Goal: Task Accomplishment & Management: Use online tool/utility

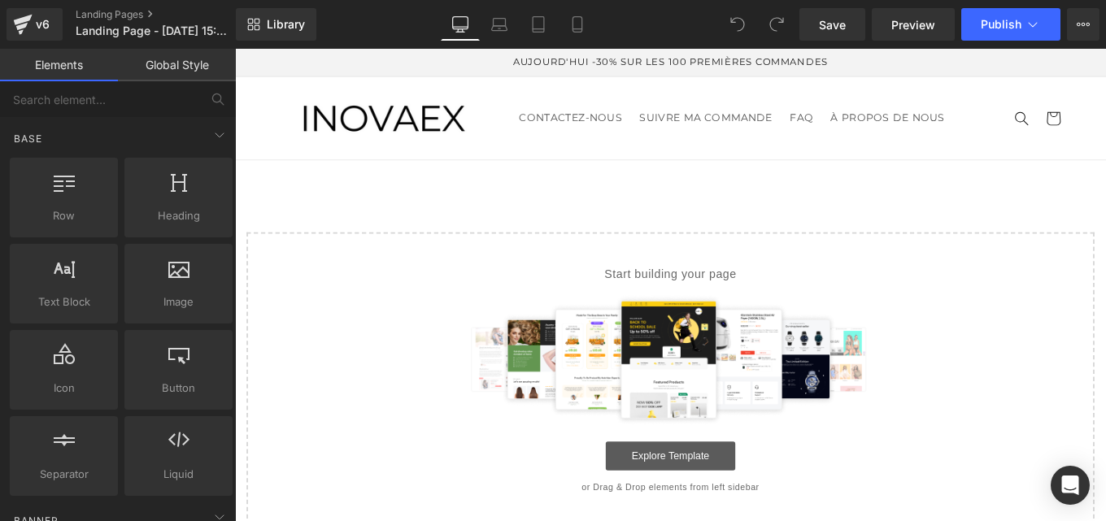
click at [715, 512] on link "Explore Template" at bounding box center [727, 509] width 146 height 33
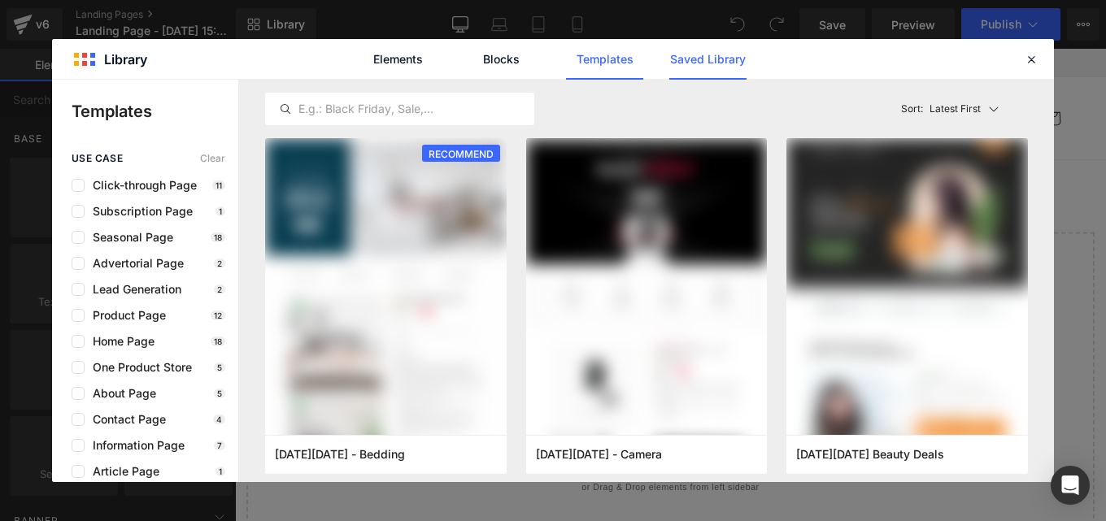
click at [687, 55] on link "Saved Library" at bounding box center [707, 59] width 77 height 41
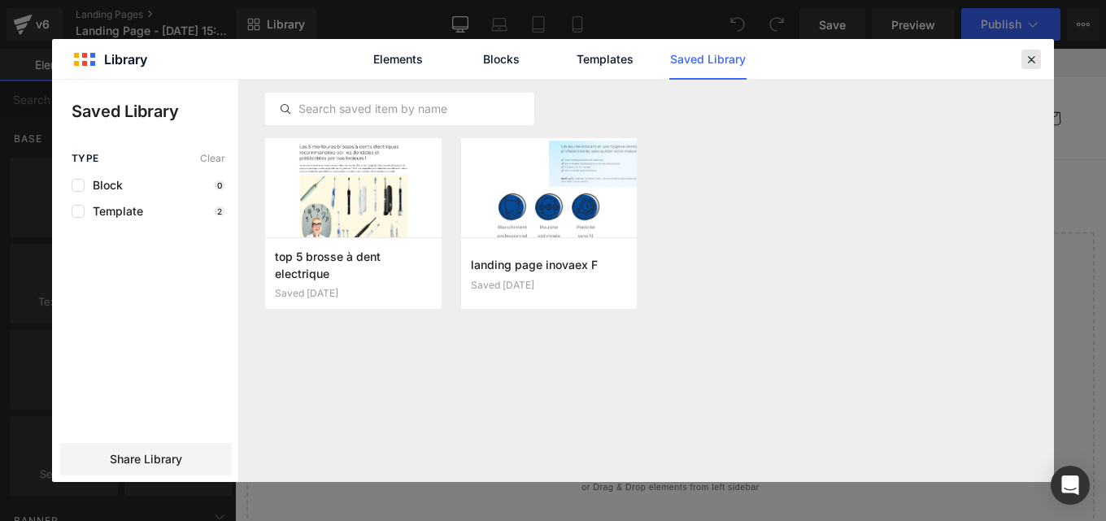
click at [1026, 59] on icon at bounding box center [1031, 59] width 15 height 15
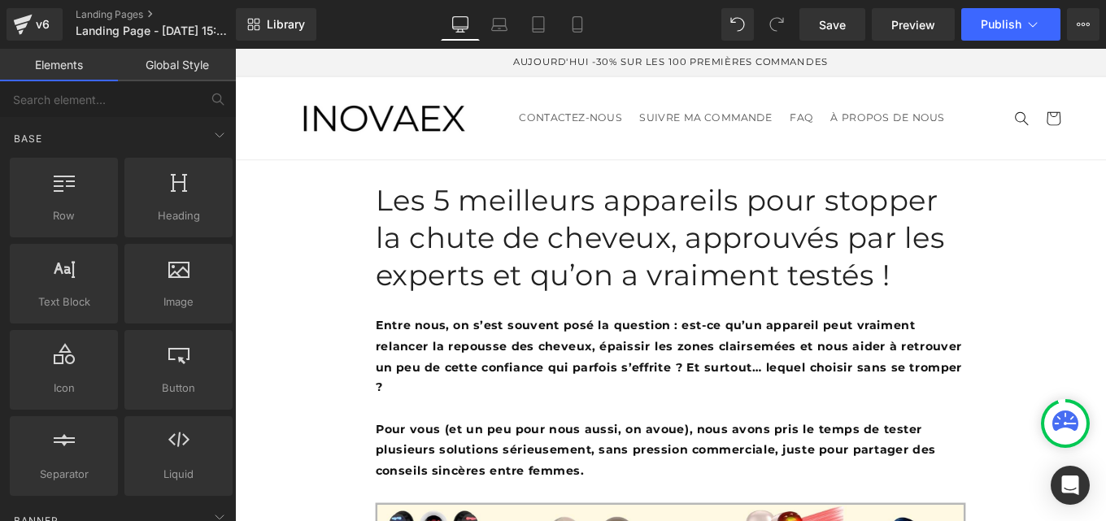
click at [163, 72] on link "Global Style" at bounding box center [177, 65] width 118 height 33
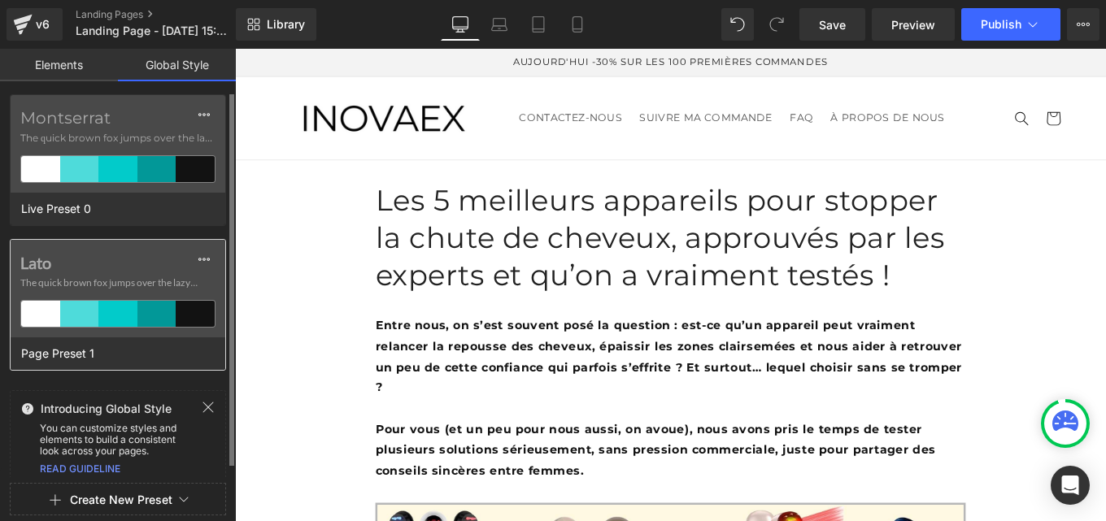
click at [95, 274] on div "Lato The quick brown fox jumps over the lazy..." at bounding box center [118, 289] width 215 height 98
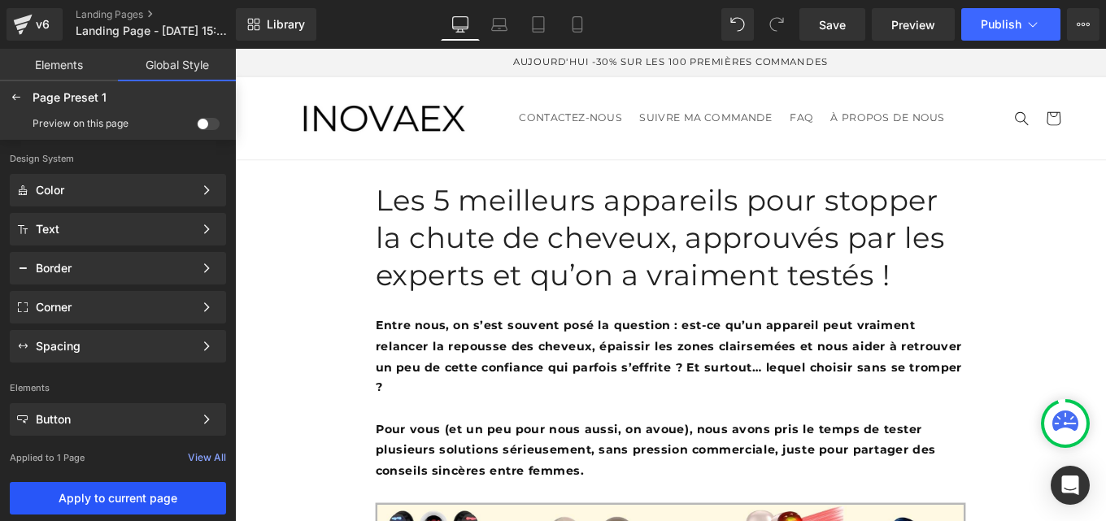
click at [97, 493] on span "Apply to current page" at bounding box center [118, 498] width 197 height 13
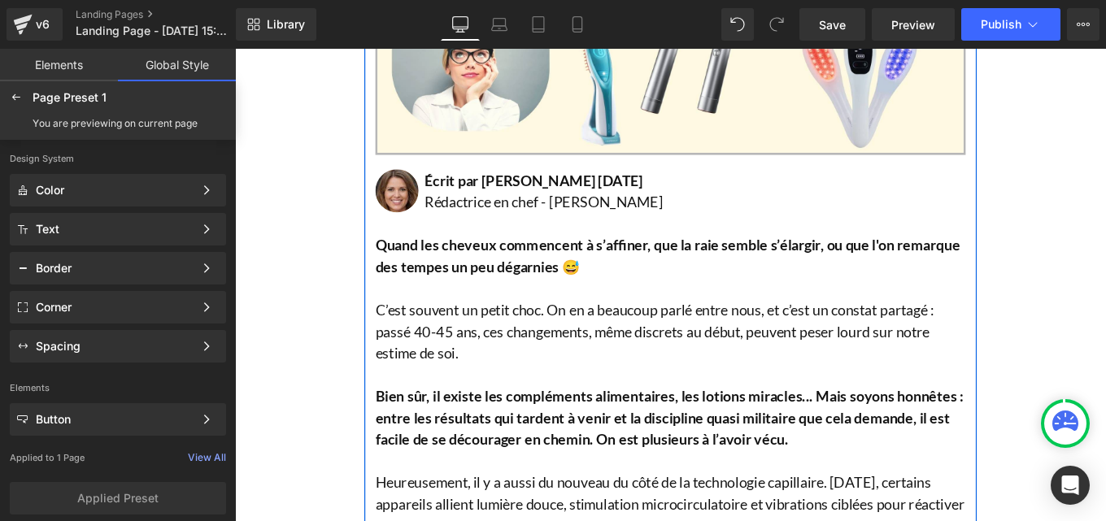
scroll to position [690, 0]
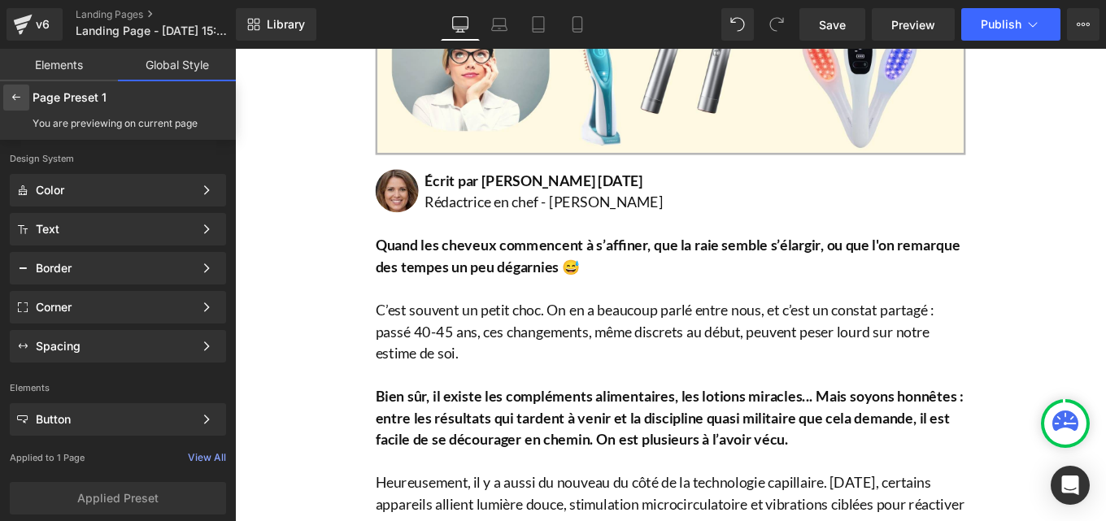
click at [18, 101] on icon at bounding box center [16, 97] width 13 height 13
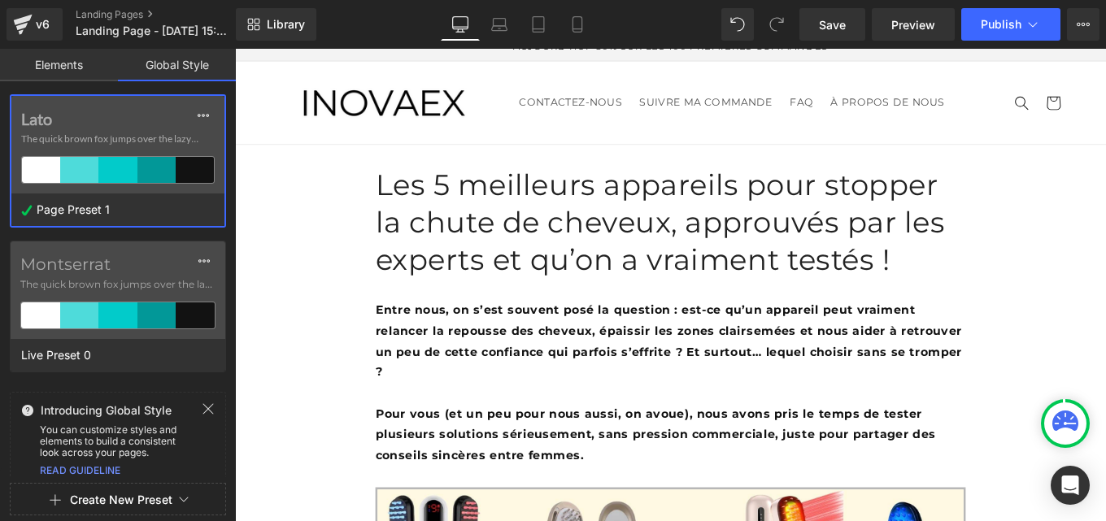
scroll to position [0, 0]
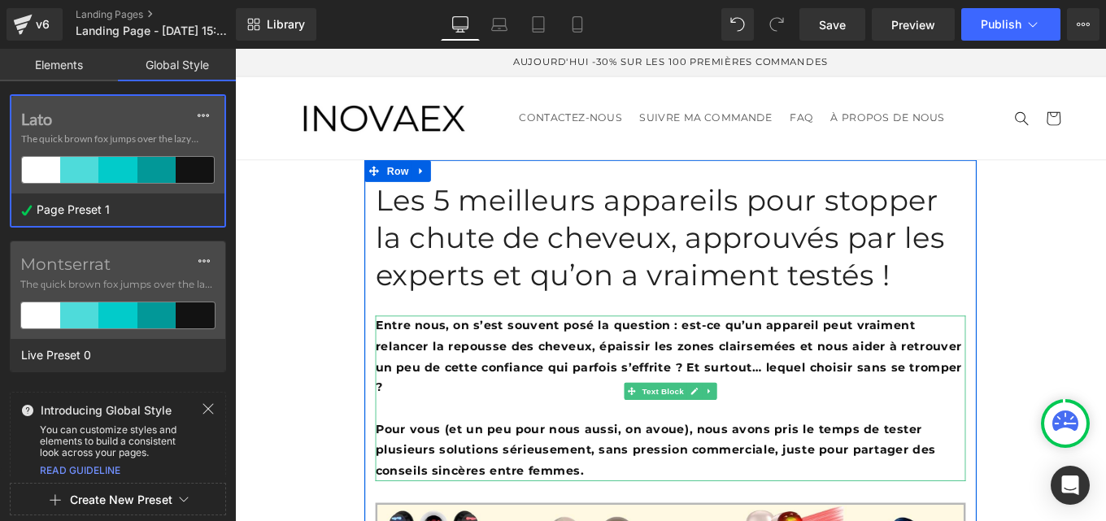
click at [471, 375] on p "Entre nous, on s’est souvent posé la question : est-ce qu’un appareil peut vrai…" at bounding box center [727, 397] width 667 height 94
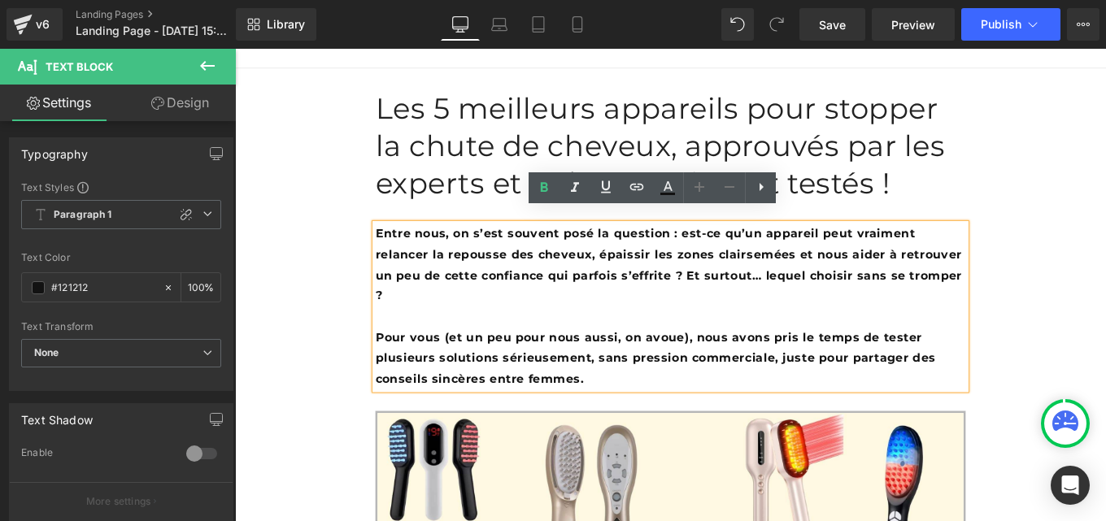
scroll to position [93, 0]
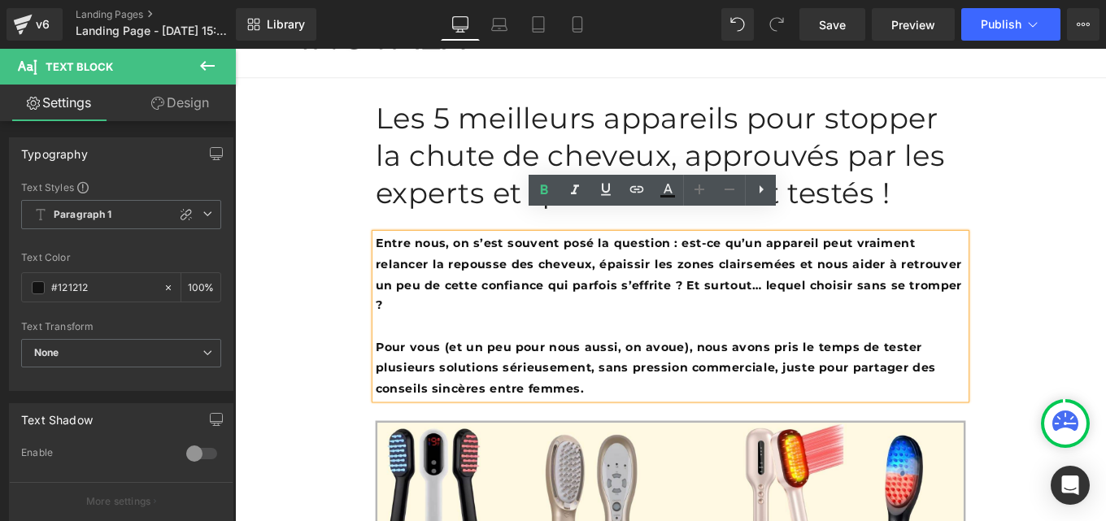
click at [487, 351] on p at bounding box center [727, 363] width 667 height 24
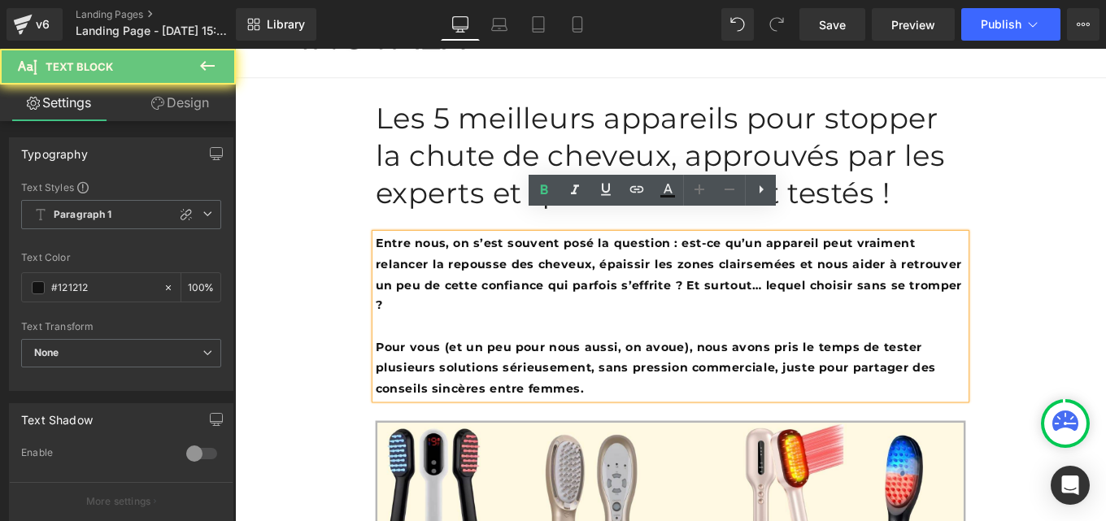
click at [487, 351] on p at bounding box center [727, 363] width 667 height 24
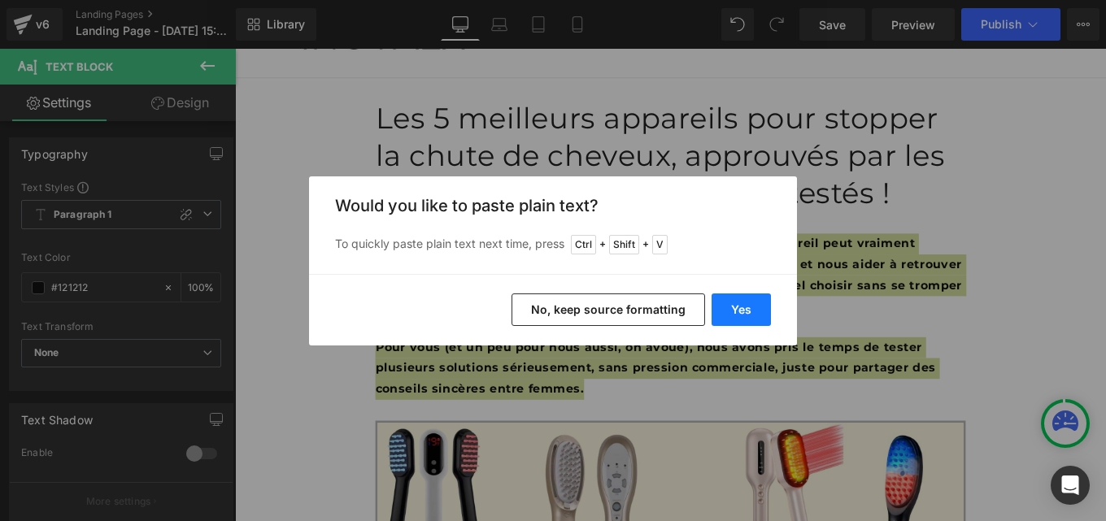
click at [741, 302] on button "Yes" at bounding box center [741, 310] width 59 height 33
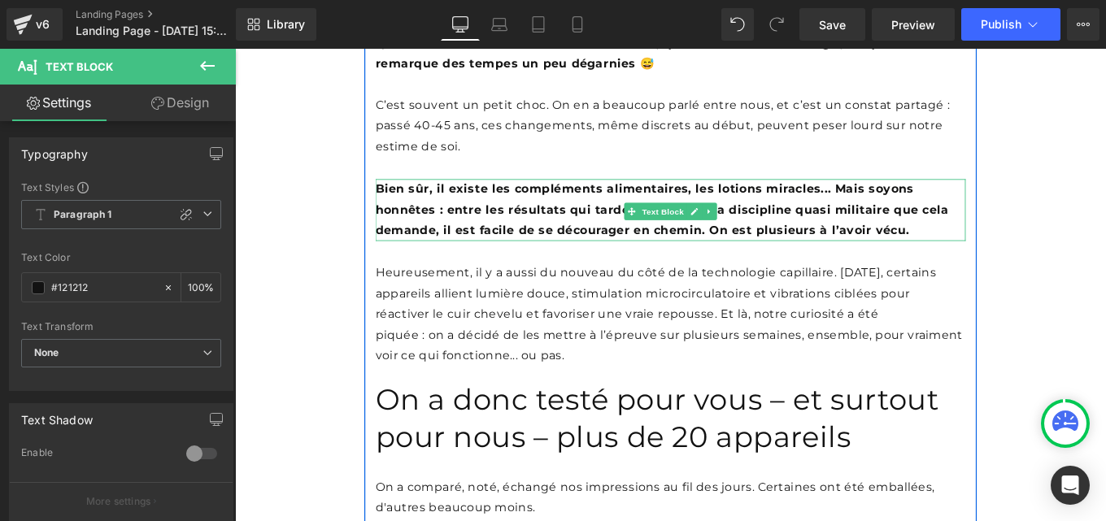
scroll to position [1004, 0]
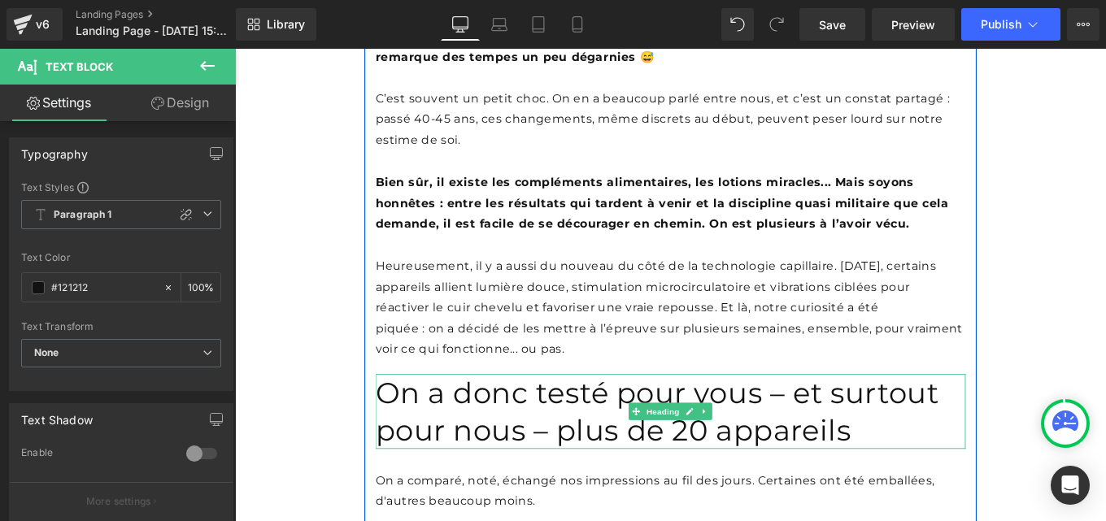
click at [570, 432] on h1 "On a donc testé pour vous – et surtout pour nous – plus de 20 appareils" at bounding box center [727, 458] width 667 height 85
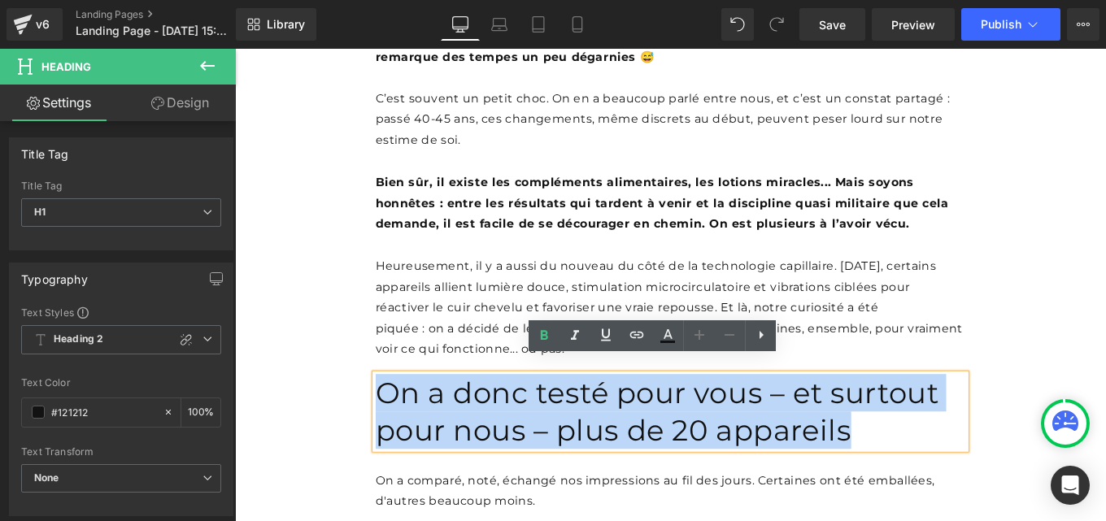
drag, startPoint x: 655, startPoint y: 455, endPoint x: 380, endPoint y: 420, distance: 277.9
click at [381, 420] on div "Les 5 meilleurs appareils pour stopper la chute de cheveux, approuvés par les e…" at bounding box center [726, 447] width 691 height 2504
paste div
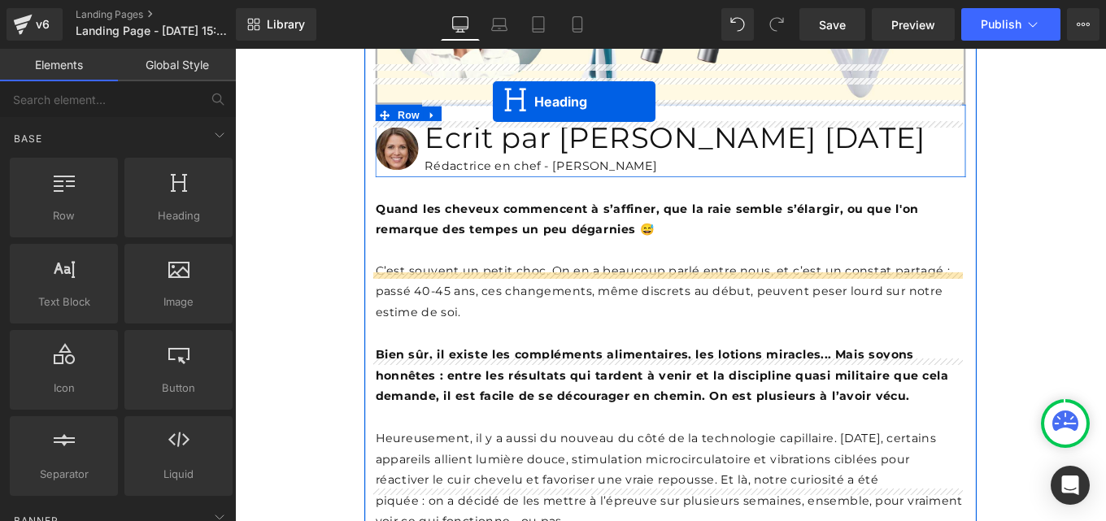
scroll to position [744, 0]
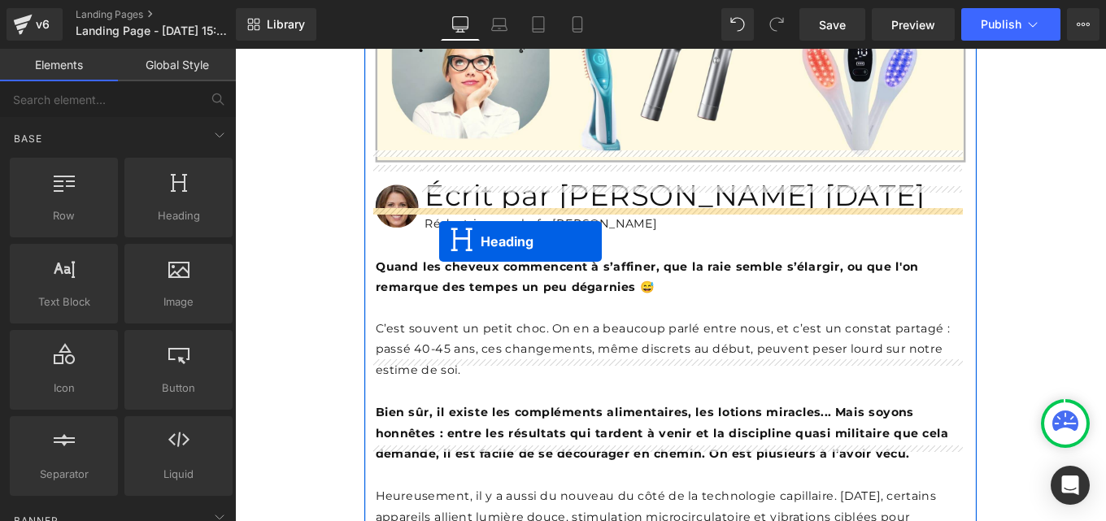
drag, startPoint x: 682, startPoint y: 419, endPoint x: 466, endPoint y: 267, distance: 264.4
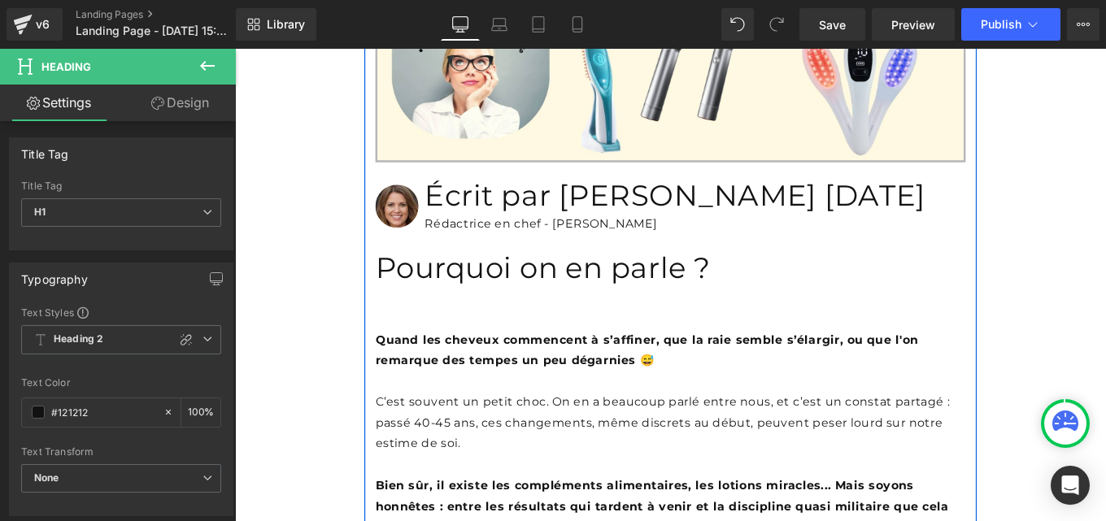
click at [464, 370] on strong "Quand les cheveux commencent à s’affiner, que la raie semble s’élargir, ou que …" at bounding box center [701, 389] width 614 height 39
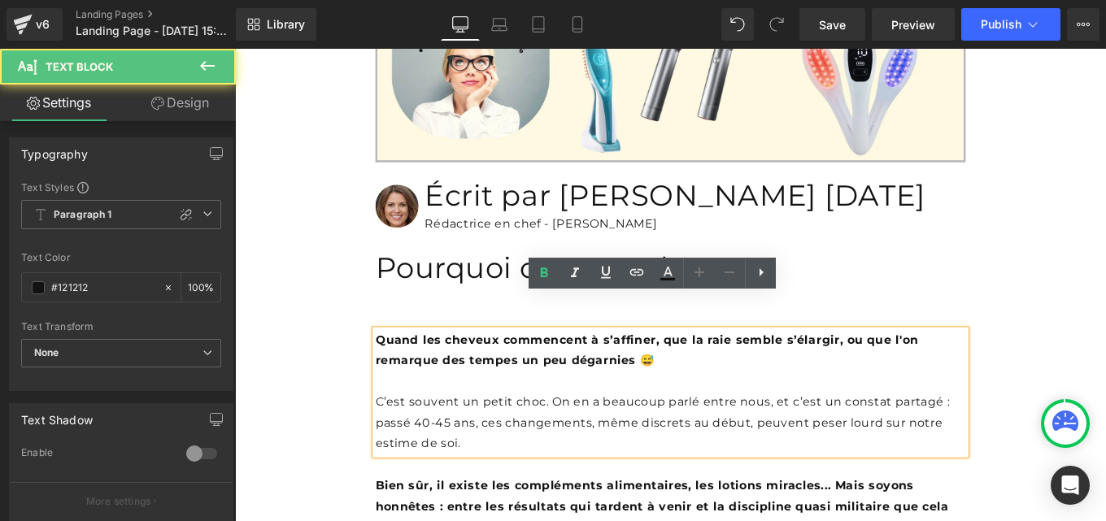
click at [464, 370] on strong "Quand les cheveux commencent à s’affiner, que la raie semble s’élargir, ou que …" at bounding box center [701, 389] width 614 height 39
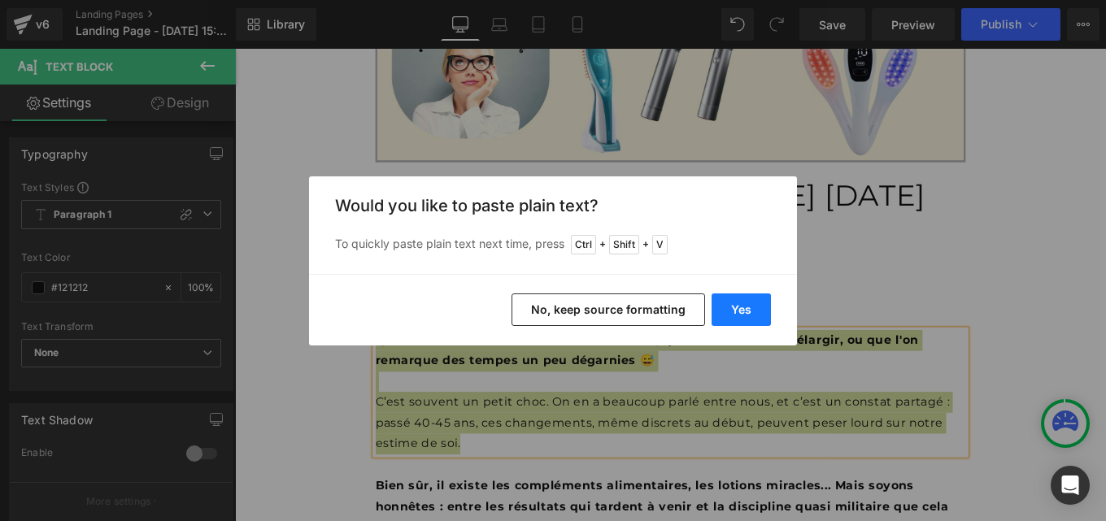
click at [733, 317] on button "Yes" at bounding box center [741, 310] width 59 height 33
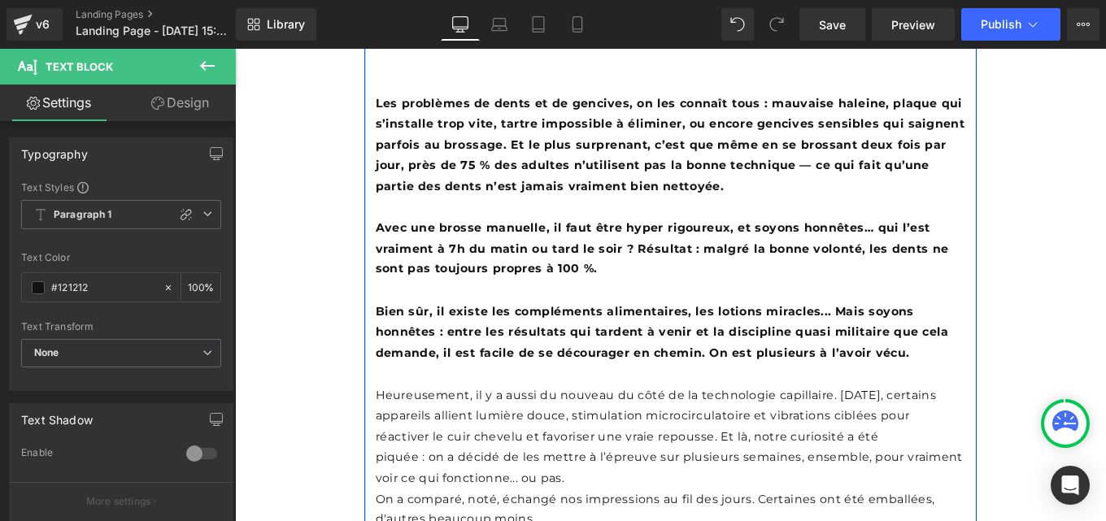
scroll to position [1012, 0]
click at [768, 365] on icon at bounding box center [770, 370] width 9 height 10
click at [776, 366] on icon at bounding box center [779, 370] width 9 height 9
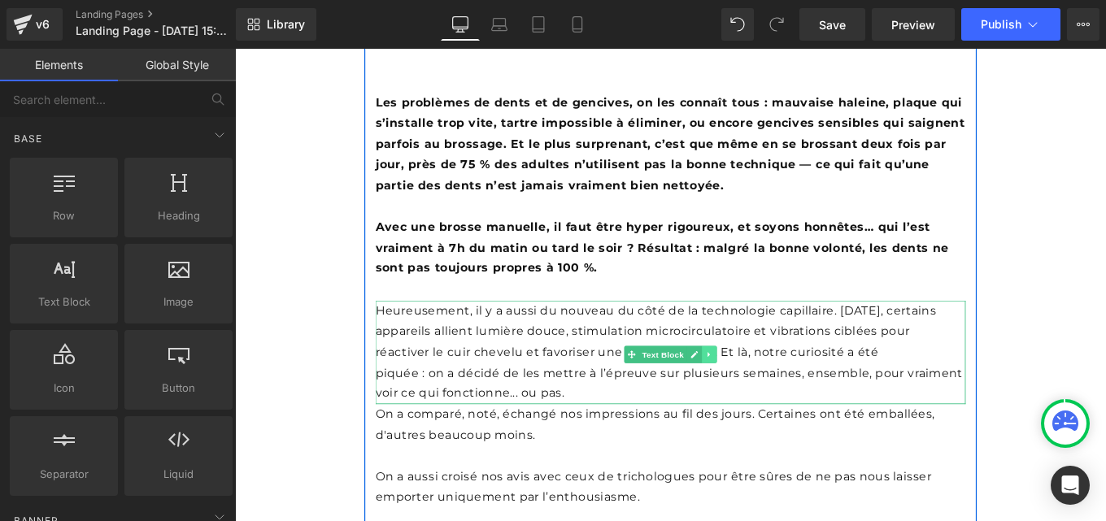
click at [770, 385] on link at bounding box center [771, 395] width 17 height 20
click at [771, 385] on link at bounding box center [779, 395] width 17 height 20
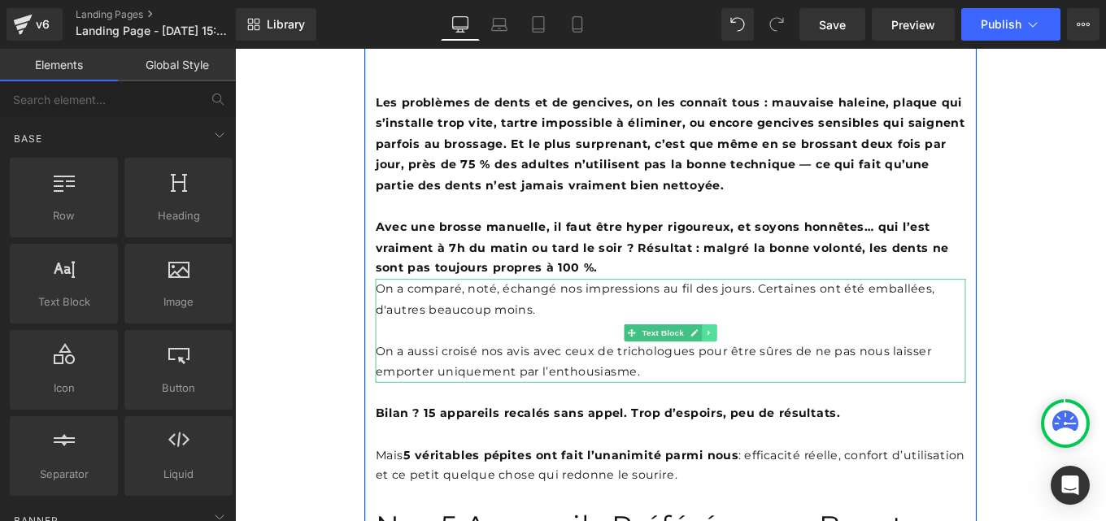
click at [767, 360] on link at bounding box center [771, 370] width 17 height 20
click at [775, 365] on icon at bounding box center [779, 370] width 9 height 10
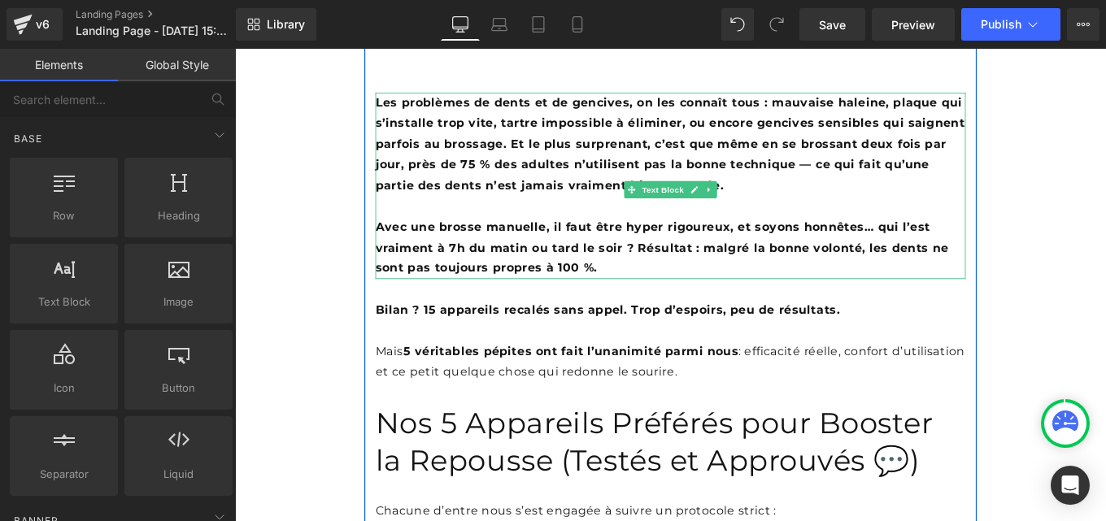
click at [547, 242] on b "Avec une brosse manuelle, il faut être hyper rigoureux, et soyons honnêtes… qui…" at bounding box center [717, 273] width 647 height 63
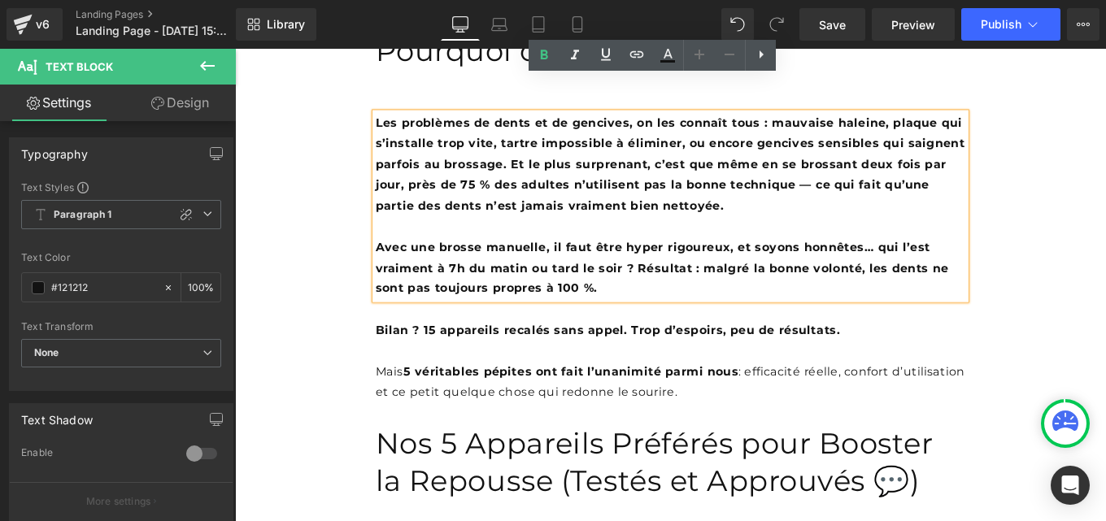
scroll to position [990, 0]
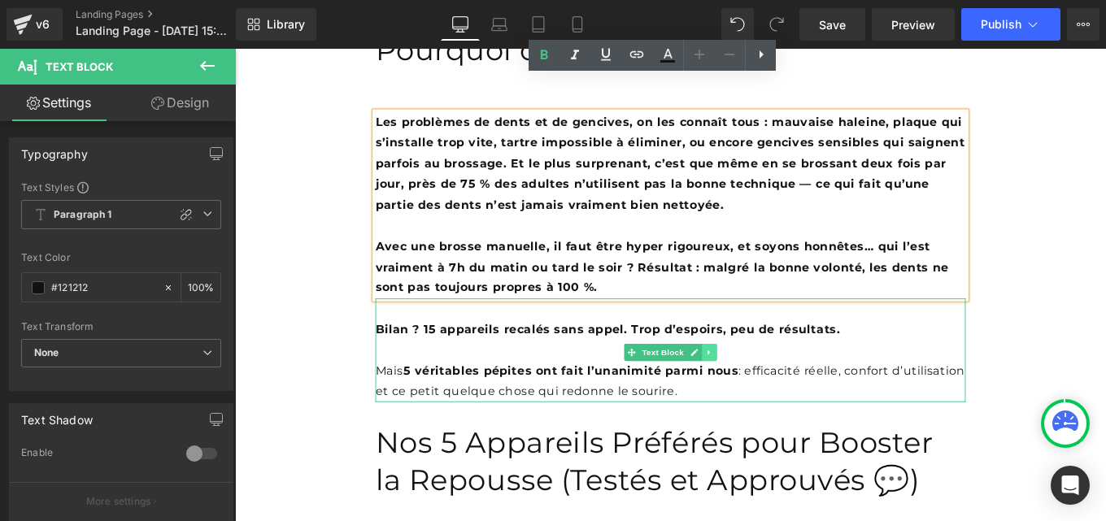
click at [767, 387] on icon at bounding box center [770, 392] width 9 height 10
click at [771, 382] on link at bounding box center [779, 392] width 17 height 20
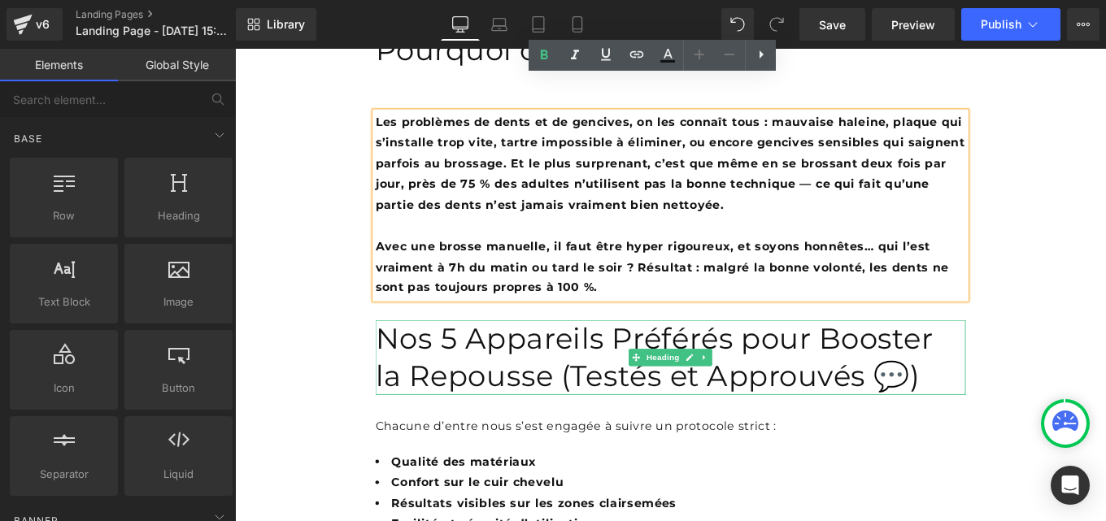
click at [580, 357] on h1 "Nos 5 Appareils Préférés pour Booster la Repousse (Testés et Approuvés 💬)" at bounding box center [727, 397] width 667 height 85
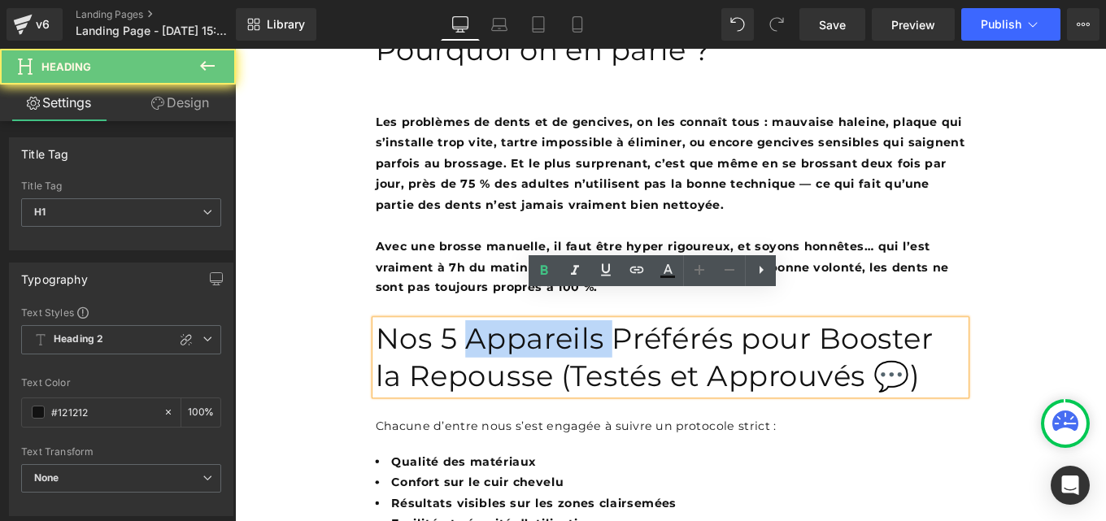
click at [580, 357] on h1 "Nos 5 Appareils Préférés pour Booster la Repousse (Testés et Approuvés 💬)" at bounding box center [727, 397] width 667 height 85
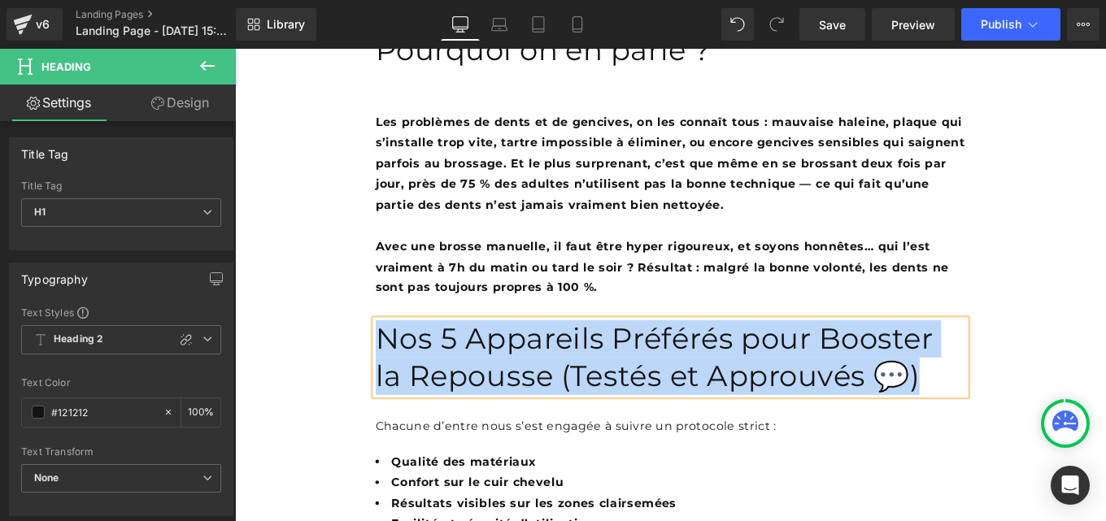
paste div
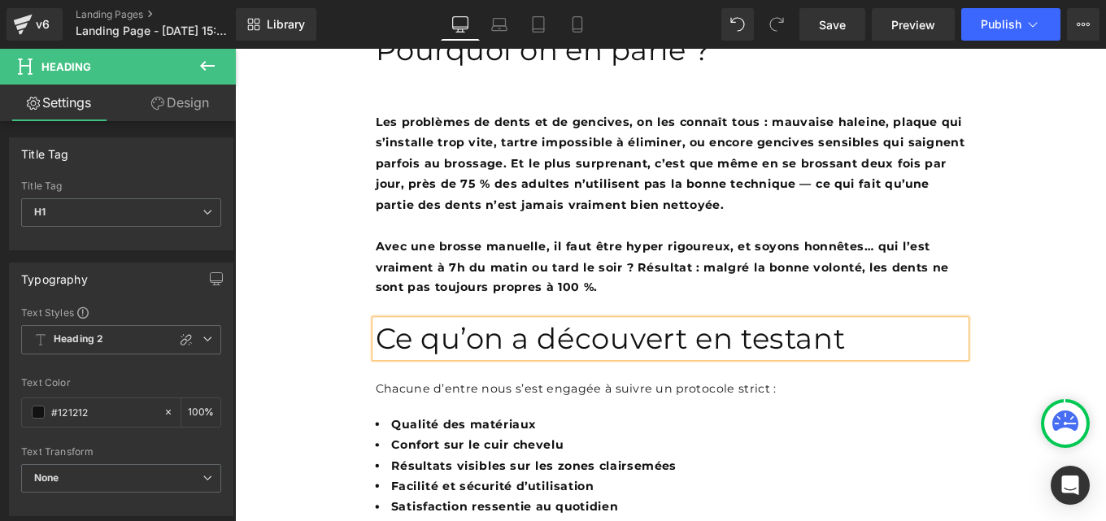
click at [235, 49] on div at bounding box center [235, 49] width 0 height 0
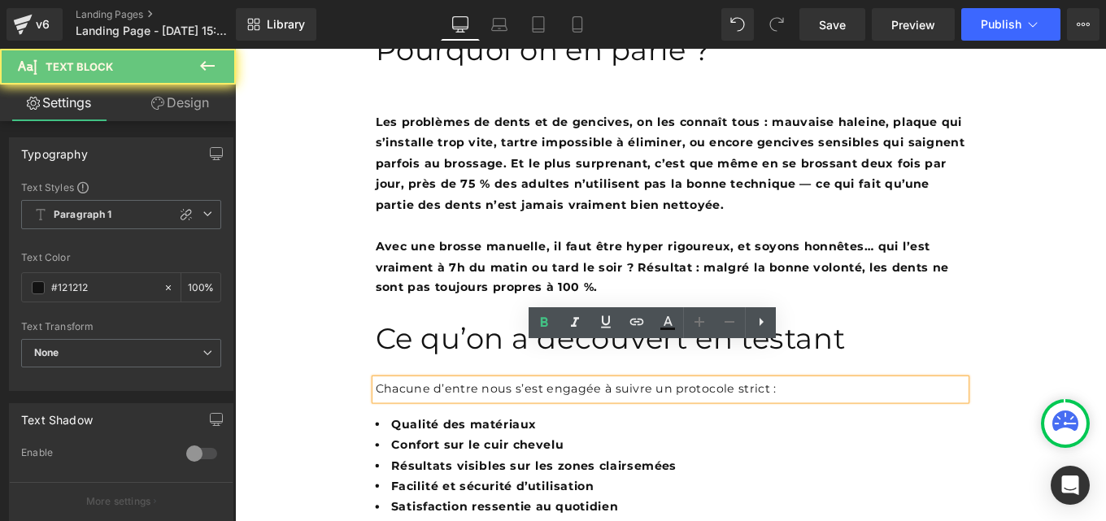
click at [520, 422] on p "Chacune d’entre nous s’est engagée à suivre un protocole strict :" at bounding box center [727, 434] width 667 height 24
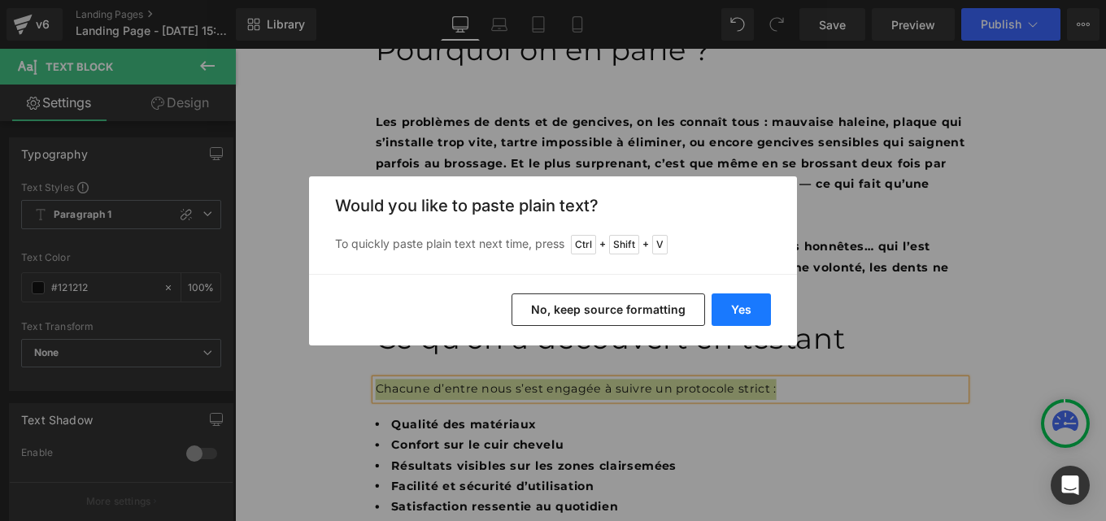
click at [734, 308] on button "Yes" at bounding box center [741, 310] width 59 height 33
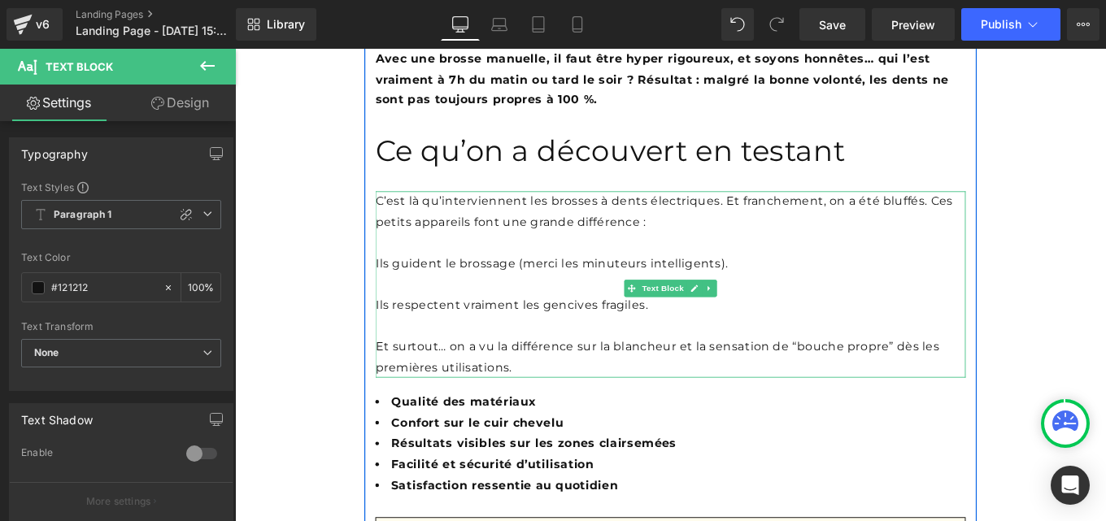
scroll to position [1211, 0]
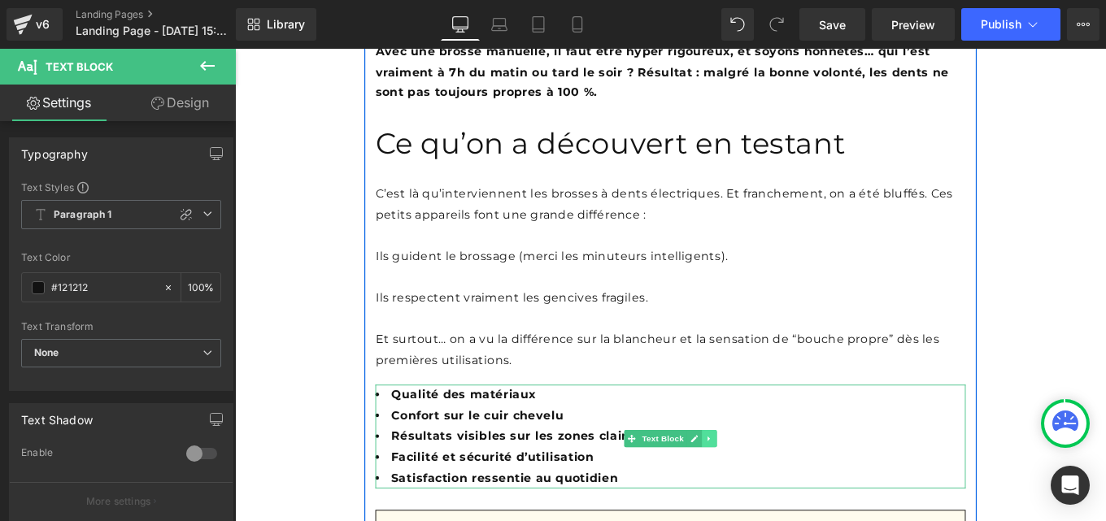
click at [770, 480] on link at bounding box center [771, 490] width 17 height 20
click at [775, 485] on icon at bounding box center [779, 490] width 9 height 10
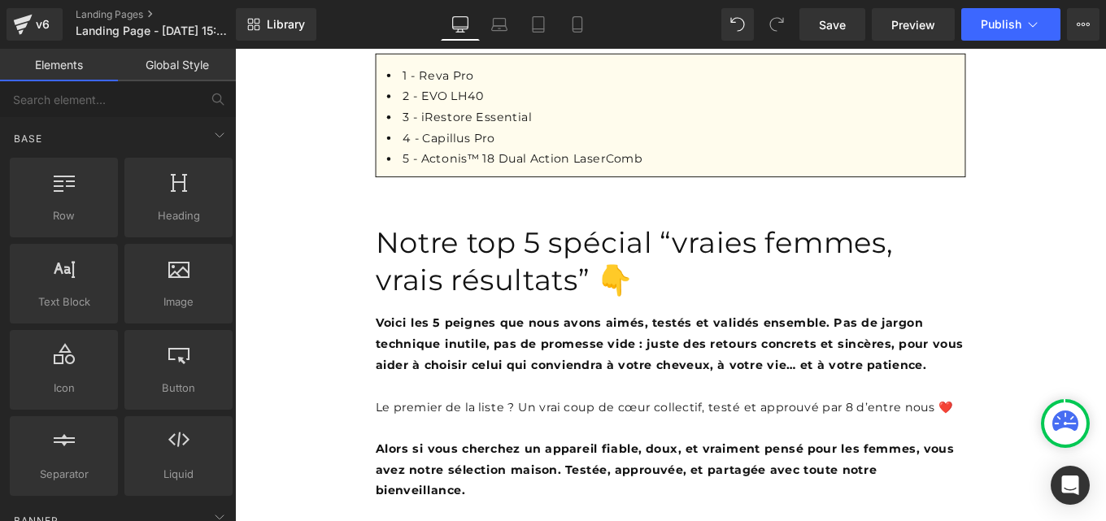
scroll to position [1608, 0]
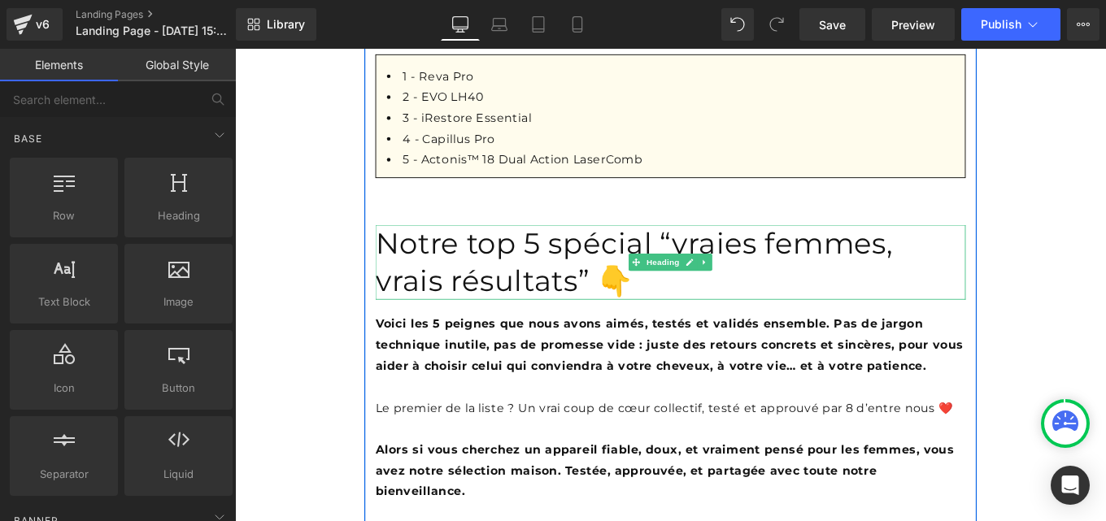
click at [502, 249] on h1 "Notre top 5 spécial “vraies femmes, vrais résultats” 👇" at bounding box center [727, 290] width 667 height 85
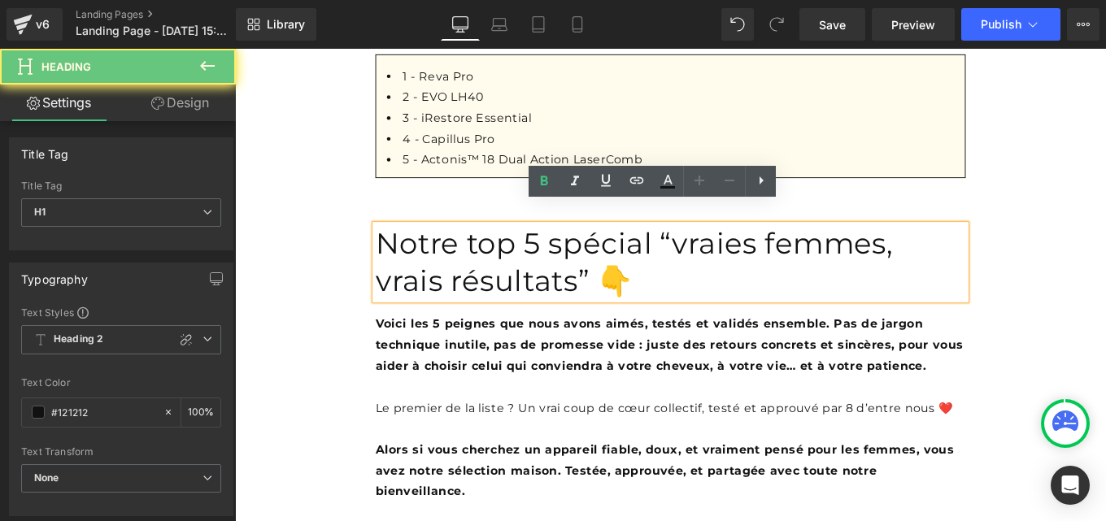
click at [502, 249] on h1 "Notre top 5 spécial “vraies femmes, vrais résultats” 👇" at bounding box center [727, 290] width 667 height 85
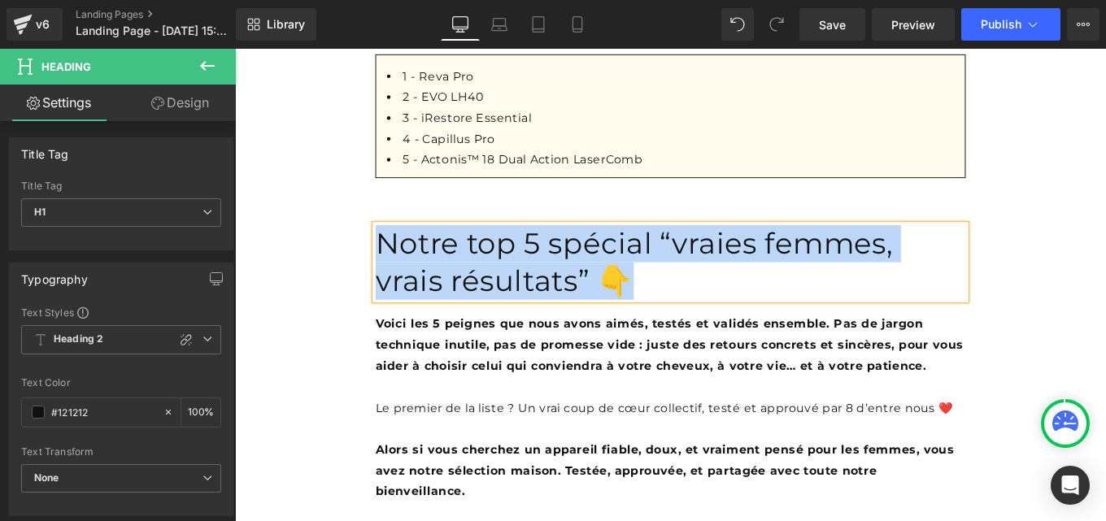
paste div
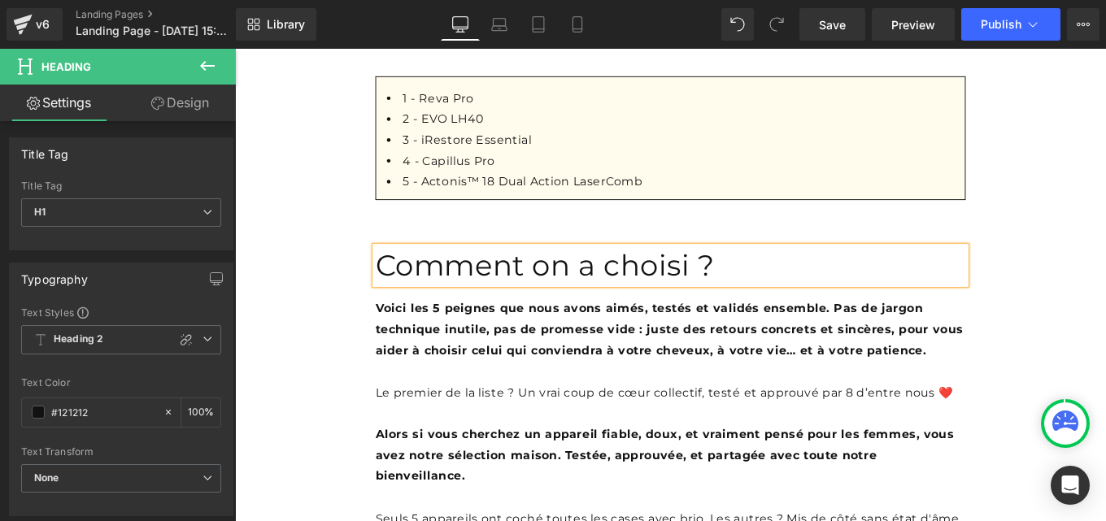
scroll to position [1585, 0]
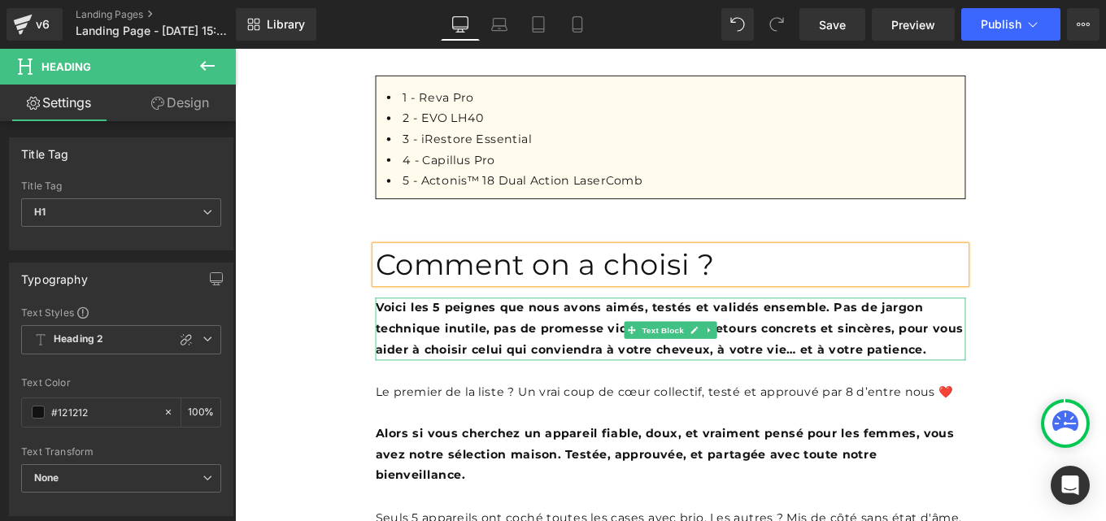
click at [548, 352] on b "Voici les 5 peignes que nous avons aimés, testés et validés ensemble. Pas de ja…" at bounding box center [726, 364] width 664 height 63
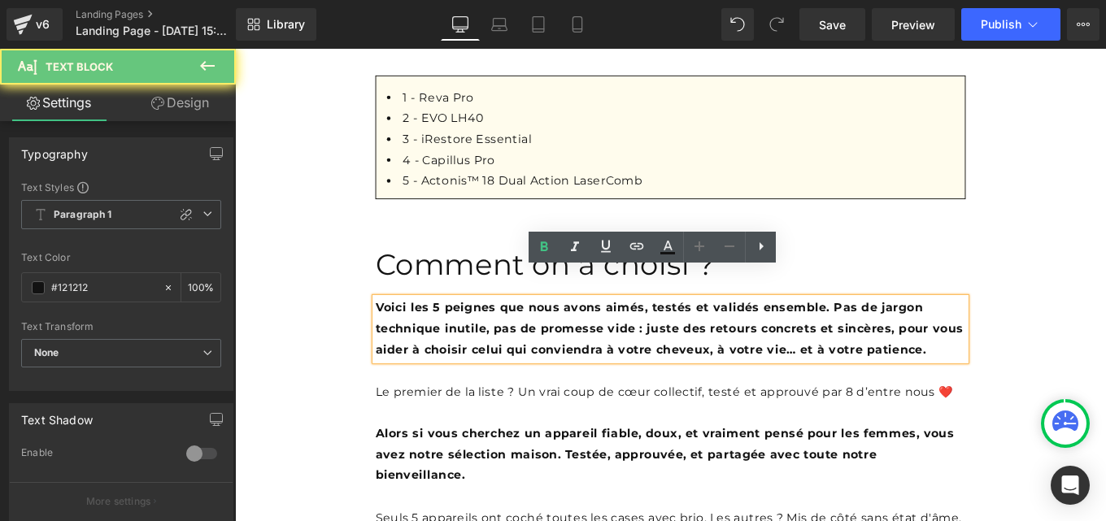
click at [548, 352] on b "Voici les 5 peignes que nous avons aimés, testés et validés ensemble. Pas de ja…" at bounding box center [726, 364] width 664 height 63
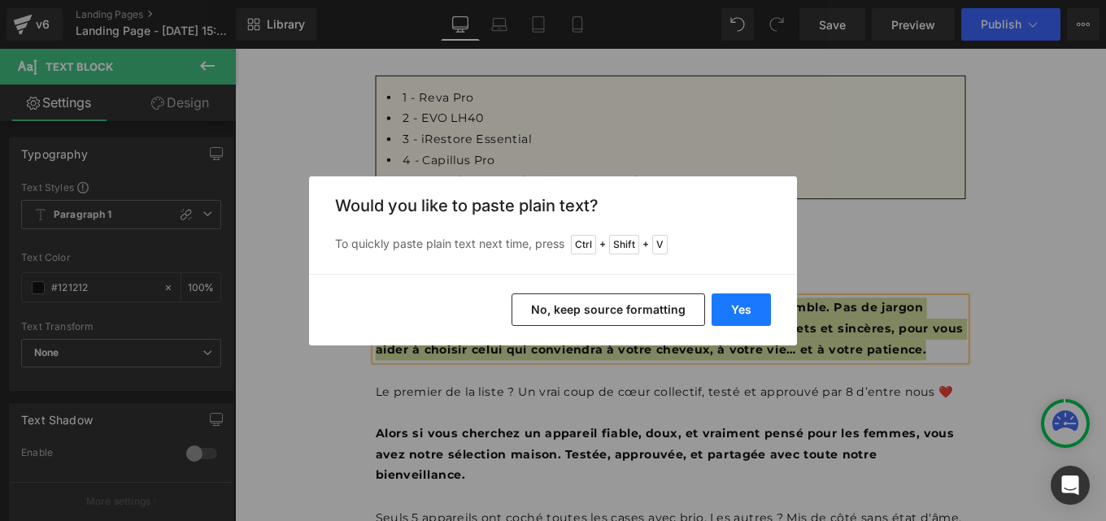
click at [743, 311] on button "Yes" at bounding box center [741, 310] width 59 height 33
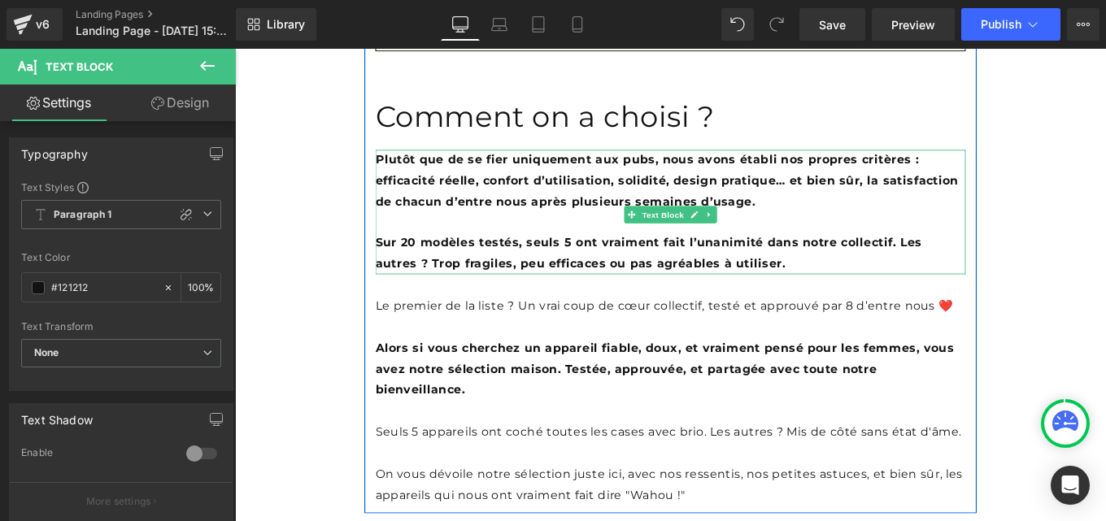
scroll to position [1753, 0]
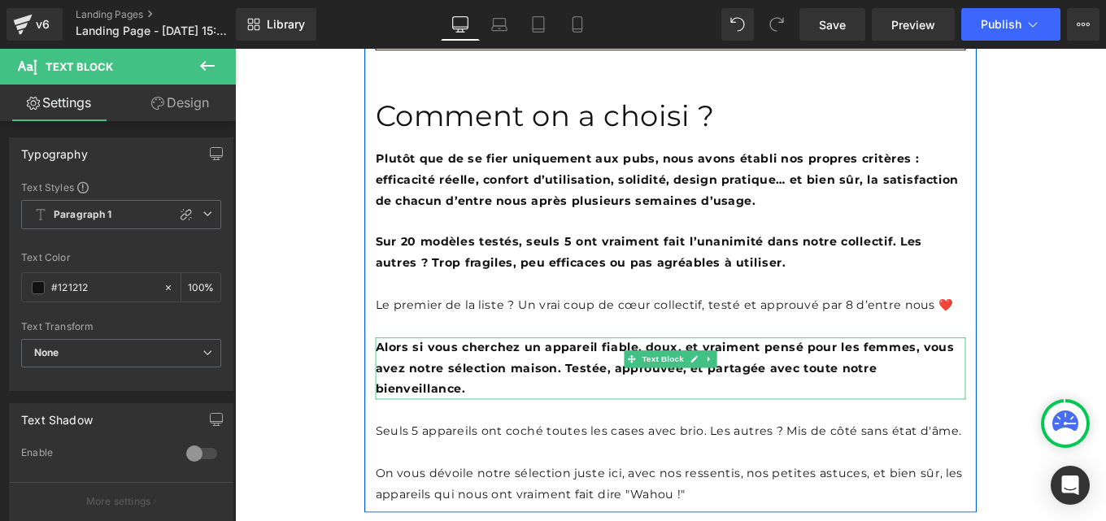
click at [542, 379] on b "Alors si vous cherchez un appareil fiable, doux, et vraiment pensé pour les fem…" at bounding box center [721, 409] width 654 height 63
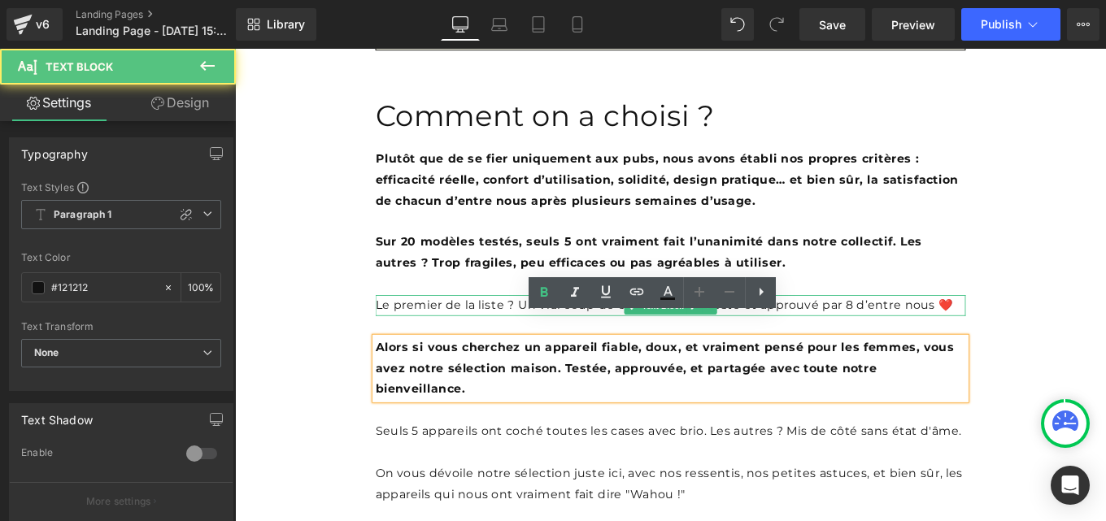
click at [503, 327] on p "Le premier de la liste ? Un vrai coup de cœur collectif, testé et approuvé par …" at bounding box center [727, 339] width 667 height 24
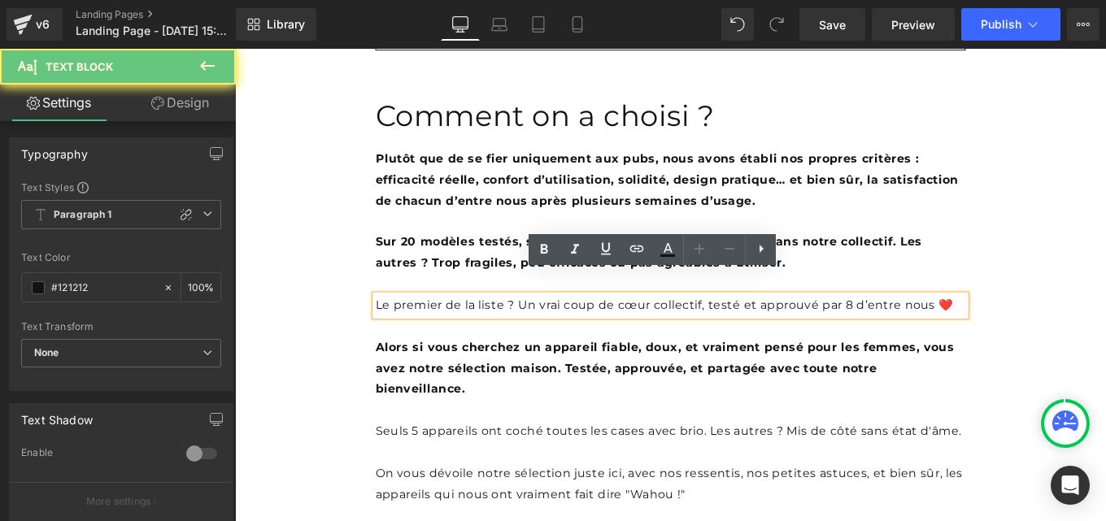
click at [503, 327] on p "Le premier de la liste ? Un vrai coup de cœur collectif, testé et approuvé par …" at bounding box center [727, 339] width 667 height 24
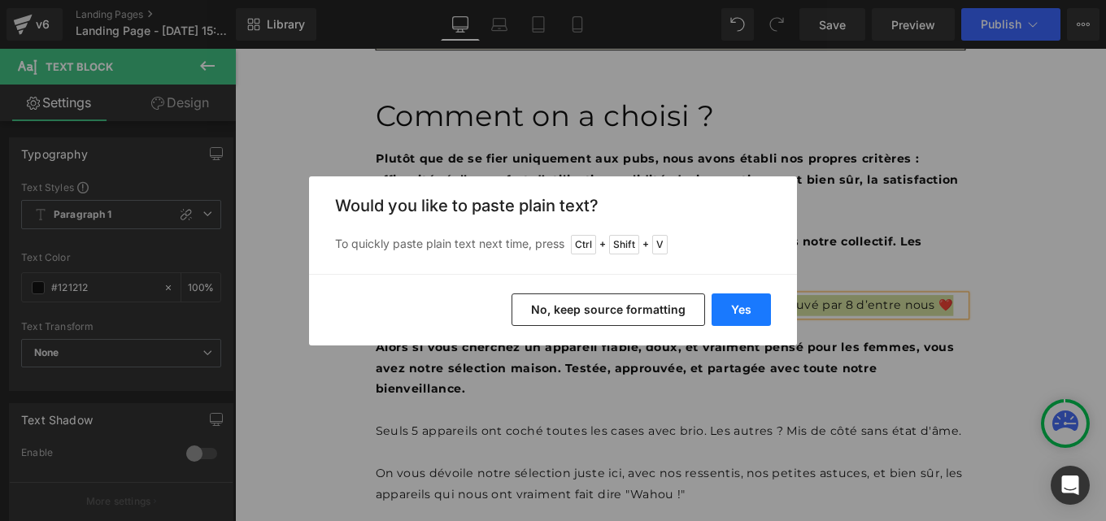
click at [744, 307] on button "Yes" at bounding box center [741, 310] width 59 height 33
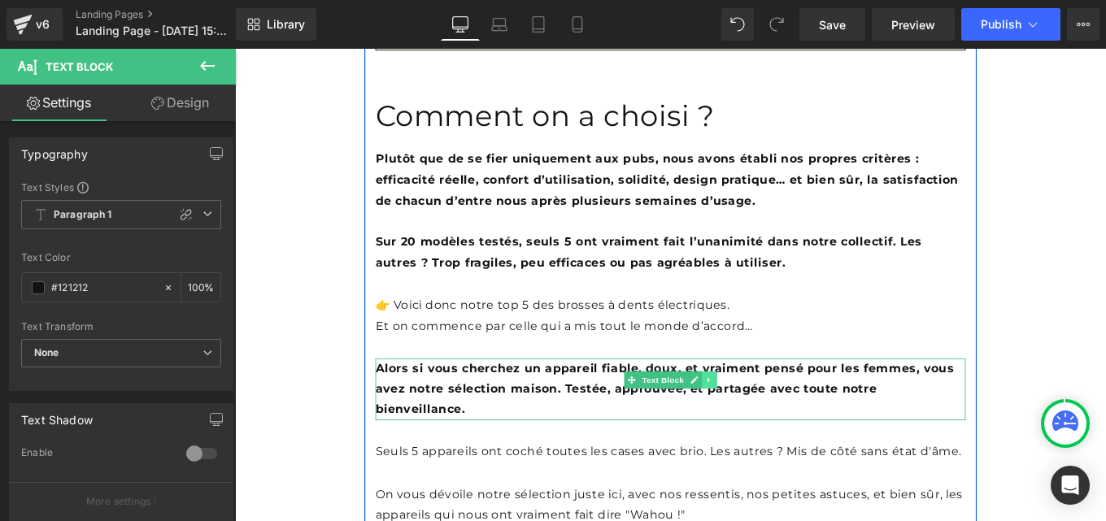
click at [766, 418] on icon at bounding box center [770, 423] width 9 height 10
click at [775, 418] on icon at bounding box center [779, 422] width 9 height 9
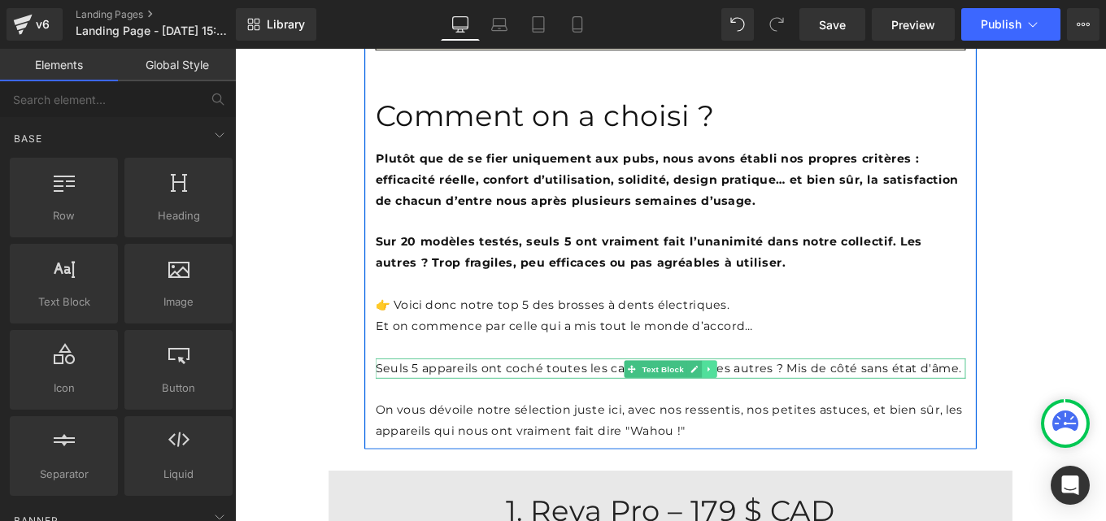
click at [769, 401] on link at bounding box center [771, 411] width 17 height 20
click at [775, 406] on icon at bounding box center [779, 411] width 9 height 10
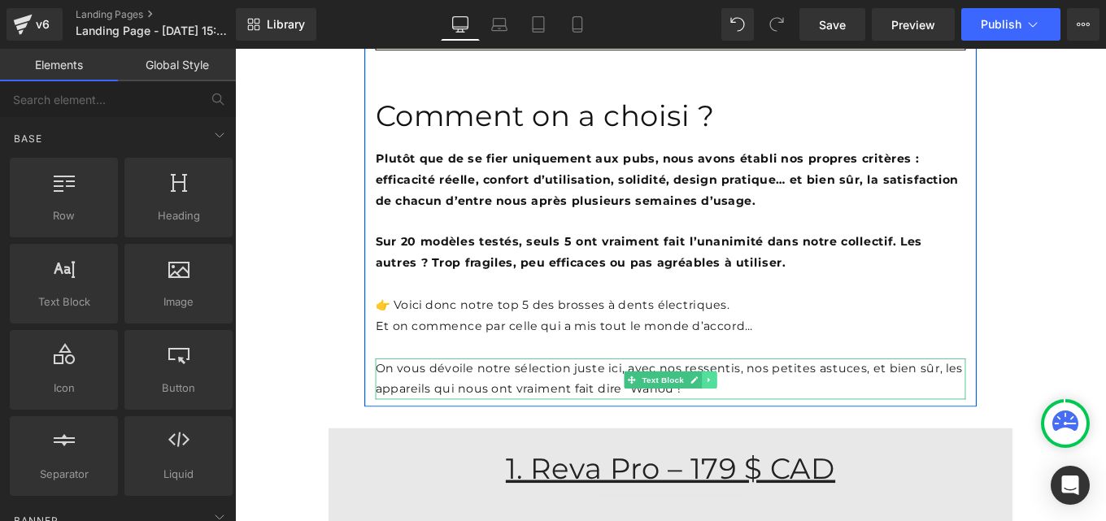
click at [769, 413] on link at bounding box center [771, 423] width 17 height 20
click at [771, 413] on link at bounding box center [779, 423] width 17 height 20
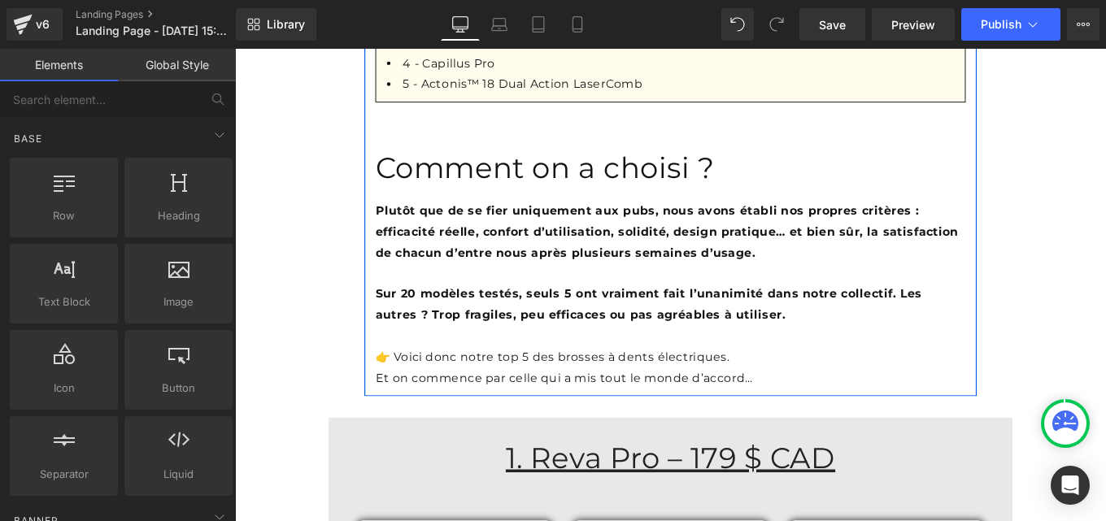
scroll to position [1693, 0]
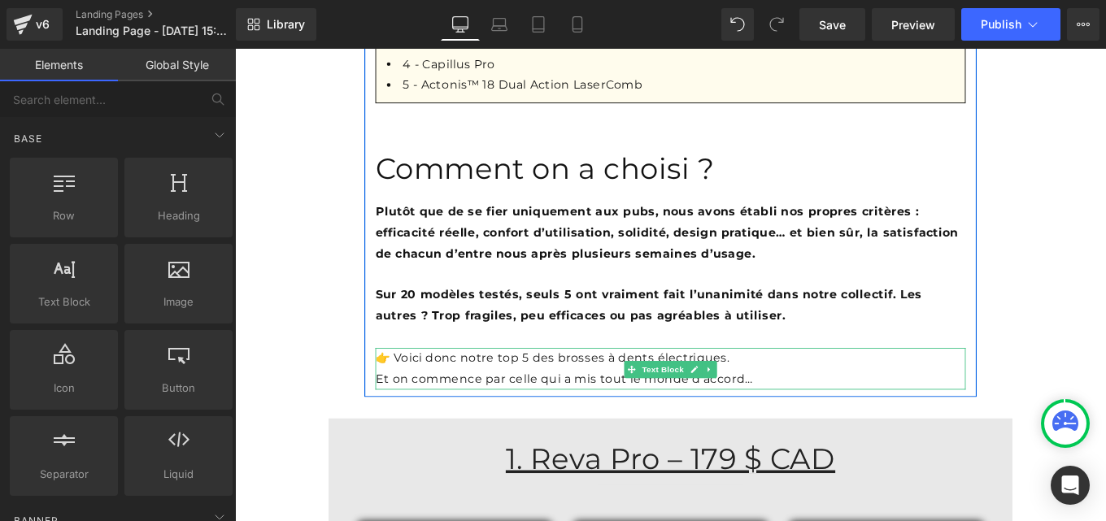
click at [394, 411] on p "Et on commence par celle qui a mis tout le monde d’accord…" at bounding box center [727, 423] width 667 height 24
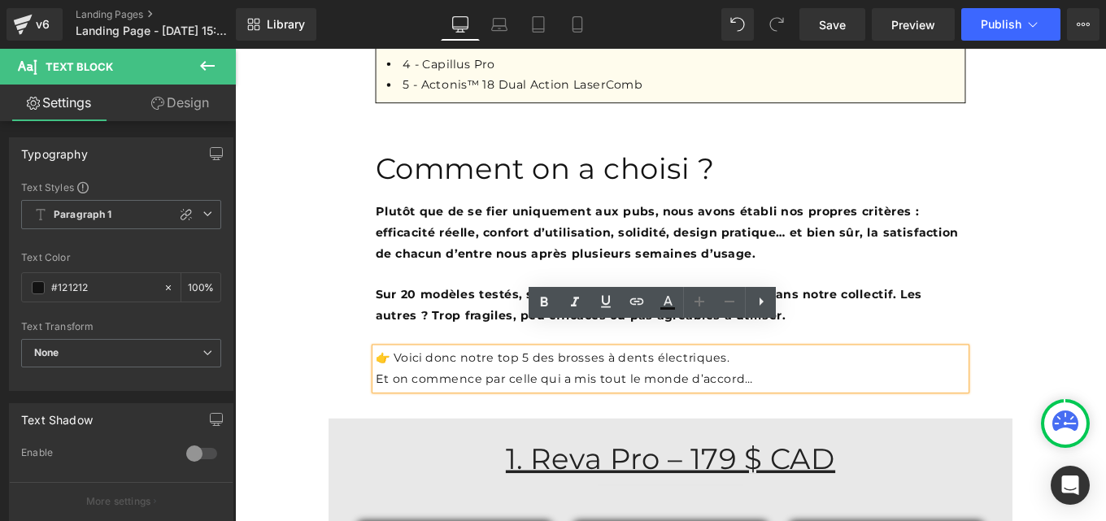
click at [394, 411] on p "Et on commence par celle qui a mis tout le monde d’accord…" at bounding box center [727, 423] width 667 height 24
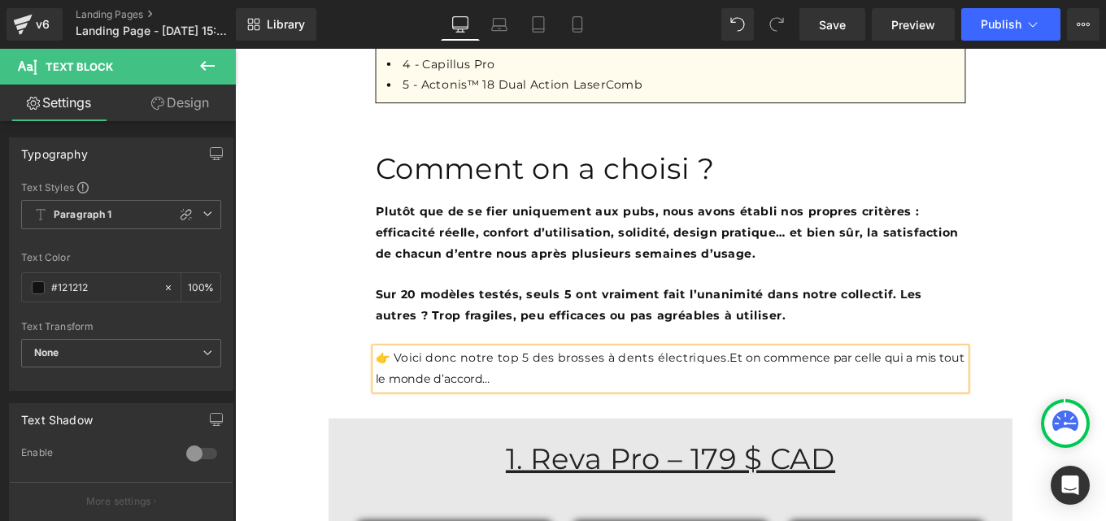
click at [411, 387] on p "👉 Voici donc notre top 5 des brosses à dents électriques. Et on commence par ce…" at bounding box center [727, 410] width 667 height 47
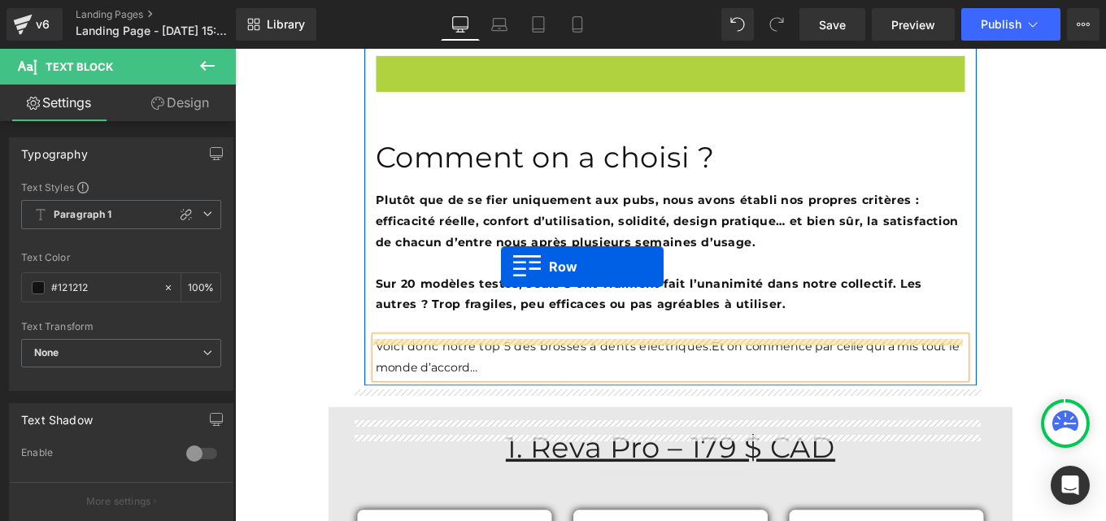
scroll to position [1623, 0]
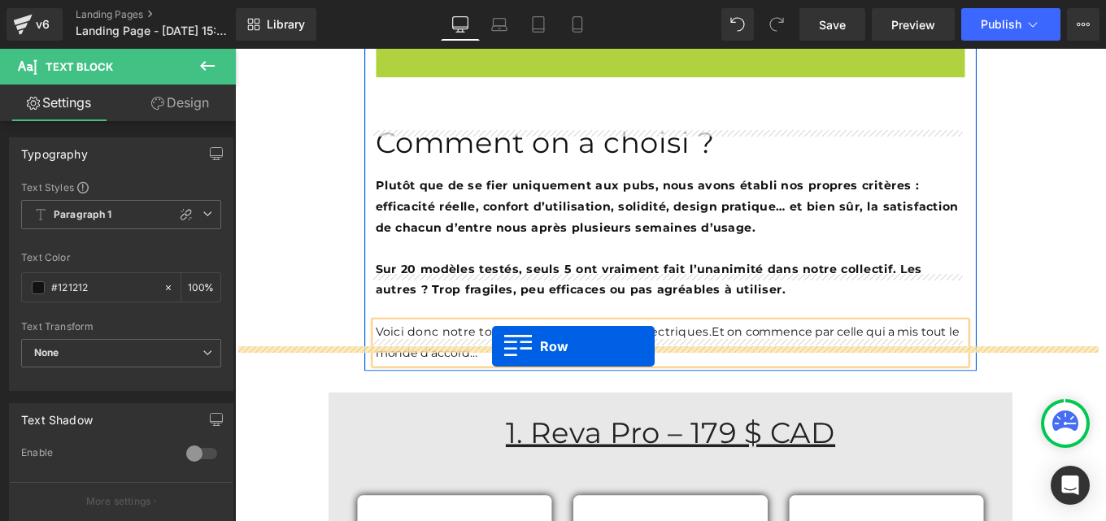
drag, startPoint x: 397, startPoint y: 415, endPoint x: 525, endPoint y: 386, distance: 131.6
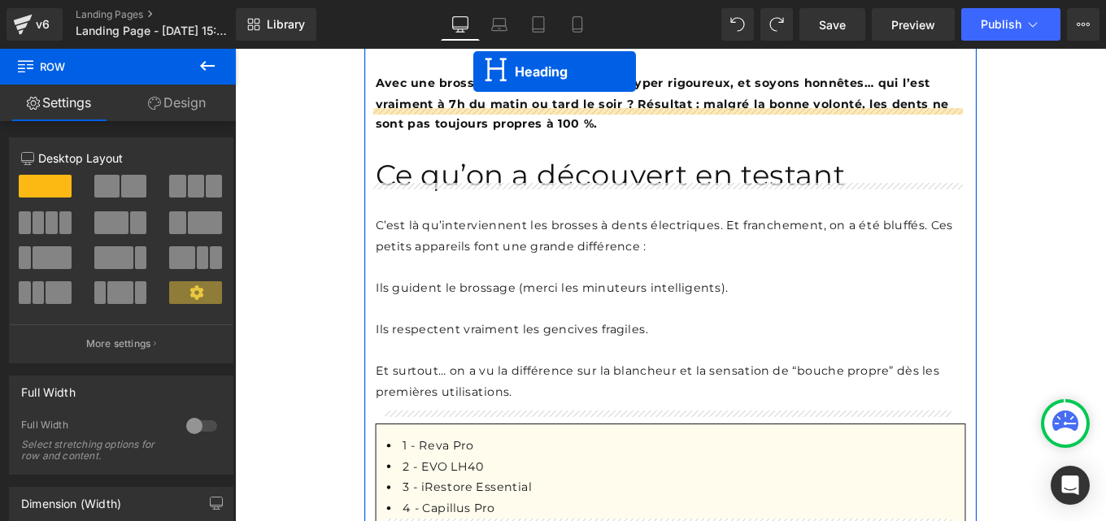
scroll to position [1126, 0]
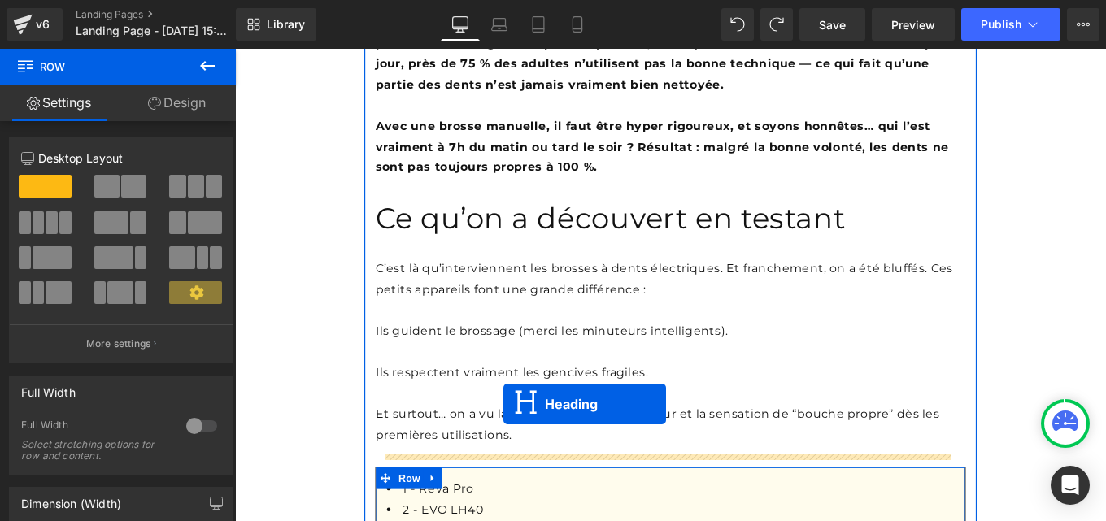
drag, startPoint x: 683, startPoint y: 323, endPoint x: 538, endPoint y: 451, distance: 193.5
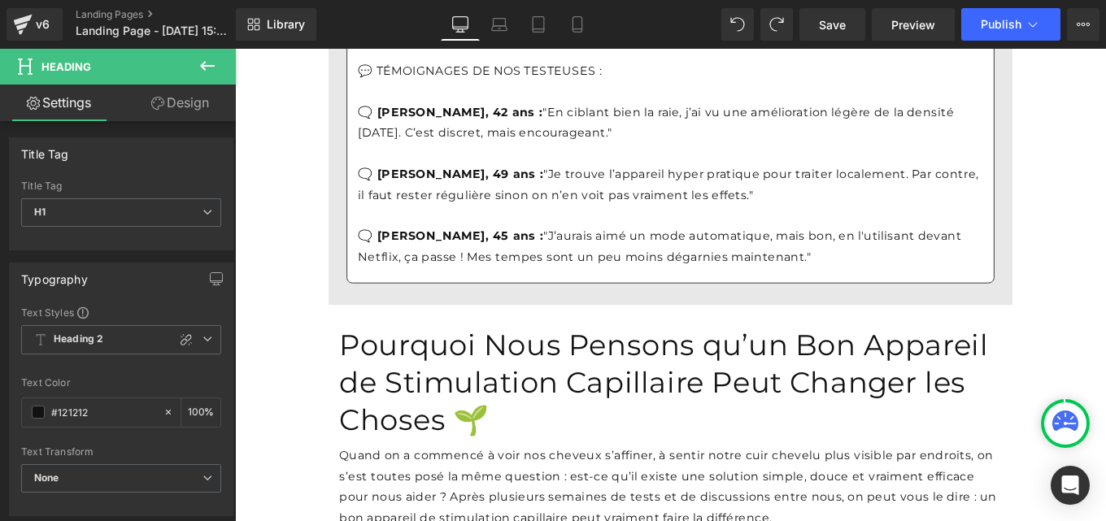
scroll to position [16336, 0]
click at [514, 477] on h1 "Pourquoi Nous Pensons qu’un Bon Appareil de Stimulation Capillaire Peut Changer…" at bounding box center [727, 426] width 748 height 127
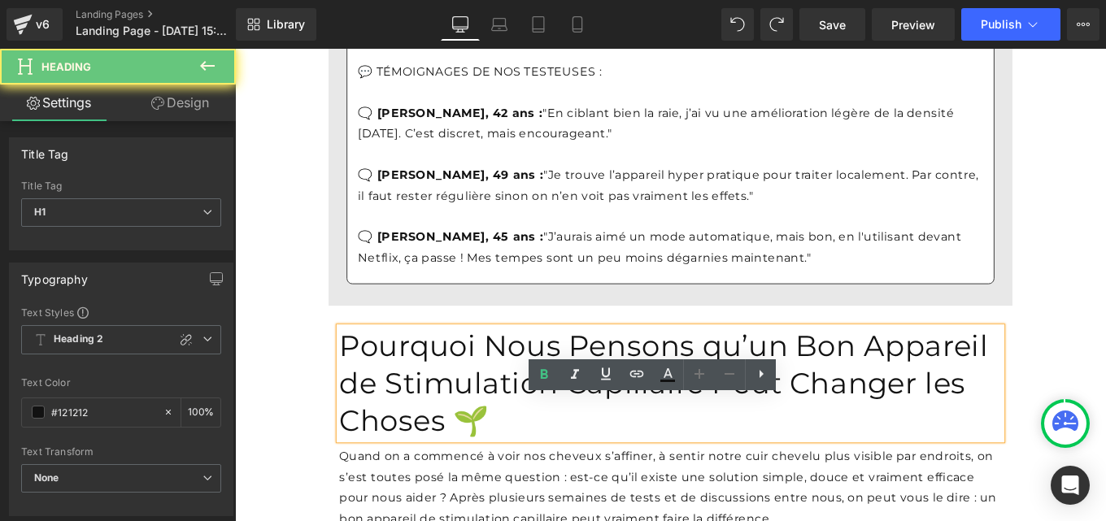
click at [514, 477] on h1 "Pourquoi Nous Pensons qu’un Bon Appareil de Stimulation Capillaire Peut Changer…" at bounding box center [727, 426] width 748 height 127
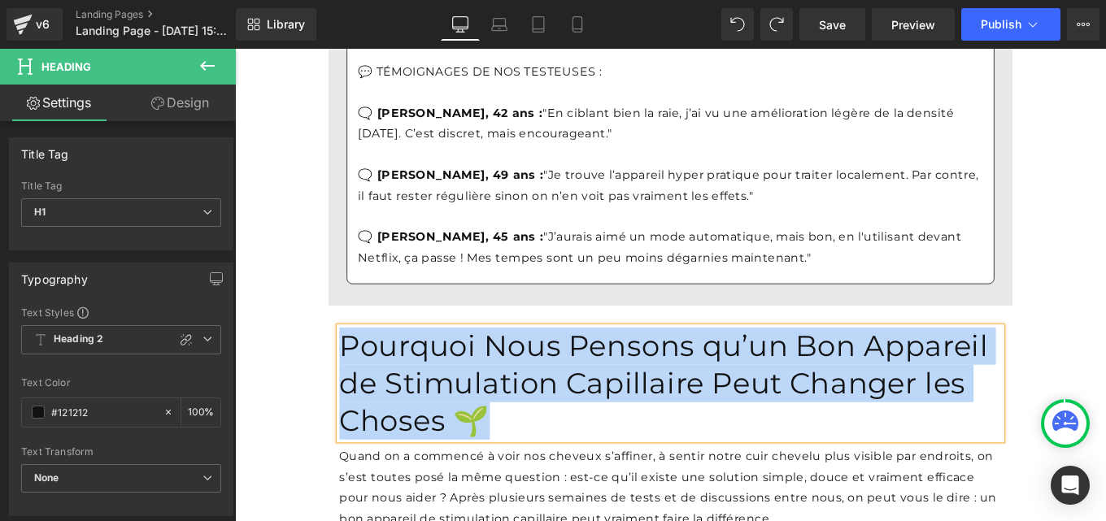
paste div
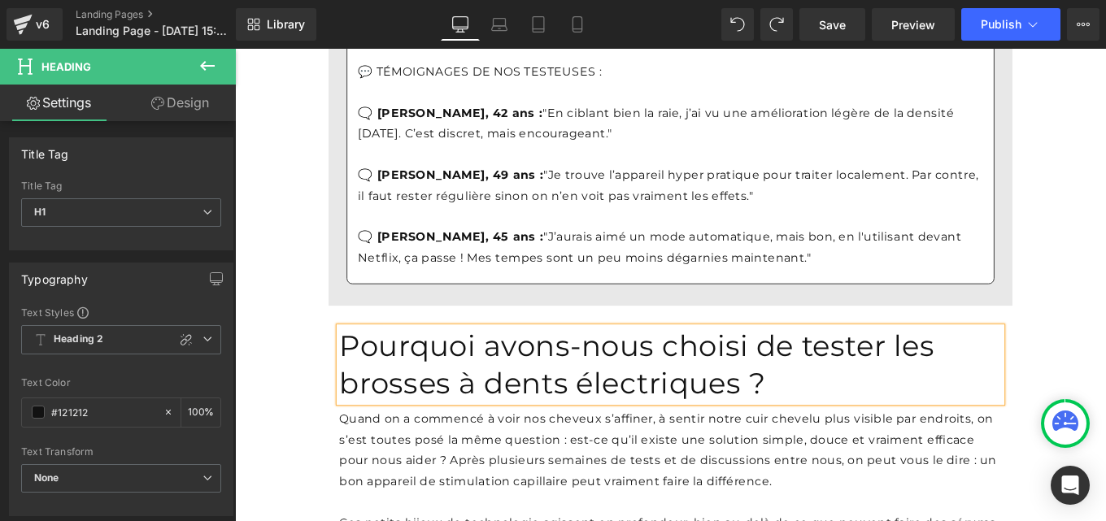
click at [534, 228] on p "🗨️ [PERSON_NAME], 49 ans : "Je trouve l’appareil hyper pratique pour traiter lo…" at bounding box center [727, 204] width 706 height 47
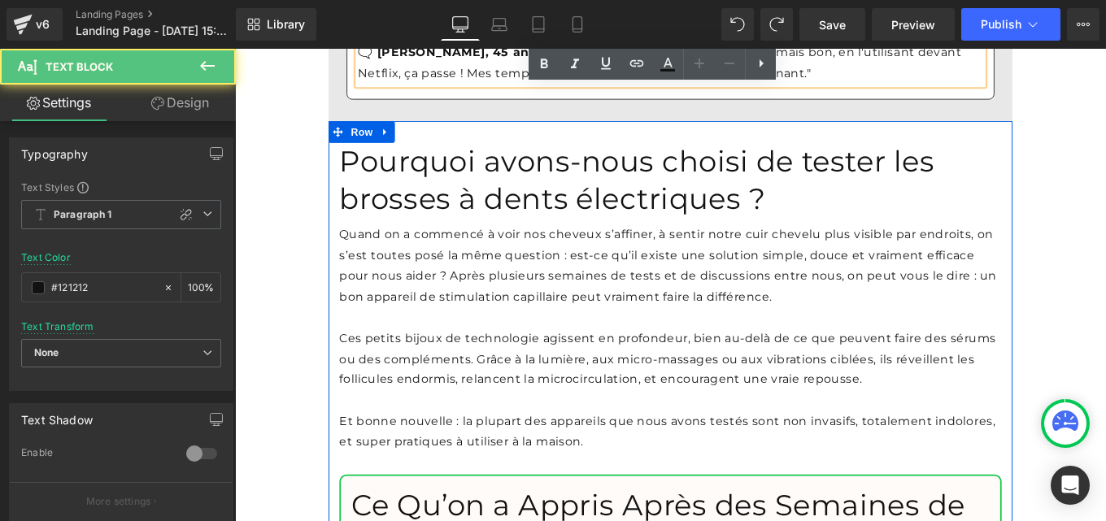
scroll to position [16545, 0]
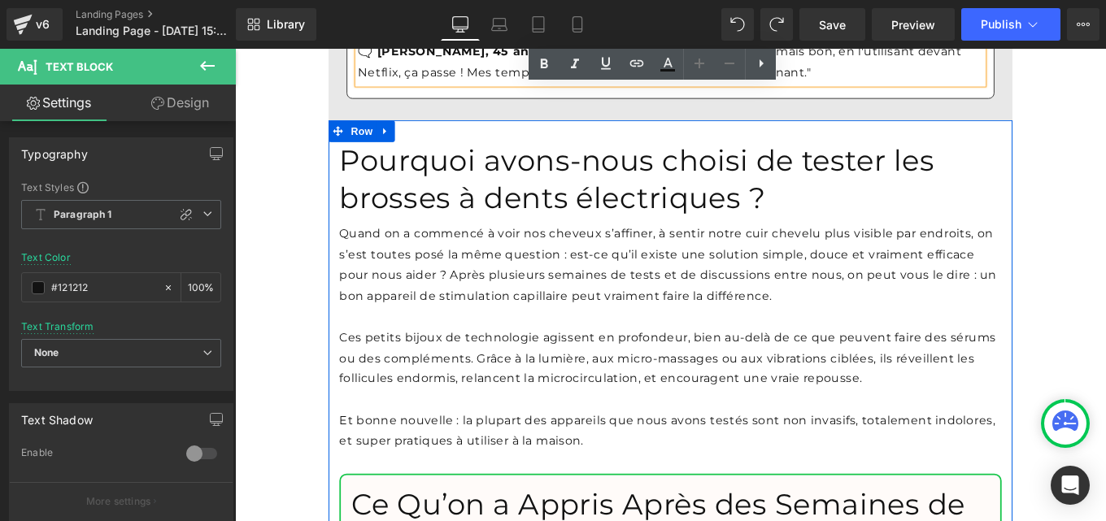
click at [483, 364] on p at bounding box center [727, 353] width 748 height 24
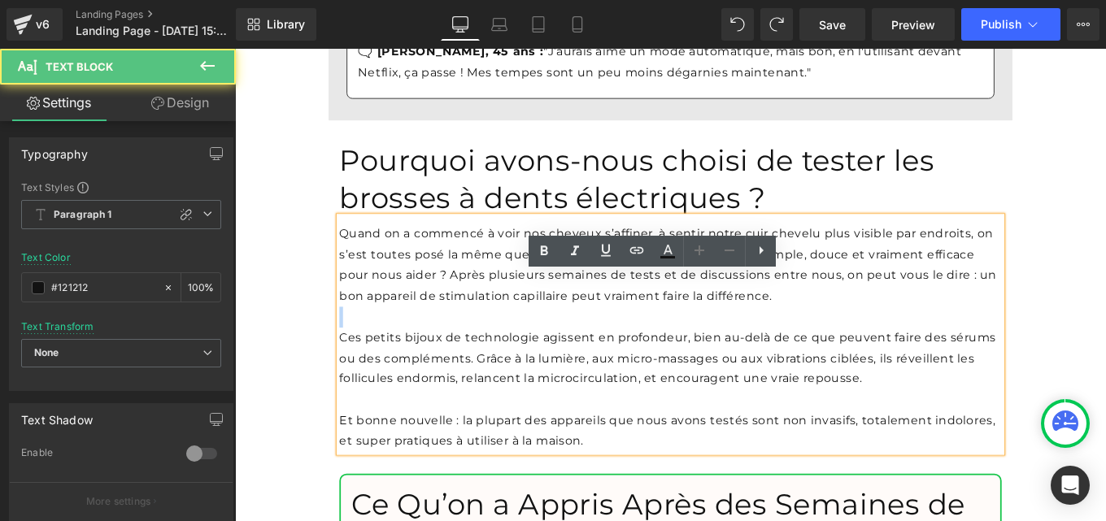
click at [483, 364] on p at bounding box center [727, 353] width 748 height 24
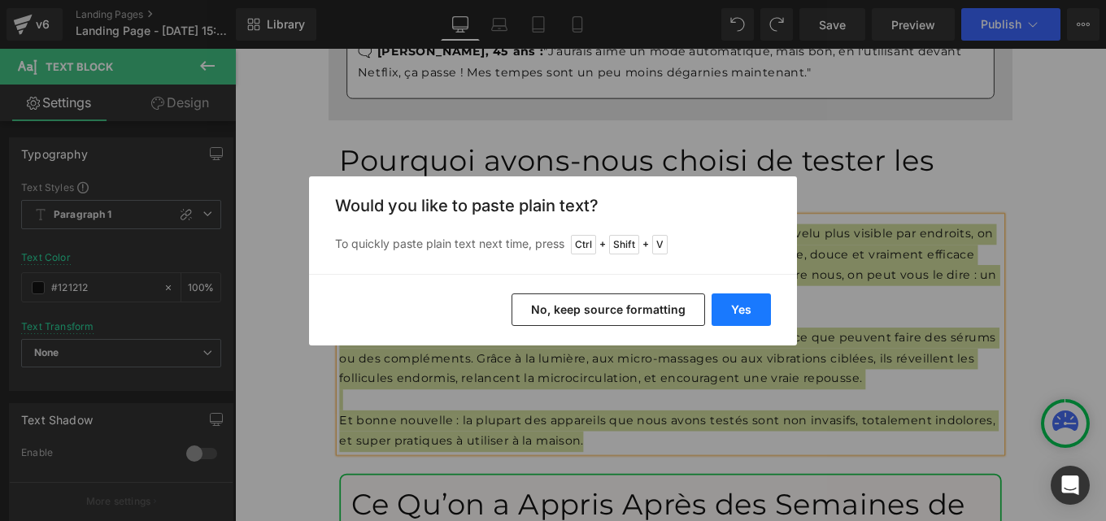
click at [748, 311] on button "Yes" at bounding box center [741, 310] width 59 height 33
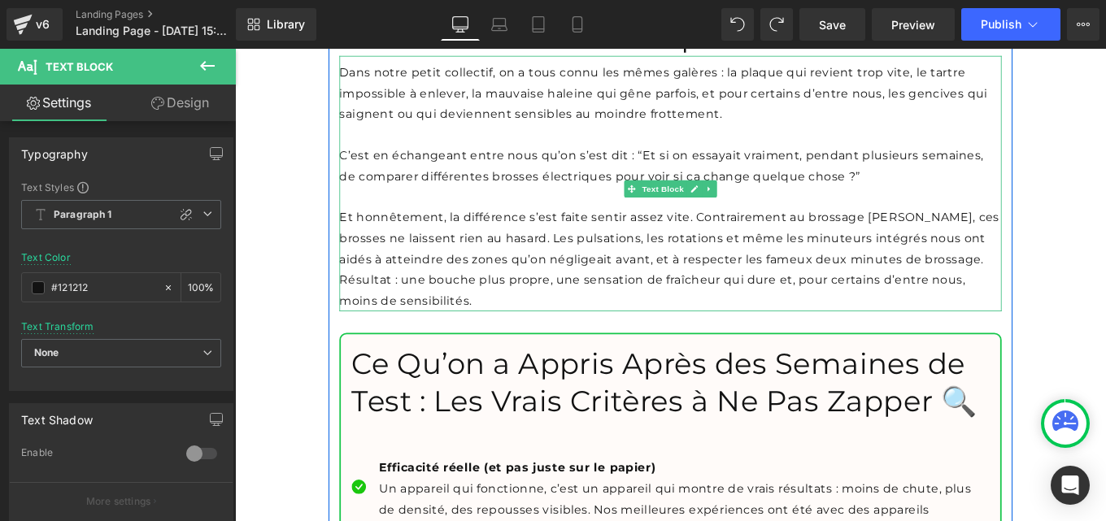
scroll to position [16736, 0]
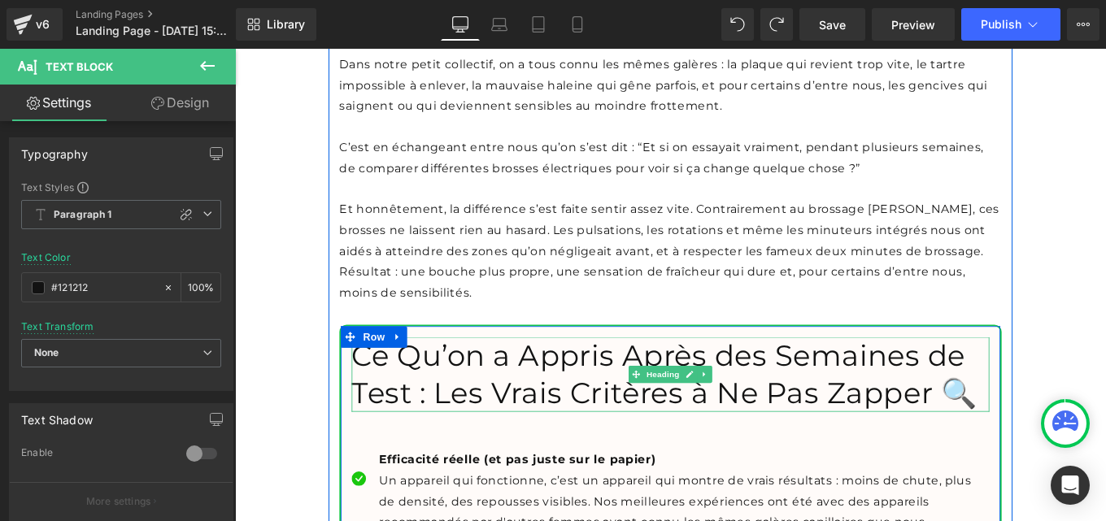
click at [508, 459] on h1 "Ce Qu’on a Appris Après des Semaines de Test : Les Vrais Critères à Ne Pas Zapp…" at bounding box center [727, 417] width 720 height 85
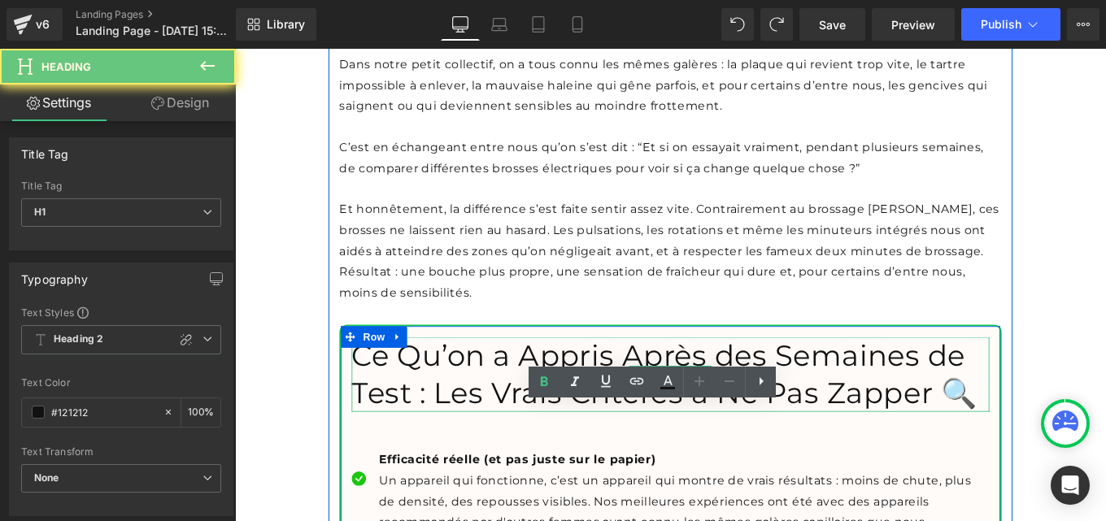
click at [508, 459] on h1 "Ce Qu’on a Appris Après des Semaines de Test : Les Vrais Critères à Ne Pas Zapp…" at bounding box center [727, 417] width 720 height 85
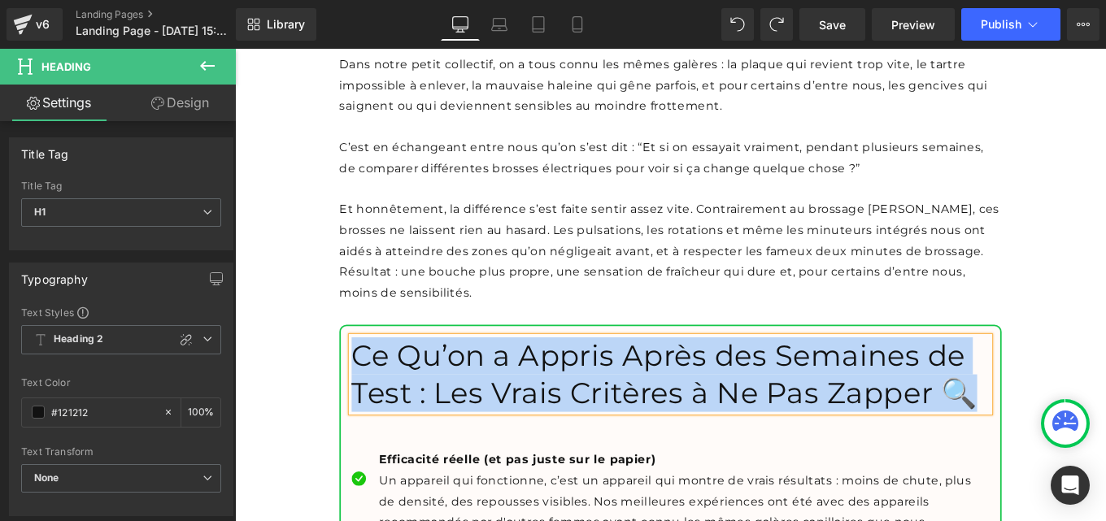
paste div
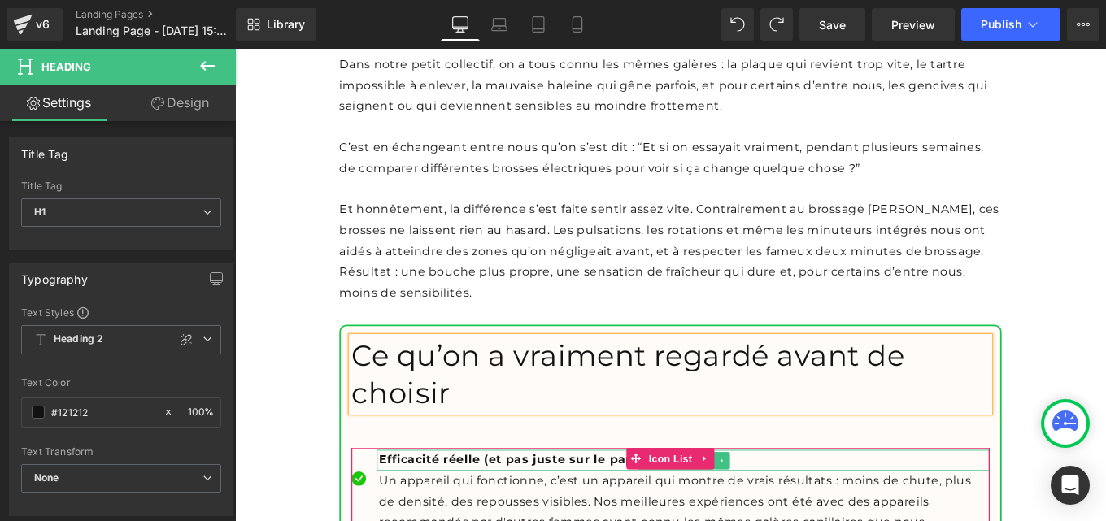
click at [442, 520] on b "Efficacité réelle (et pas juste sur le papier)" at bounding box center [554, 513] width 313 height 15
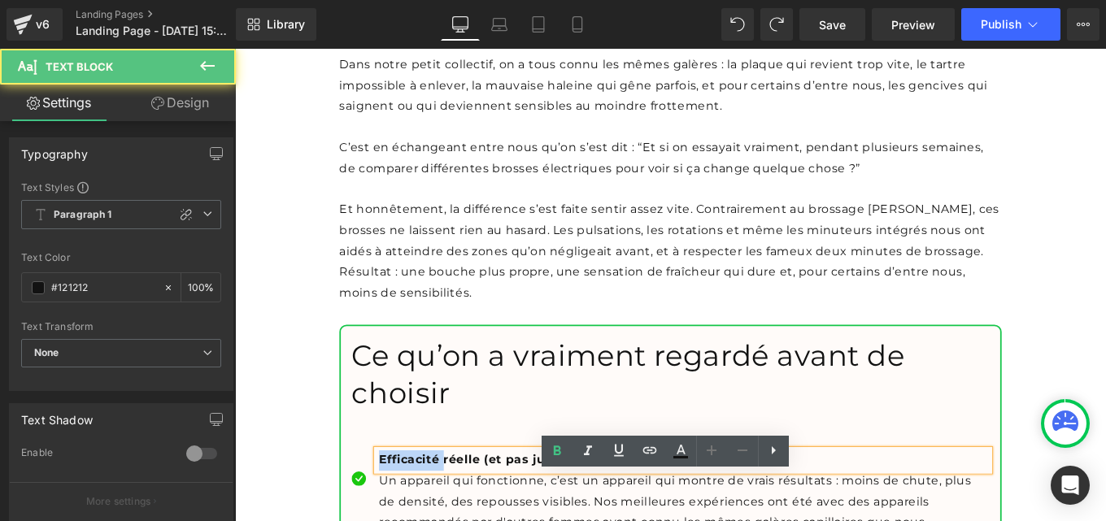
click at [442, 520] on b "Efficacité réelle (et pas juste sur le papier)" at bounding box center [554, 513] width 313 height 15
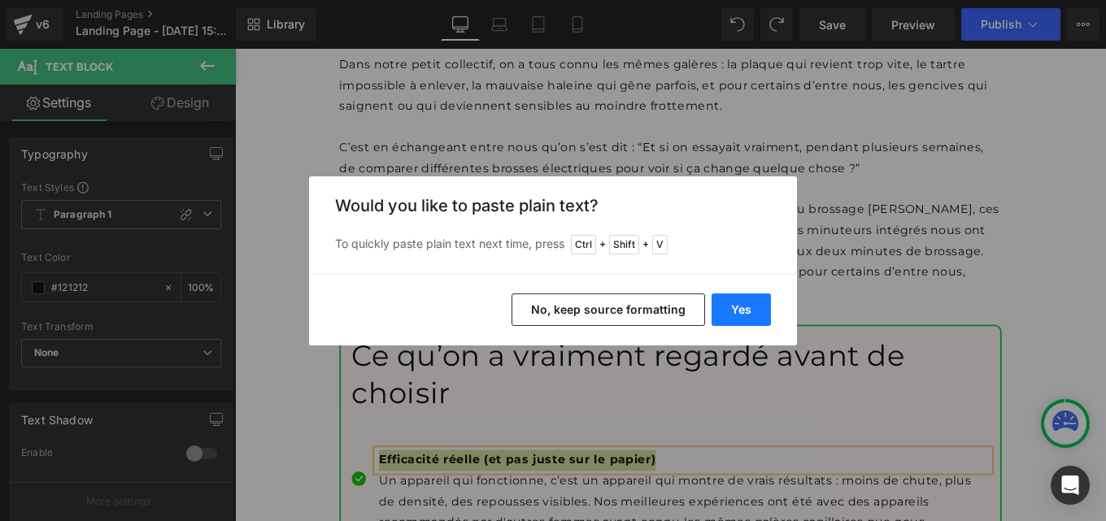
click at [748, 305] on button "Yes" at bounding box center [741, 310] width 59 height 33
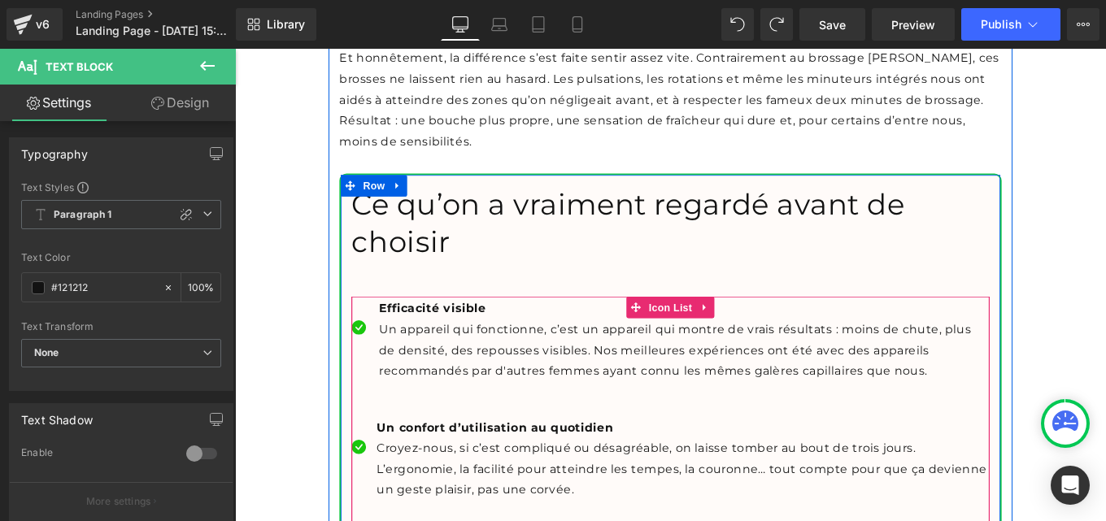
scroll to position [16909, 0]
click at [235, 49] on div at bounding box center [235, 49] width 0 height 0
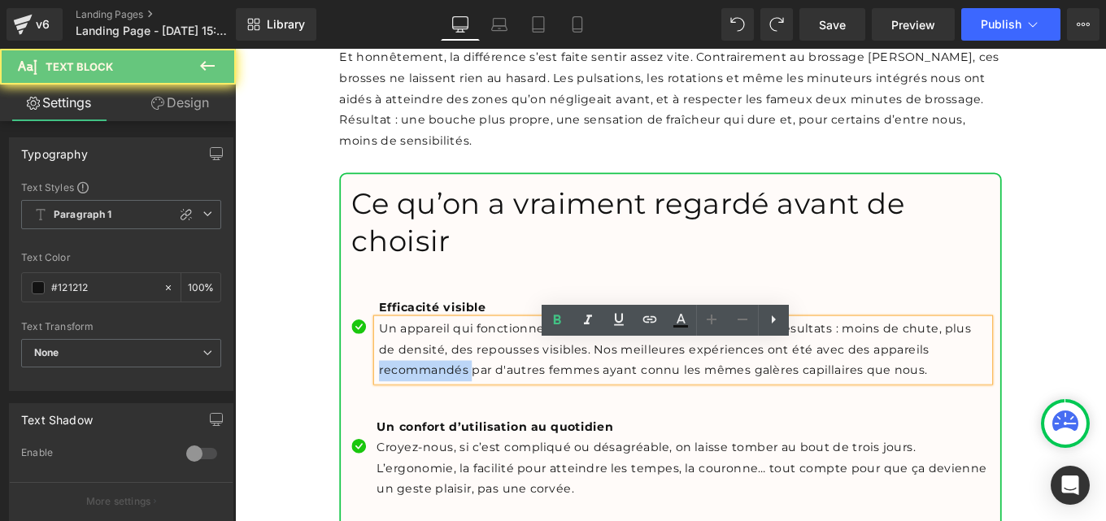
click at [463, 424] on p "Un appareil qui fonctionne, c’est un appareil qui montre de vrais résultats : m…" at bounding box center [743, 389] width 690 height 70
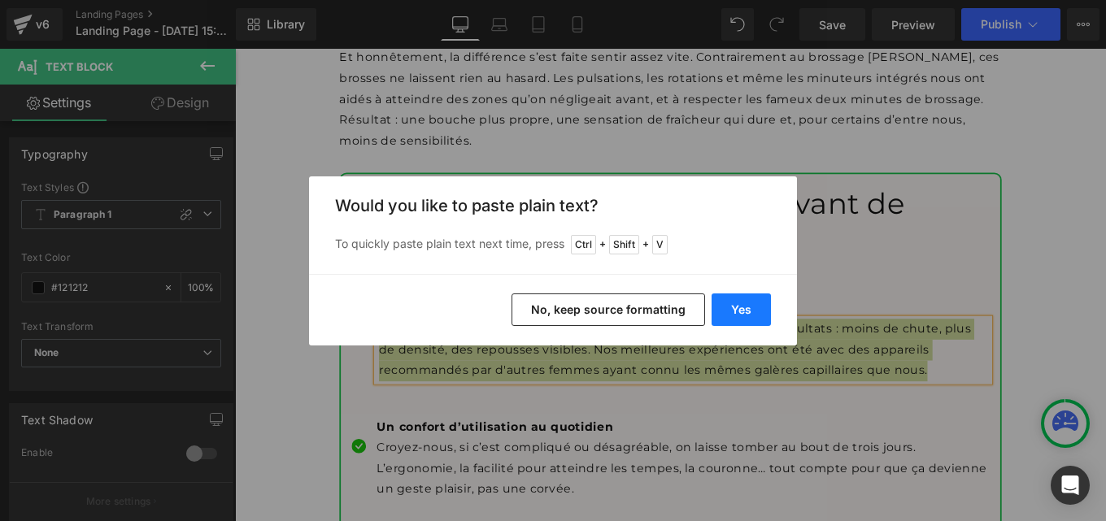
click at [739, 311] on button "Yes" at bounding box center [741, 310] width 59 height 33
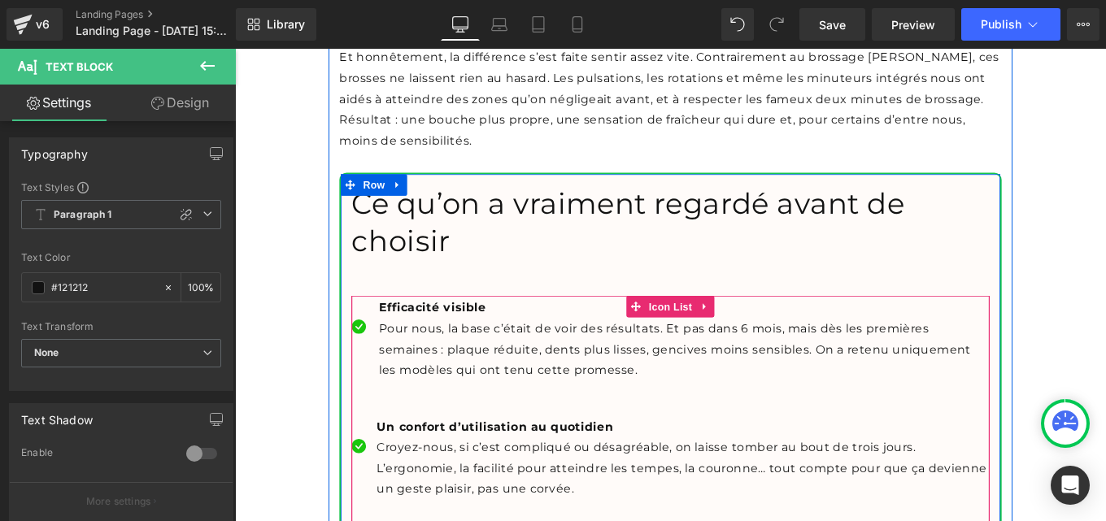
click at [472, 484] on b "Un confort d’utilisation au quotidien" at bounding box center [528, 475] width 267 height 15
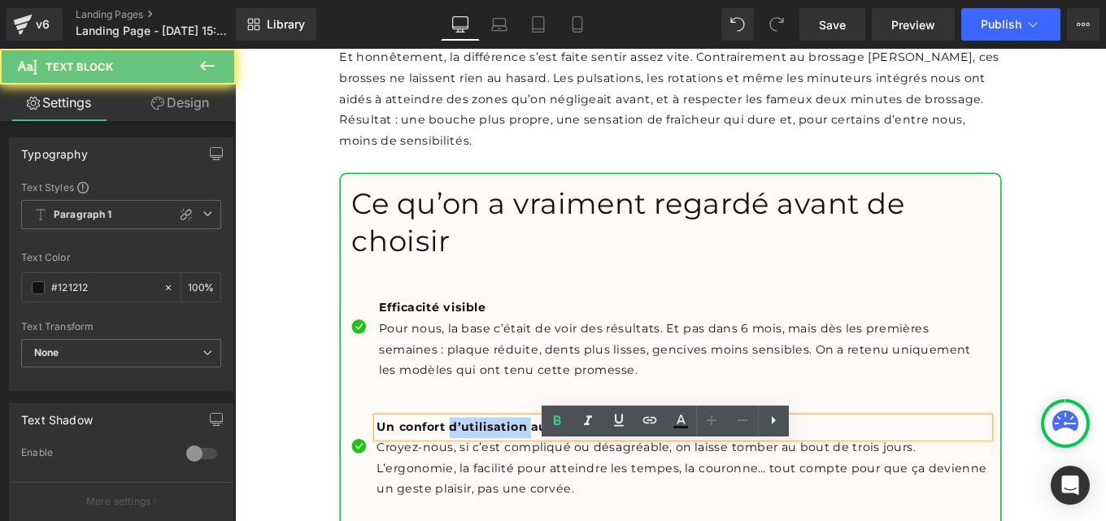
click at [472, 484] on b "Un confort d’utilisation au quotidien" at bounding box center [528, 475] width 267 height 15
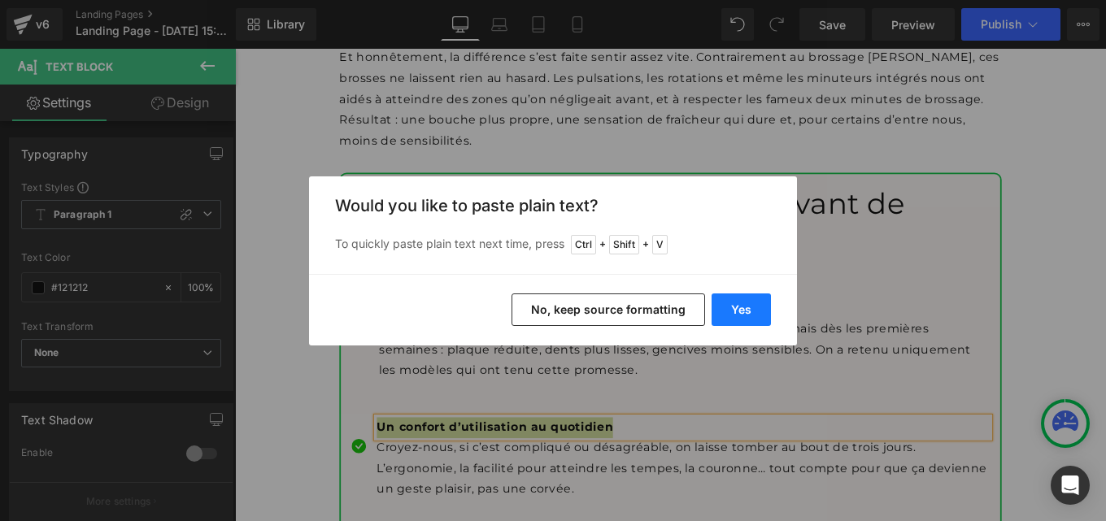
click at [735, 305] on button "Yes" at bounding box center [741, 310] width 59 height 33
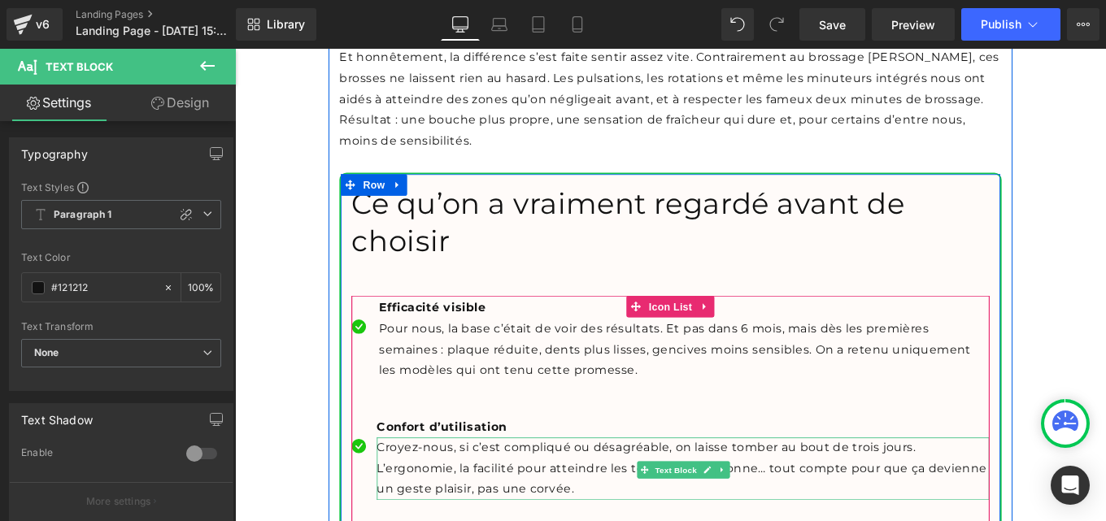
click at [488, 520] on p "Croyez-nous, si c’est compliqué ou désagréable, on laisse tomber au bout de tro…" at bounding box center [741, 523] width 692 height 70
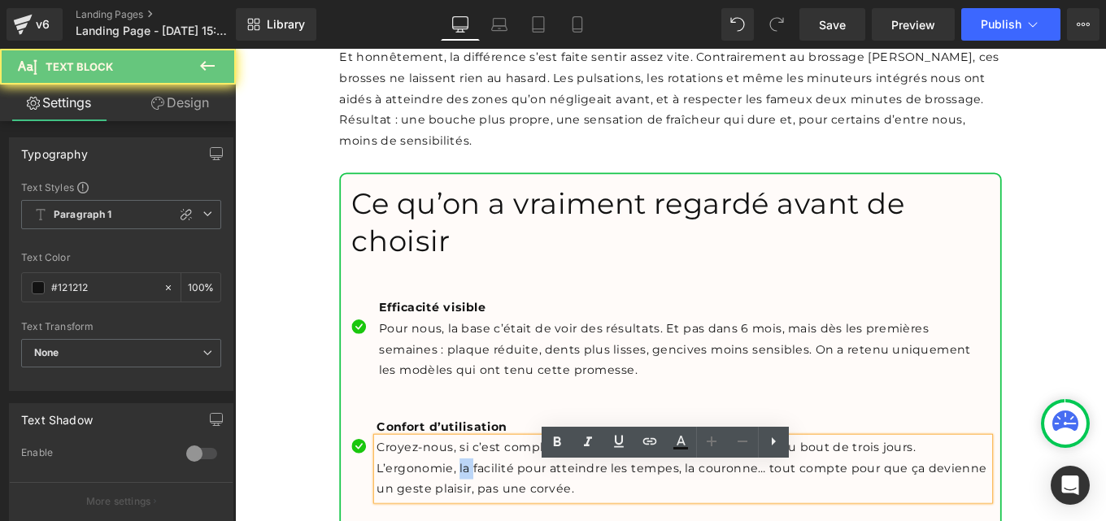
click at [488, 520] on p "Croyez-nous, si c’est compliqué ou désagréable, on laisse tomber au bout de tro…" at bounding box center [741, 523] width 692 height 70
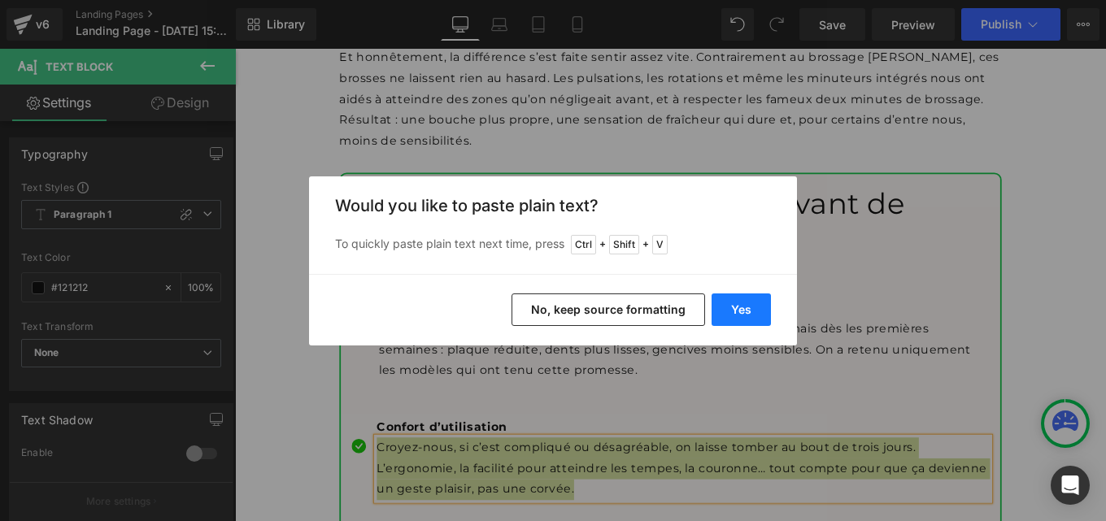
click at [742, 311] on button "Yes" at bounding box center [741, 310] width 59 height 33
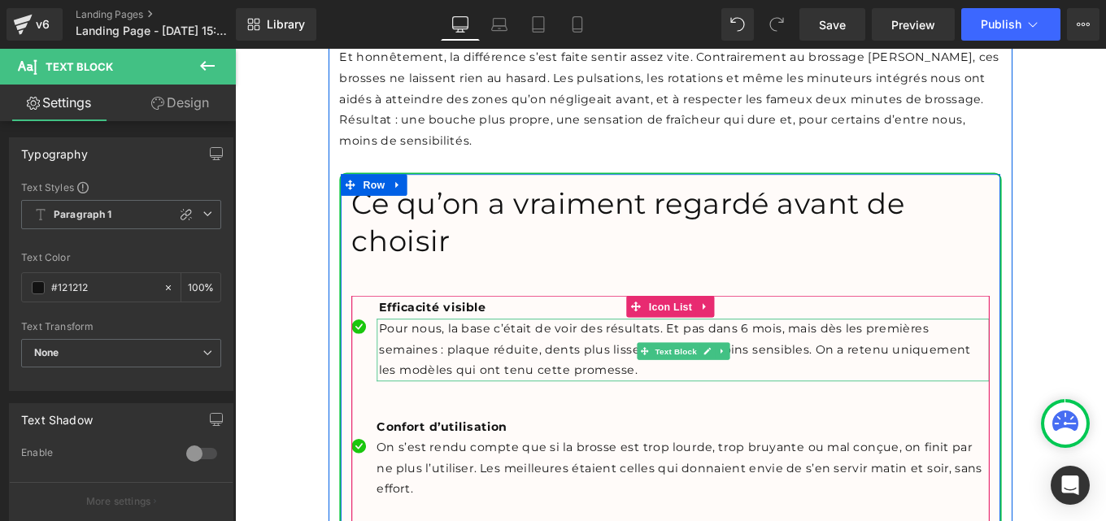
scroll to position [17038, 0]
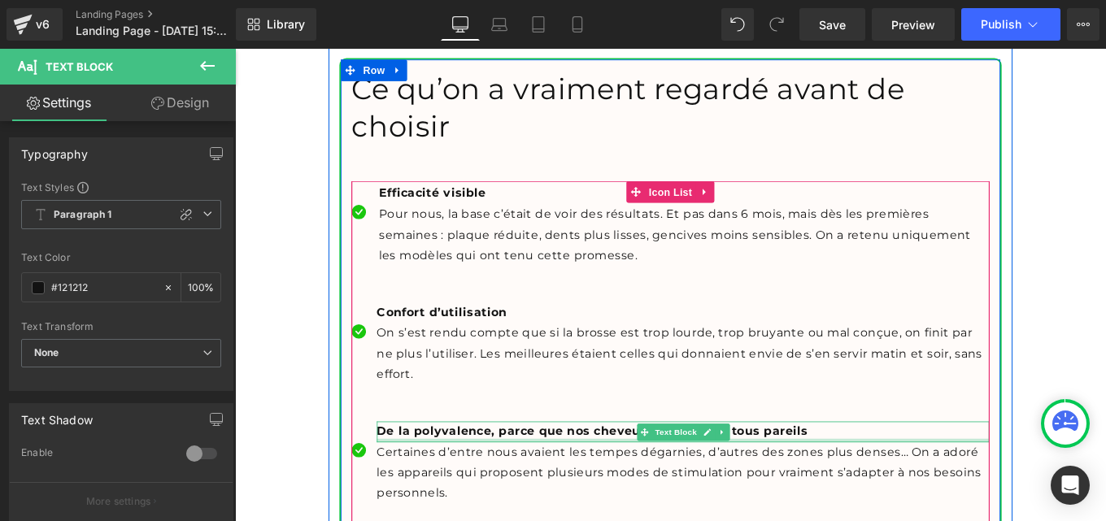
click at [484, 494] on div at bounding box center [741, 492] width 692 height 4
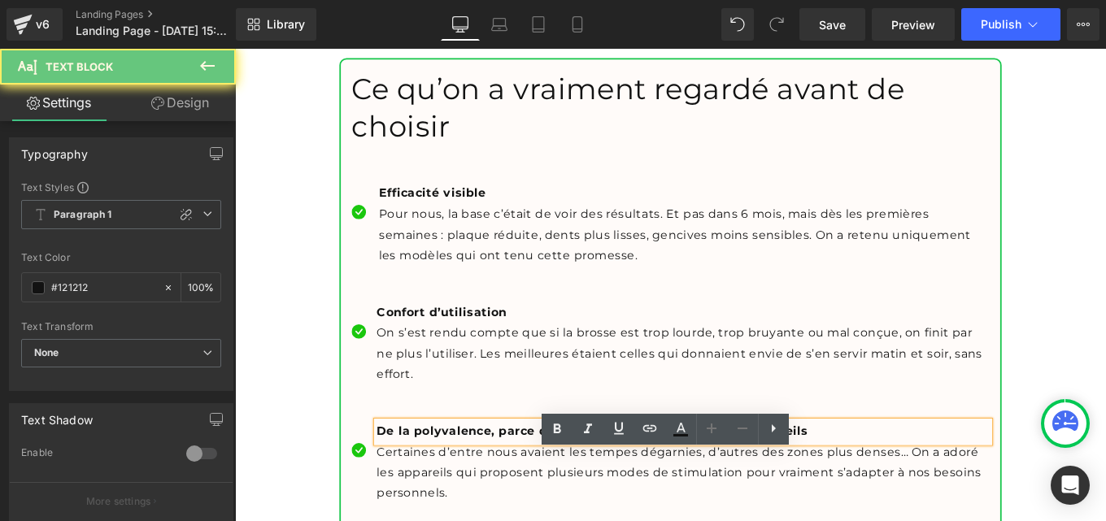
click at [484, 489] on b "De la polyvalence, parce que nos cheveux ne sont pas tous pareils" at bounding box center [638, 480] width 487 height 15
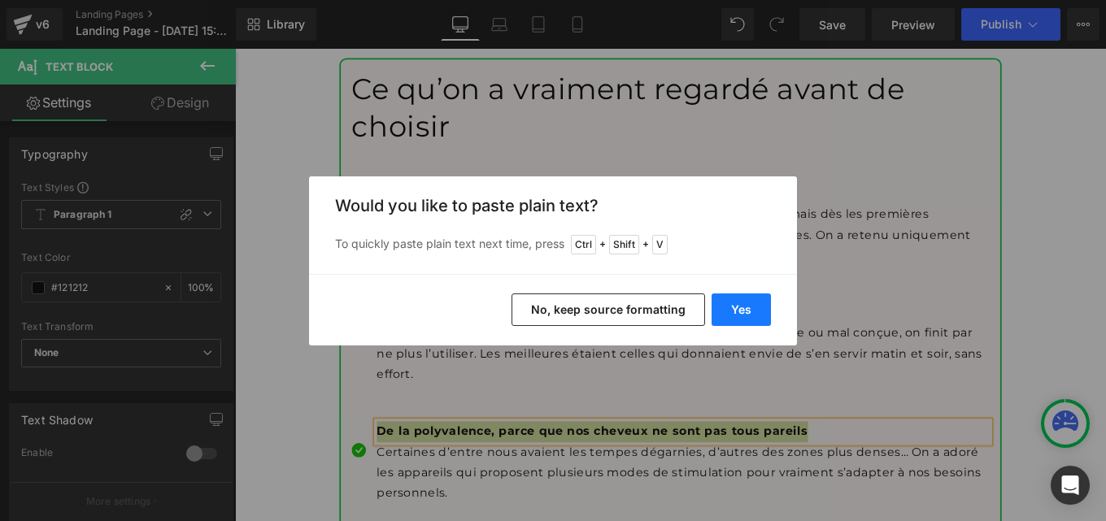
click at [733, 306] on button "Yes" at bounding box center [741, 310] width 59 height 33
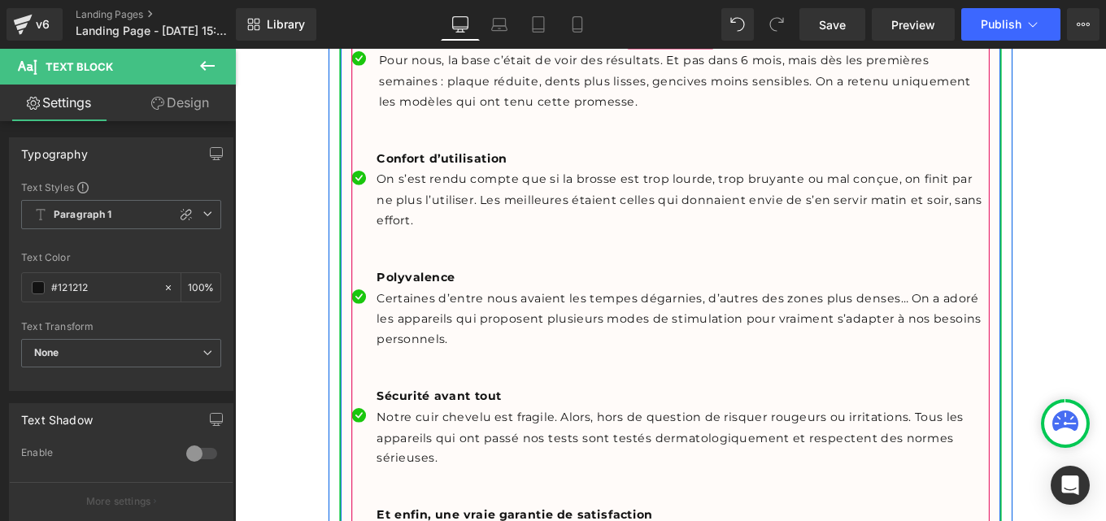
scroll to position [17213, 0]
click at [464, 389] on p "Certaines d’entre nous avaient les tempes dégarnies, d’autres des zones plus de…" at bounding box center [741, 354] width 692 height 70
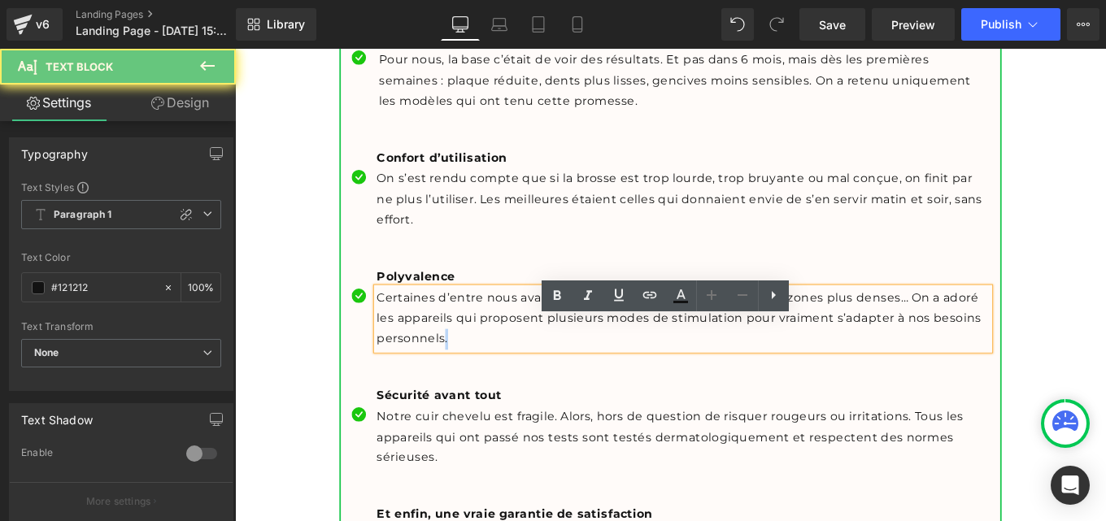
click at [464, 389] on p "Certaines d’entre nous avaient les tempes dégarnies, d’autres des zones plus de…" at bounding box center [741, 354] width 692 height 70
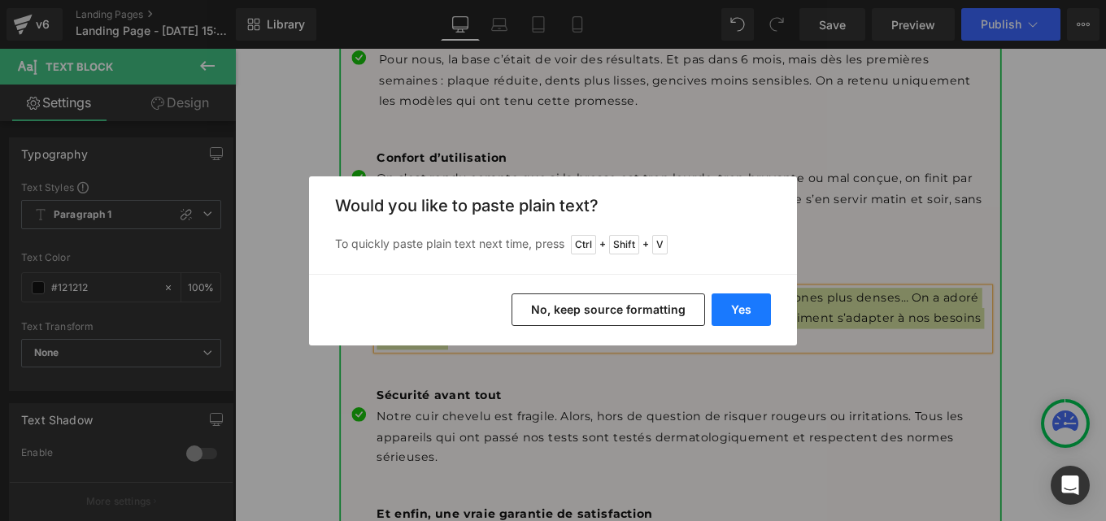
click at [731, 309] on button "Yes" at bounding box center [741, 310] width 59 height 33
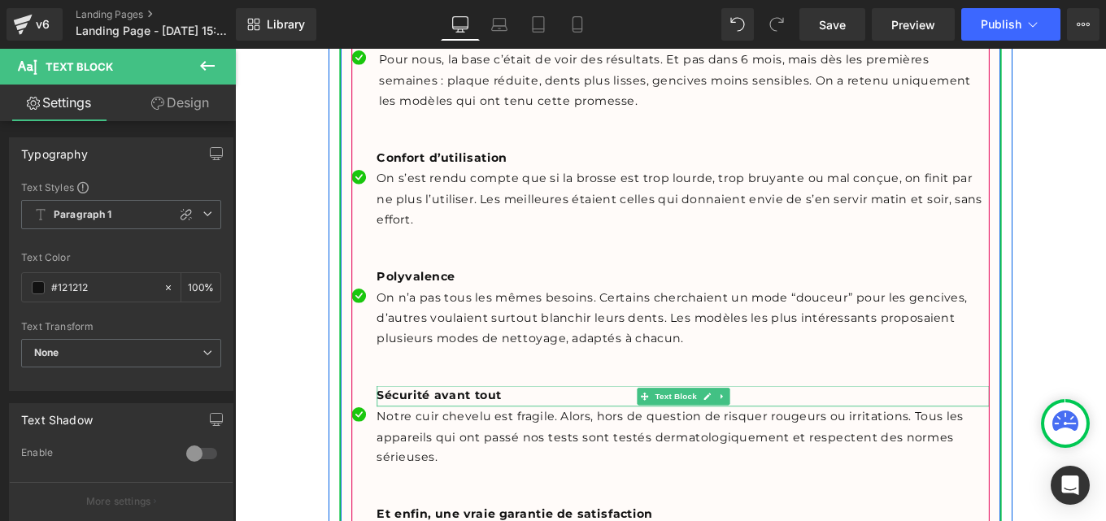
click at [480, 448] on b "Sécurité avant tout" at bounding box center [465, 440] width 141 height 15
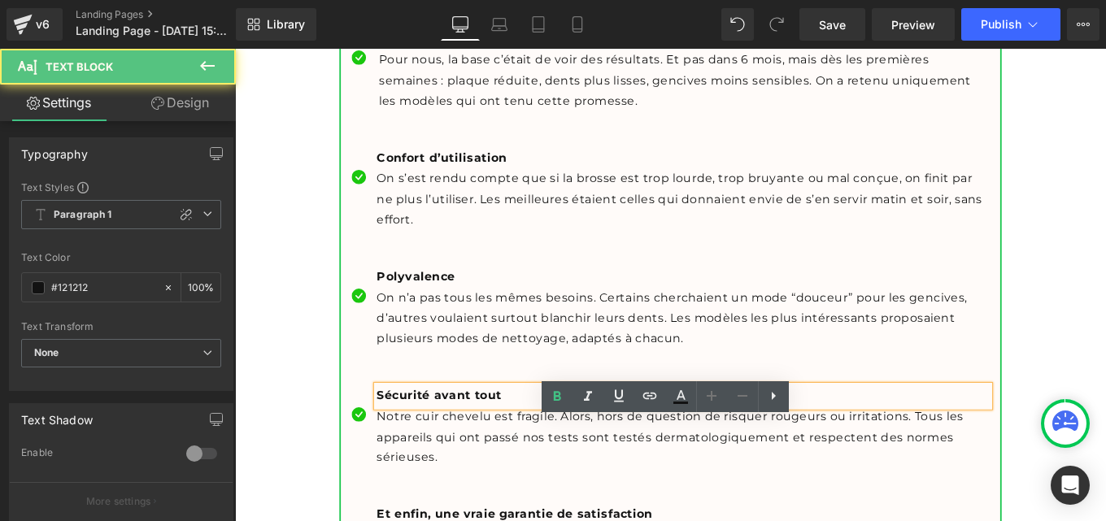
click at [501, 448] on b "Sécurité avant tout" at bounding box center [465, 440] width 141 height 15
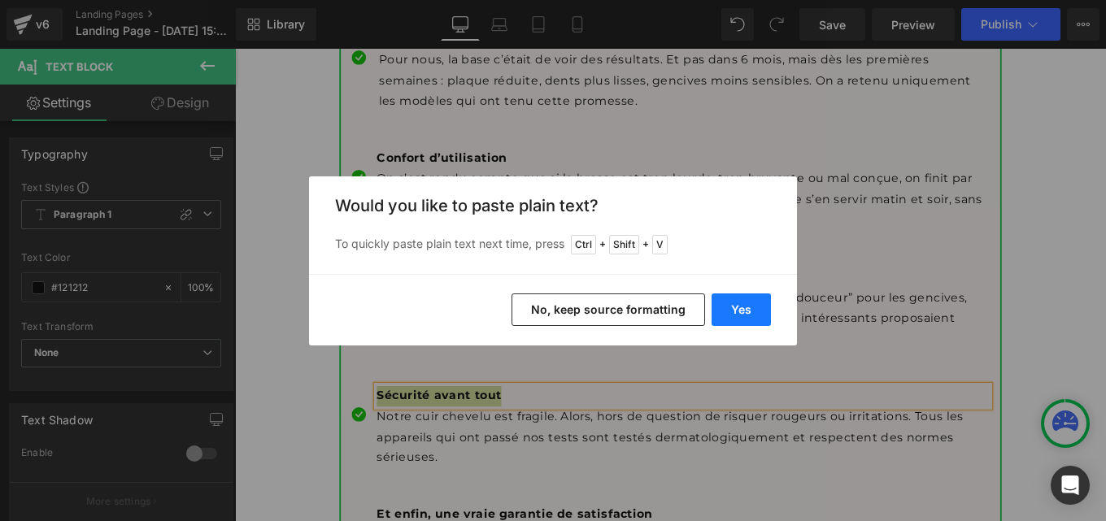
click at [744, 317] on button "Yes" at bounding box center [741, 310] width 59 height 33
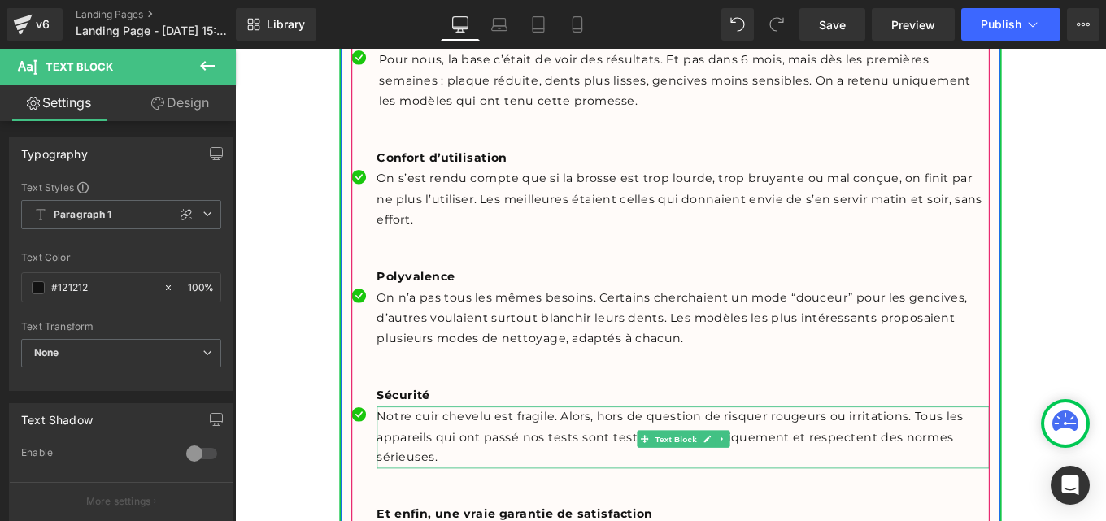
click at [478, 520] on p "Notre cuir chevelu est fragile. Alors, hors de question de risquer rougeurs ou …" at bounding box center [741, 488] width 692 height 70
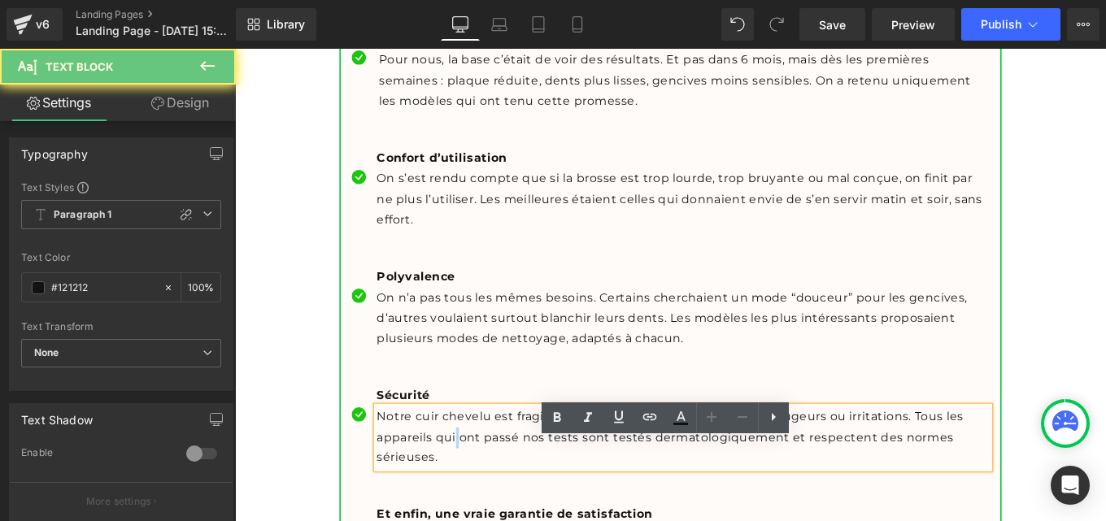
click at [478, 520] on p "Notre cuir chevelu est fragile. Alors, hors de question de risquer rougeurs ou …" at bounding box center [741, 488] width 692 height 70
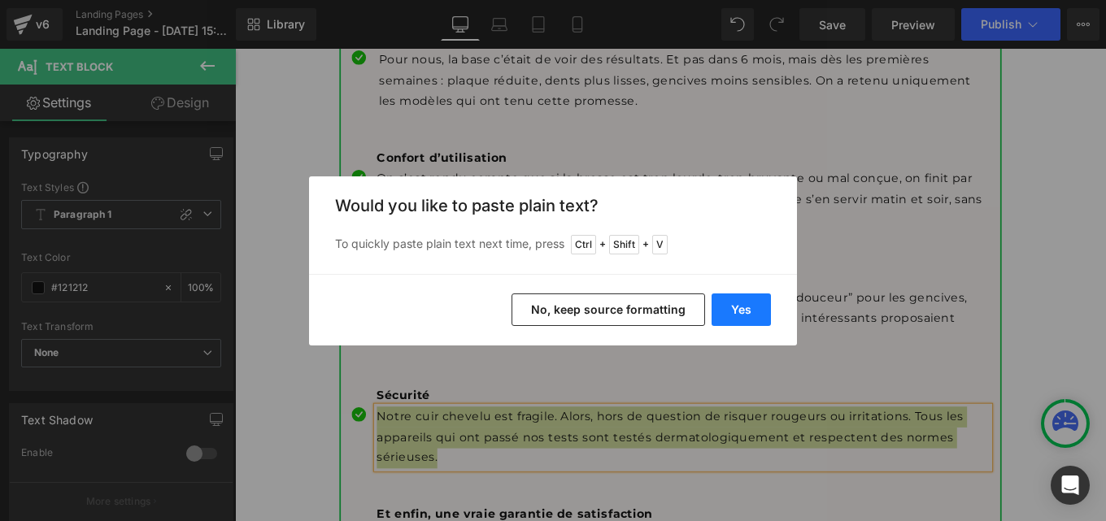
click at [738, 314] on button "Yes" at bounding box center [741, 310] width 59 height 33
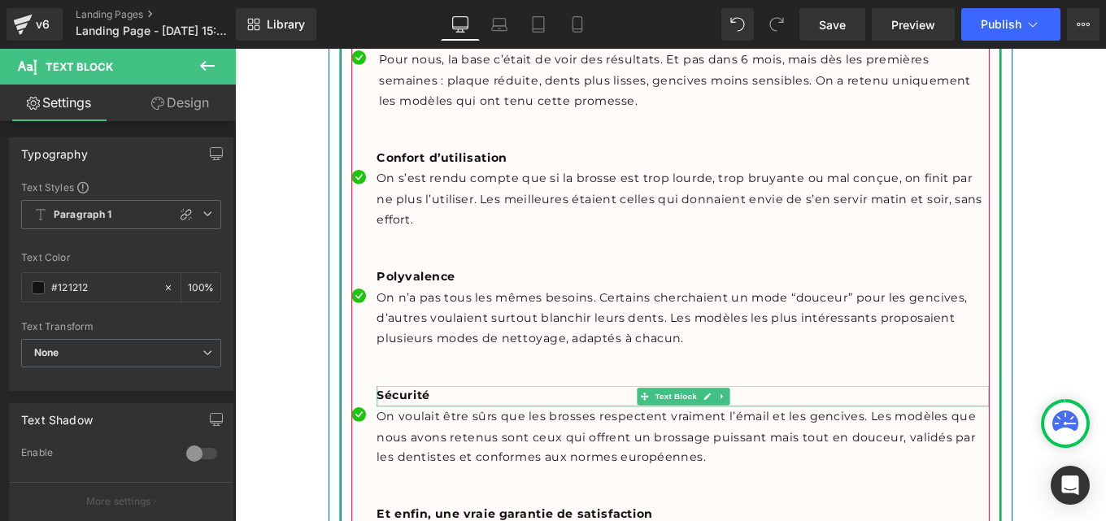
click at [445, 448] on b "Sécurité" at bounding box center [425, 440] width 60 height 15
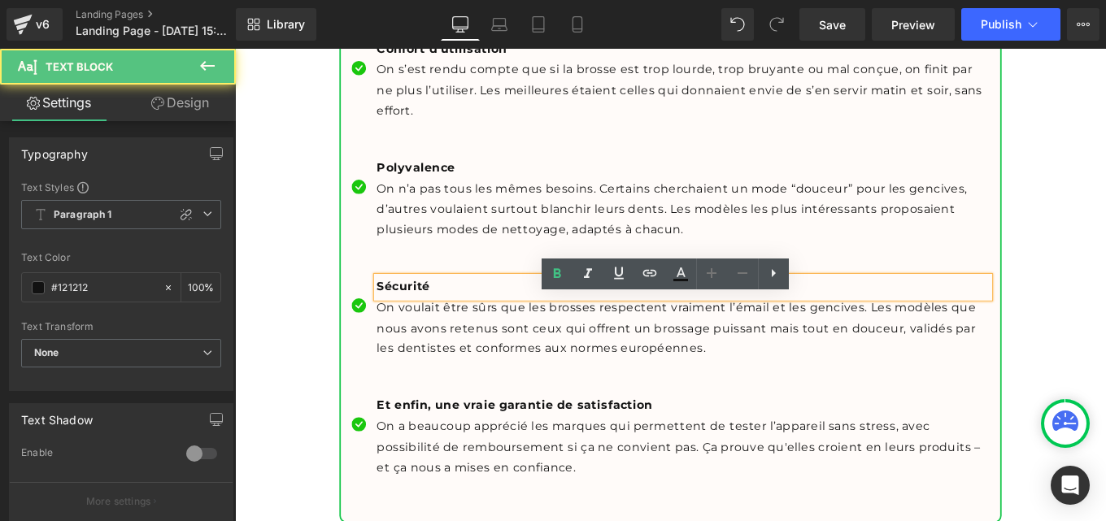
scroll to position [17352, 0]
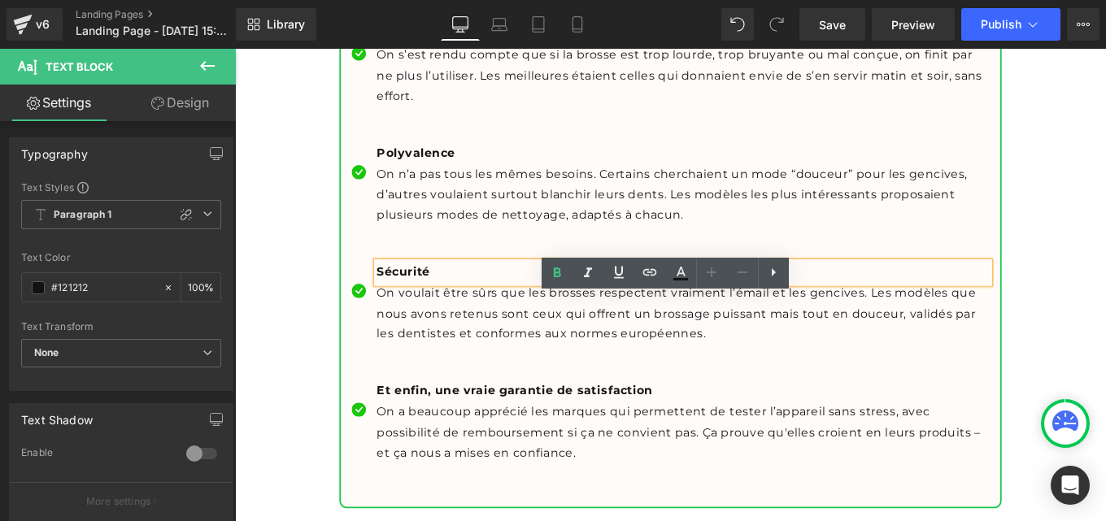
click at [423, 448] on div "Et enfin, une vraie garantie de satisfaction Text Block" at bounding box center [741, 436] width 692 height 24
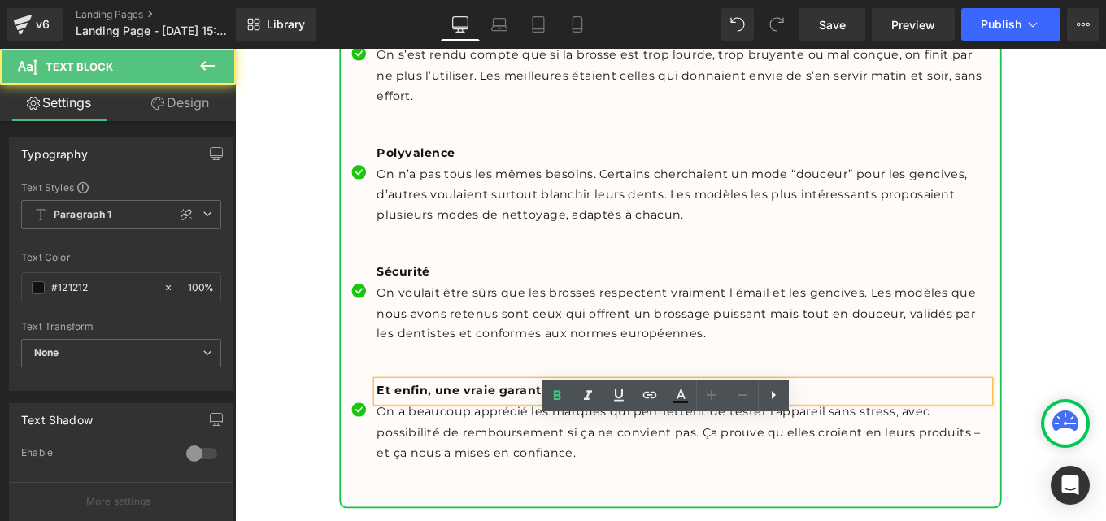
click at [423, 448] on div "Et enfin, une vraie garantie de satisfaction Text Block" at bounding box center [741, 436] width 692 height 24
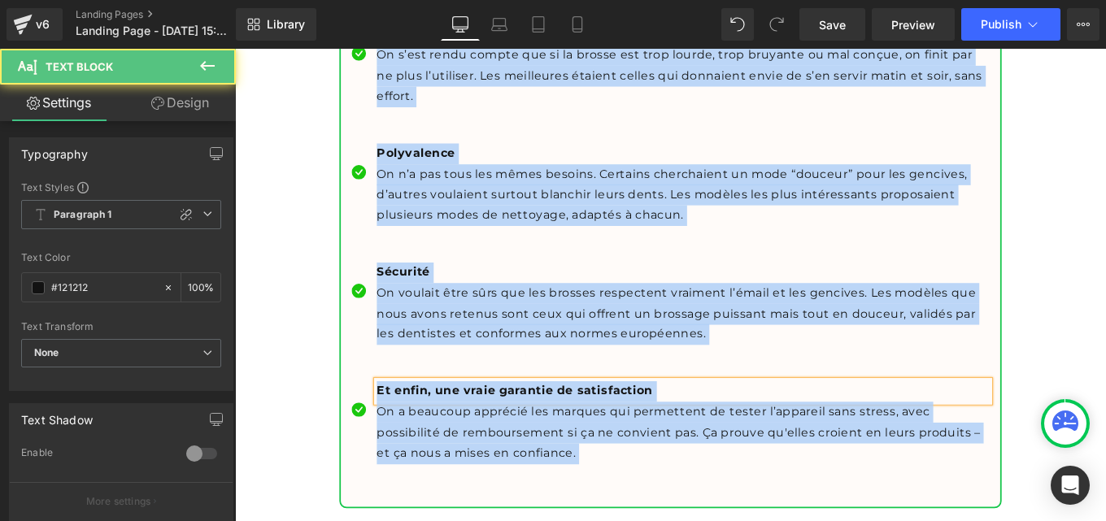
click at [423, 443] on b "Et enfin, une vraie garantie de satisfaction" at bounding box center [550, 435] width 311 height 15
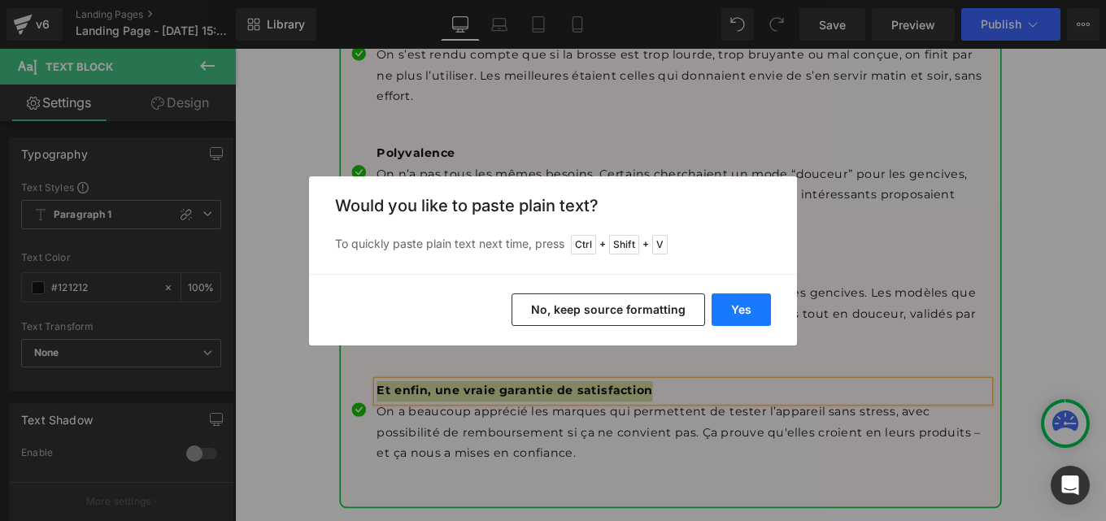
click at [744, 294] on button "Yes" at bounding box center [741, 310] width 59 height 33
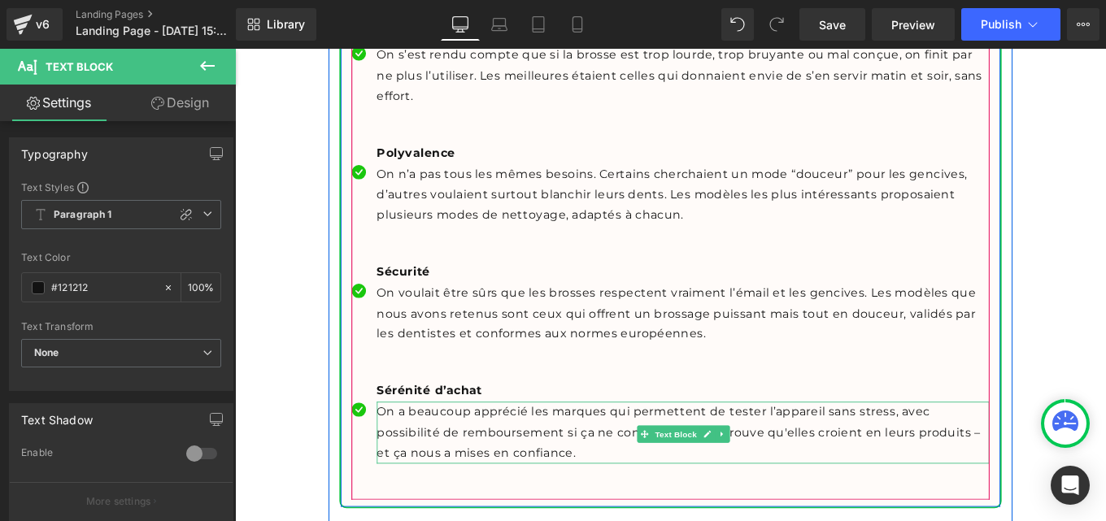
click at [514, 517] on p "On a beaucoup apprécié les marques qui permettent de tester l’appareil sans str…" at bounding box center [741, 483] width 692 height 70
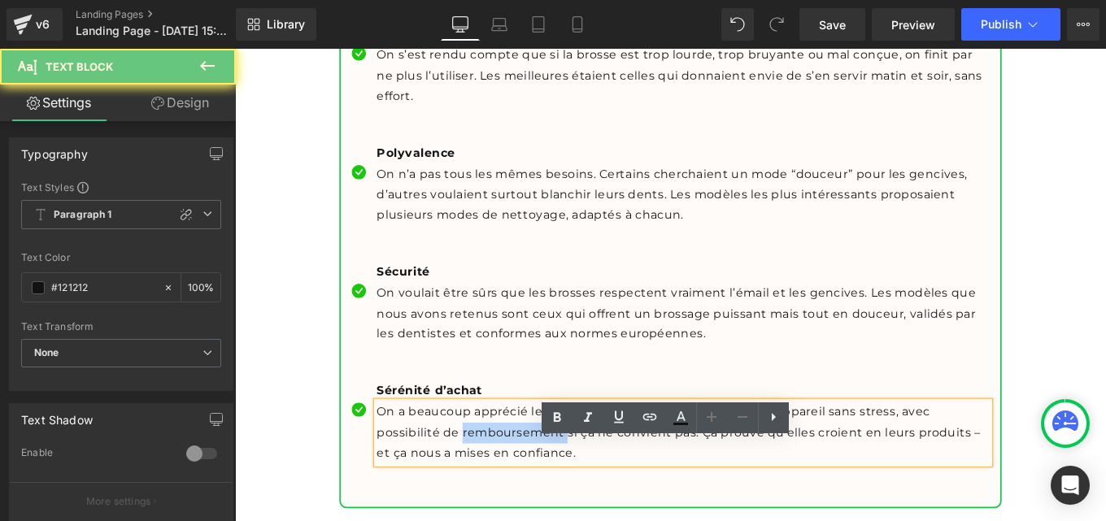
click at [514, 517] on p "On a beaucoup apprécié les marques qui permettent de tester l’appareil sans str…" at bounding box center [741, 483] width 692 height 70
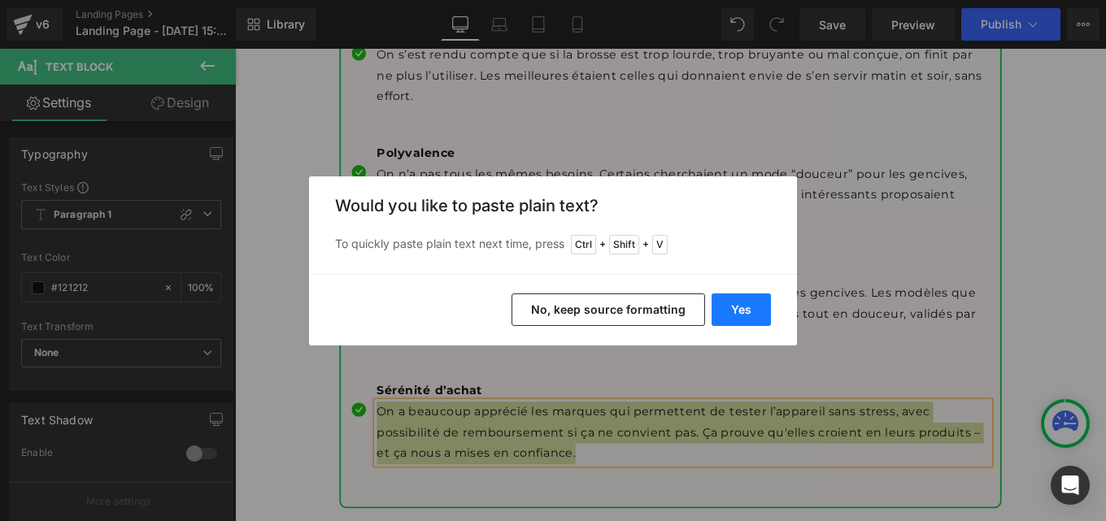
click at [746, 307] on button "Yes" at bounding box center [741, 310] width 59 height 33
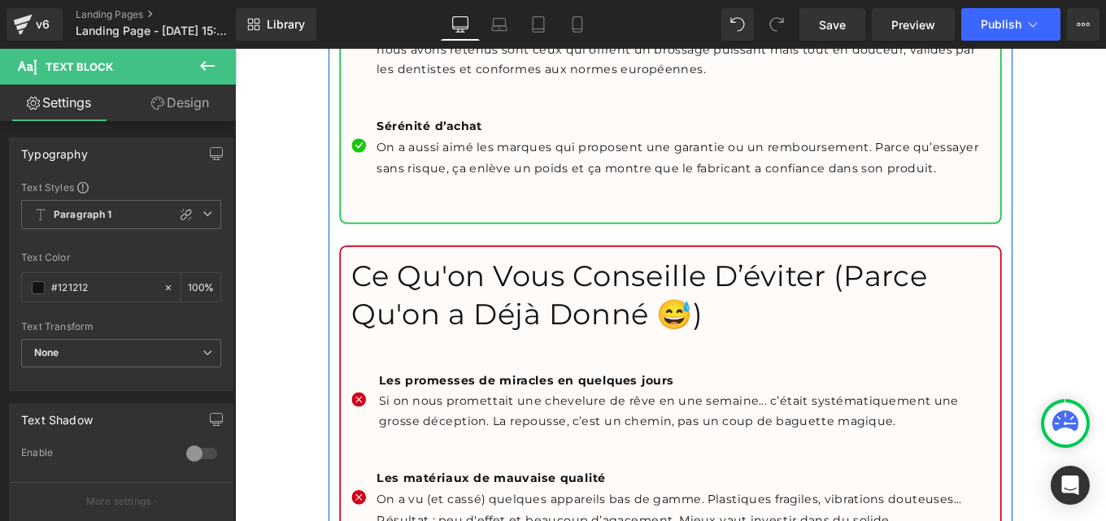
scroll to position [17651, 0]
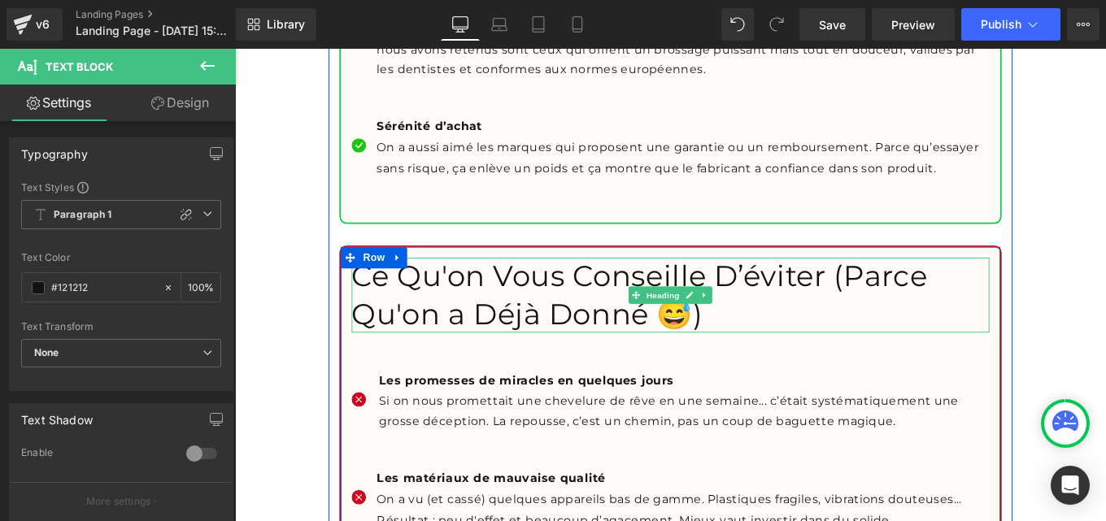
click at [439, 355] on h1 "Ce Qu'on Vous Conseille D’éviter (Parce Qu'on a Déjà Donné 😅)" at bounding box center [727, 327] width 720 height 85
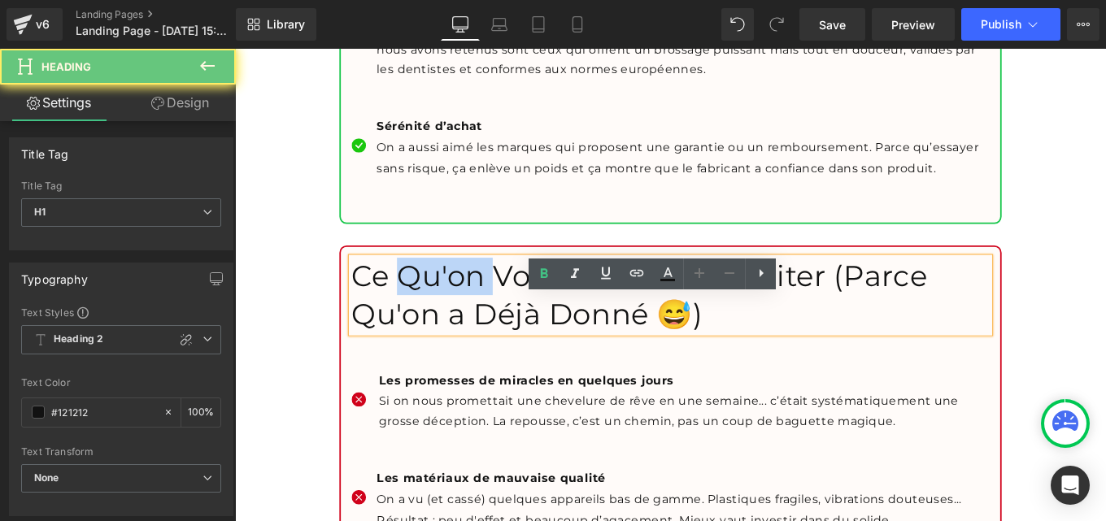
click at [439, 355] on h1 "Ce Qu'on Vous Conseille D’éviter (Parce Qu'on a Déjà Donné 😅)" at bounding box center [727, 327] width 720 height 85
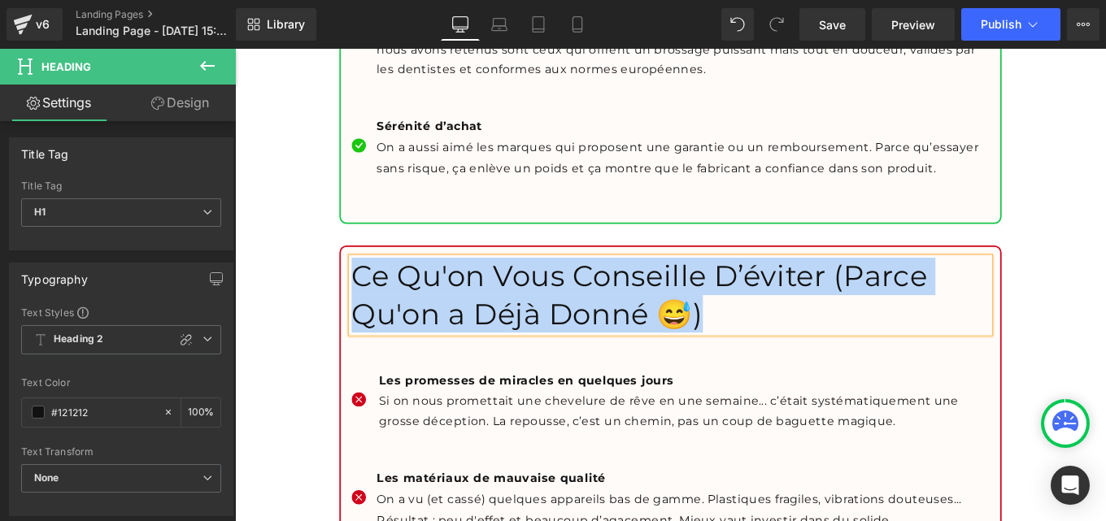
paste div
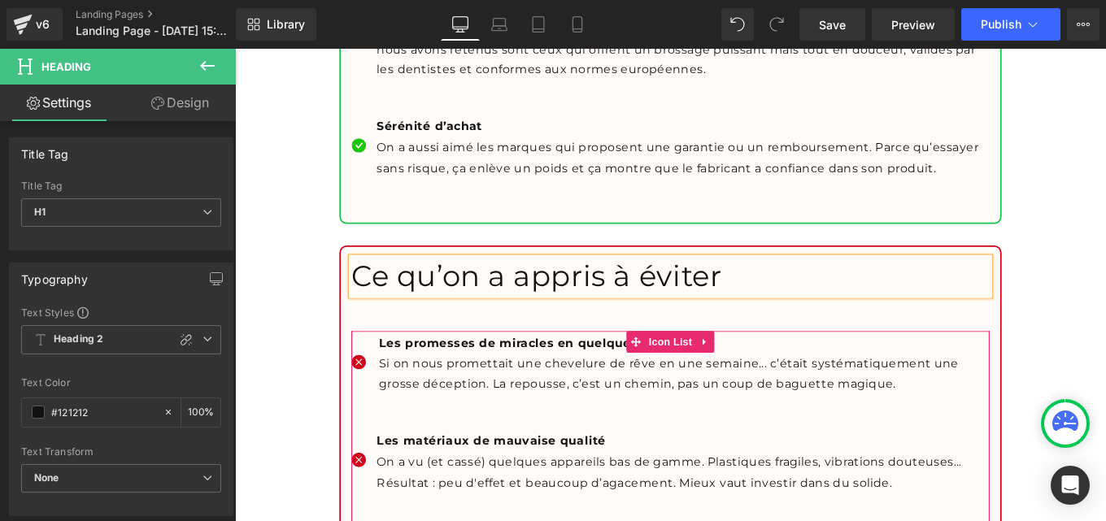
click at [413, 394] on div "Les promesses de miracles en quelques jours Text Block" at bounding box center [741, 382] width 692 height 24
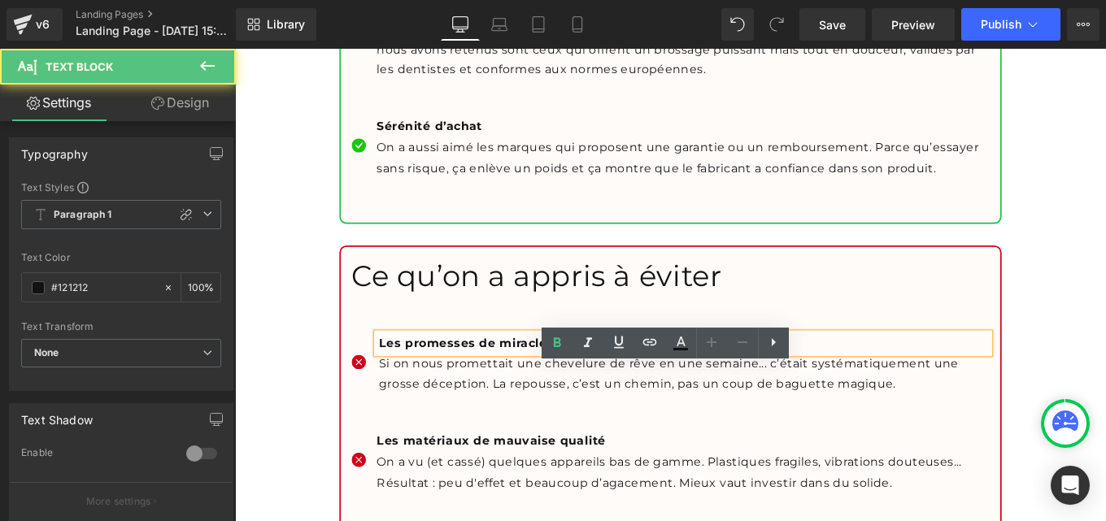
click at [398, 389] on b "Les promesses de miracles en quelques jours" at bounding box center [564, 380] width 333 height 15
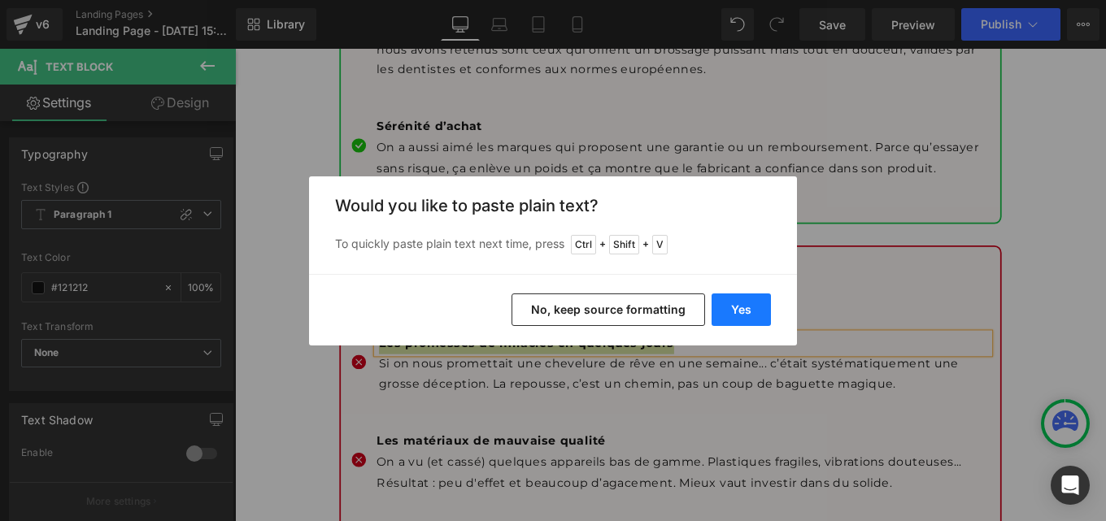
click at [743, 306] on button "Yes" at bounding box center [741, 310] width 59 height 33
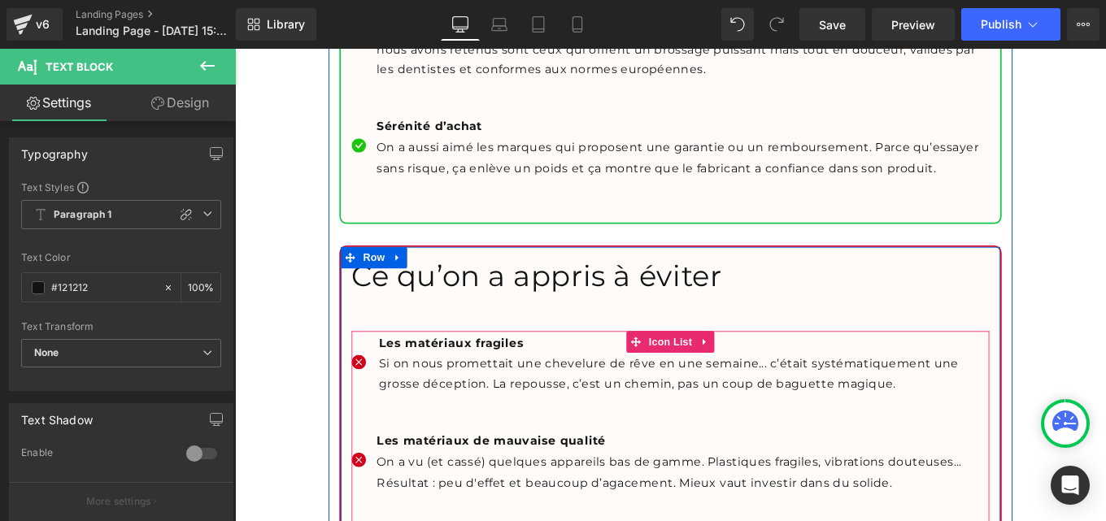
click at [451, 440] on p "Si on nous promettait une chevelure de rêve en une semaine... c’était systémati…" at bounding box center [743, 416] width 690 height 47
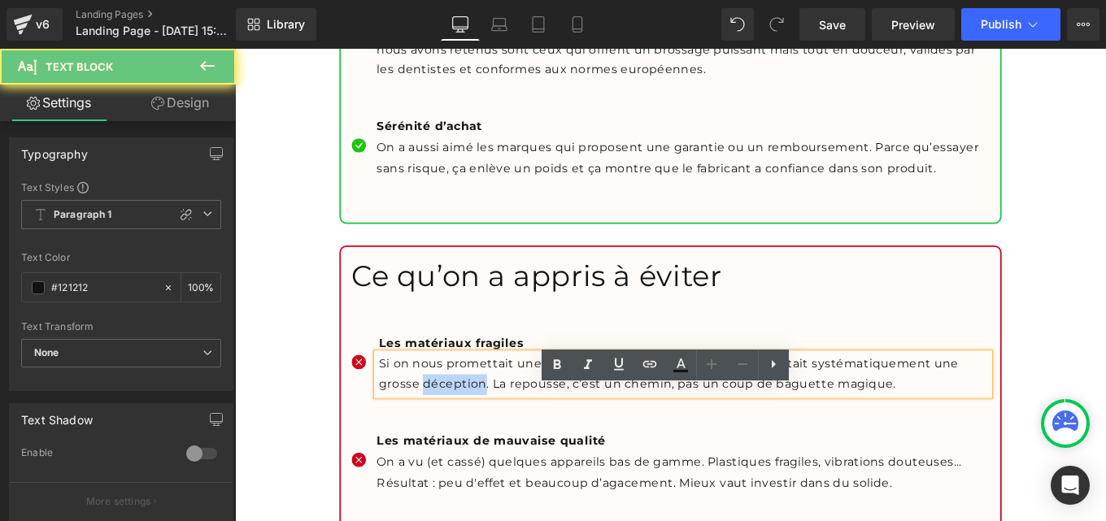
click at [451, 440] on p "Si on nous promettait une chevelure de rêve en une semaine... c’était systémati…" at bounding box center [743, 416] width 690 height 47
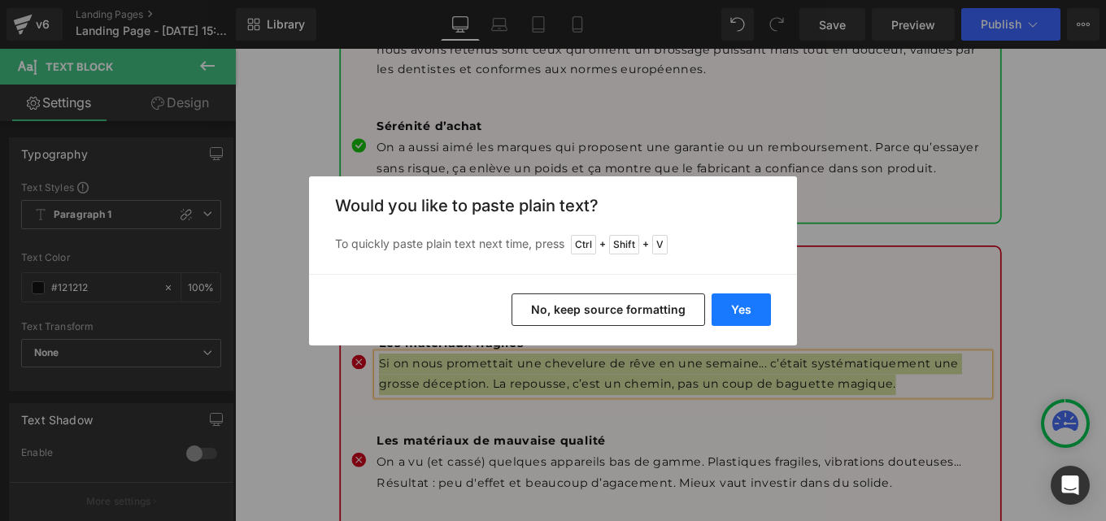
click at [729, 315] on button "Yes" at bounding box center [741, 310] width 59 height 33
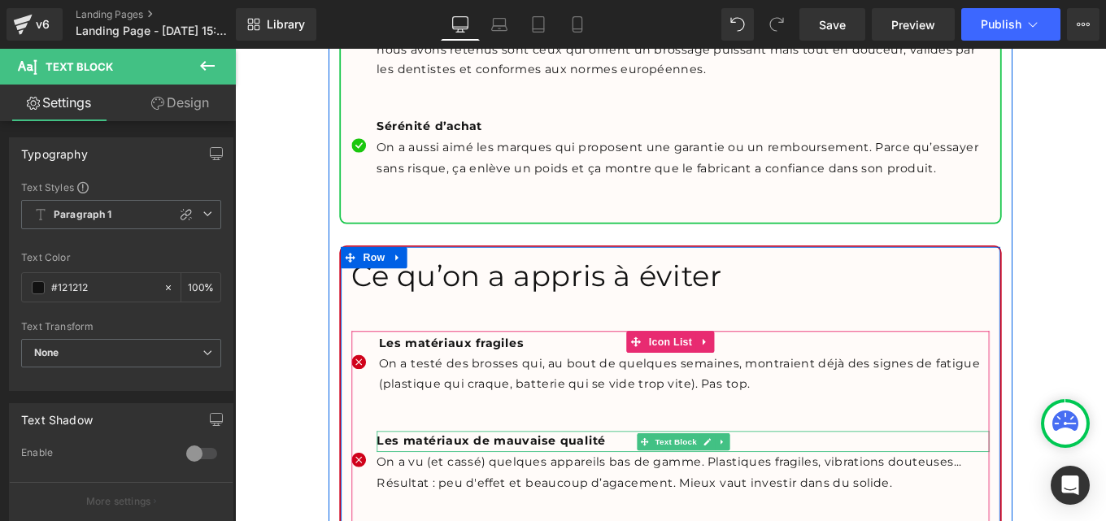
click at [462, 499] on b "Les matériaux de mauvaise qualité" at bounding box center [524, 491] width 259 height 15
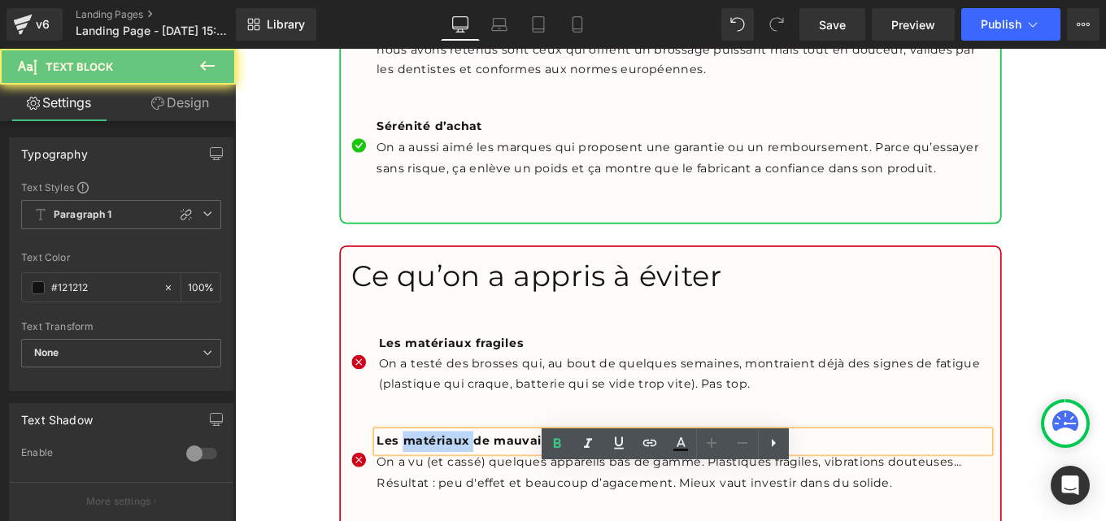
click at [462, 499] on b "Les matériaux de mauvaise qualité" at bounding box center [524, 491] width 259 height 15
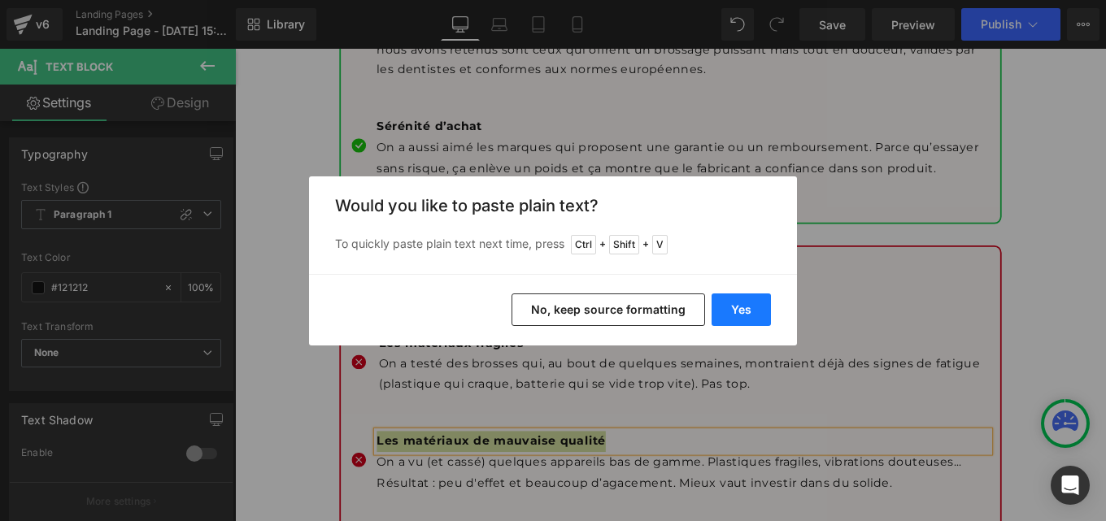
click at [751, 311] on button "Yes" at bounding box center [741, 310] width 59 height 33
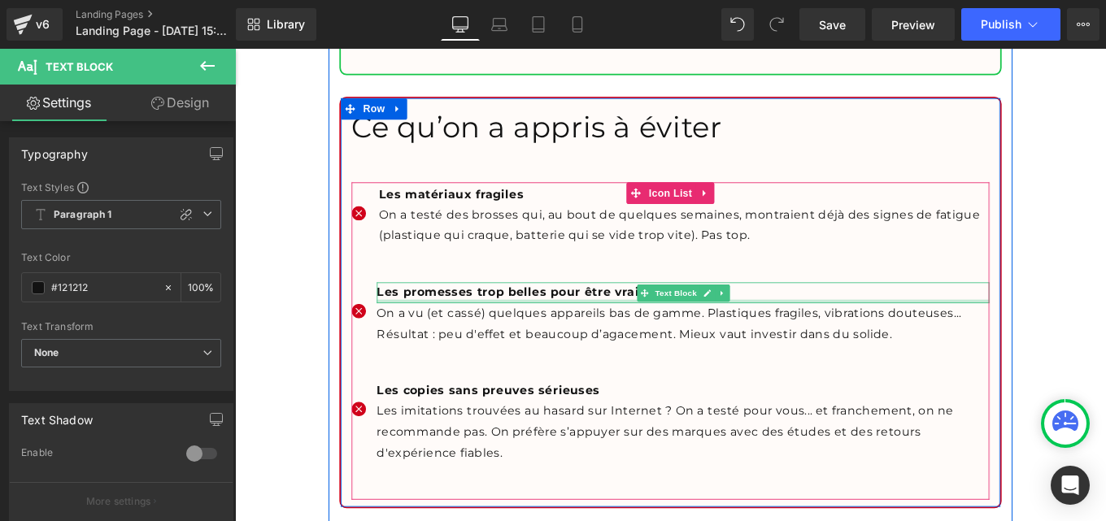
scroll to position [17820, 0]
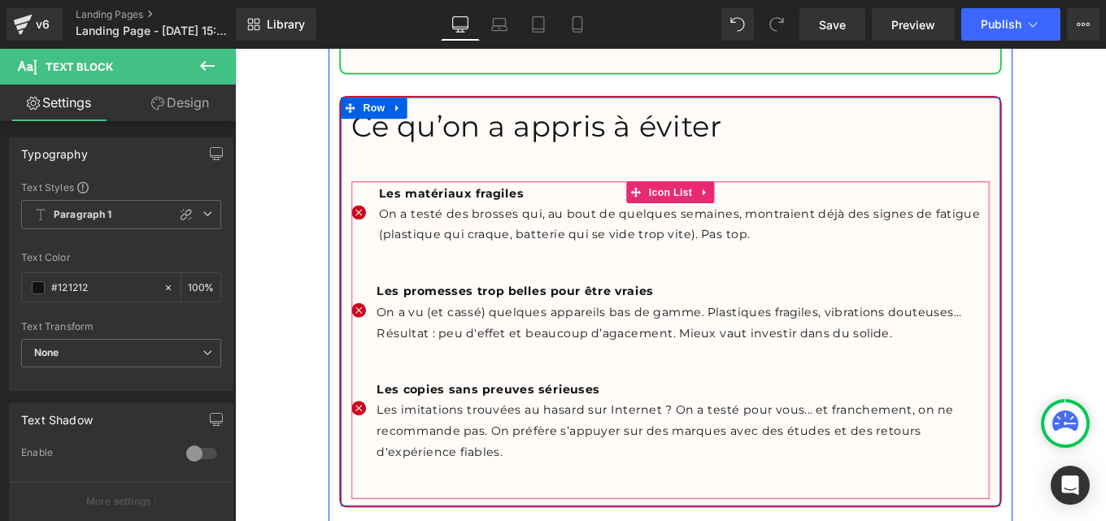
click at [460, 382] on div "On a vu (et cassé) quelques appareils bas de gamme. Plastiques fragiles, vibrat…" at bounding box center [741, 358] width 692 height 47
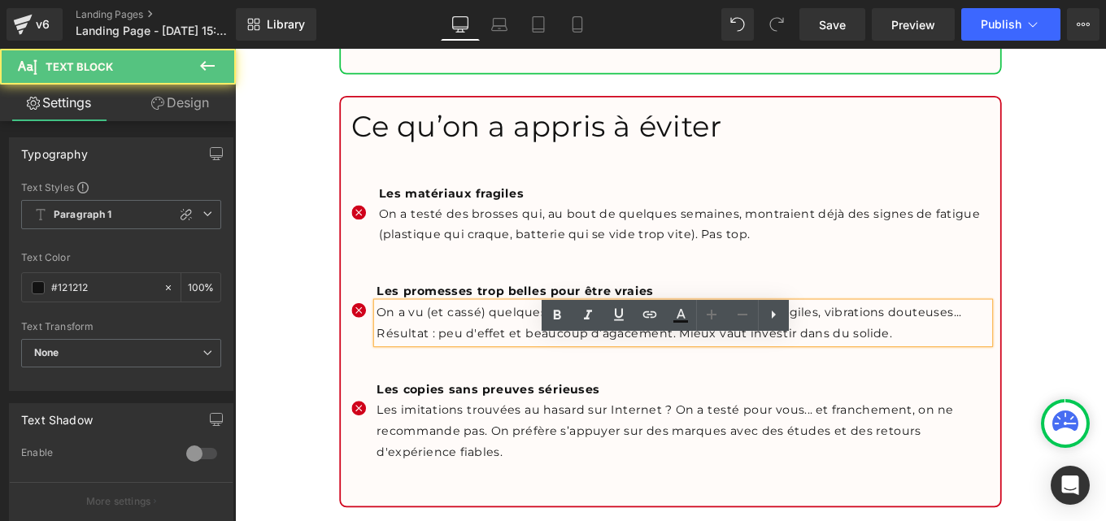
click at [444, 382] on p "On a vu (et cassé) quelques appareils bas de gamme. Plastiques fragiles, vibrat…" at bounding box center [741, 358] width 692 height 47
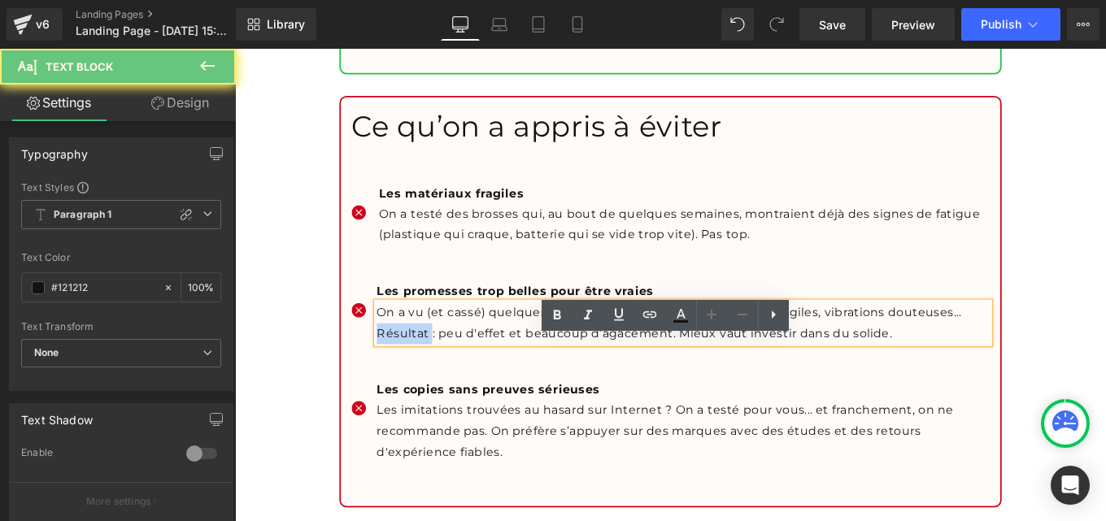
click at [444, 382] on p "On a vu (et cassé) quelques appareils bas de gamme. Plastiques fragiles, vibrat…" at bounding box center [741, 358] width 692 height 47
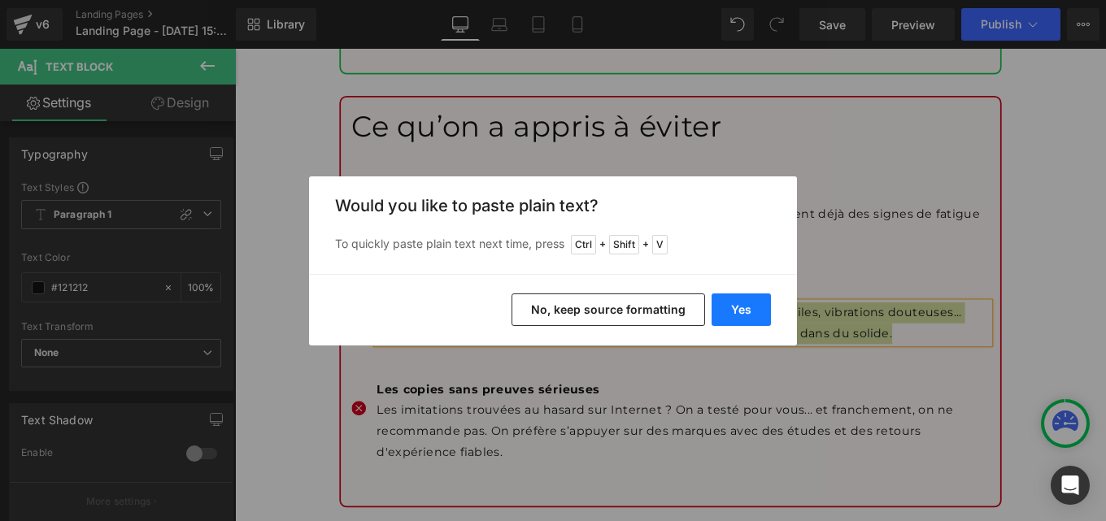
click at [739, 306] on button "Yes" at bounding box center [741, 310] width 59 height 33
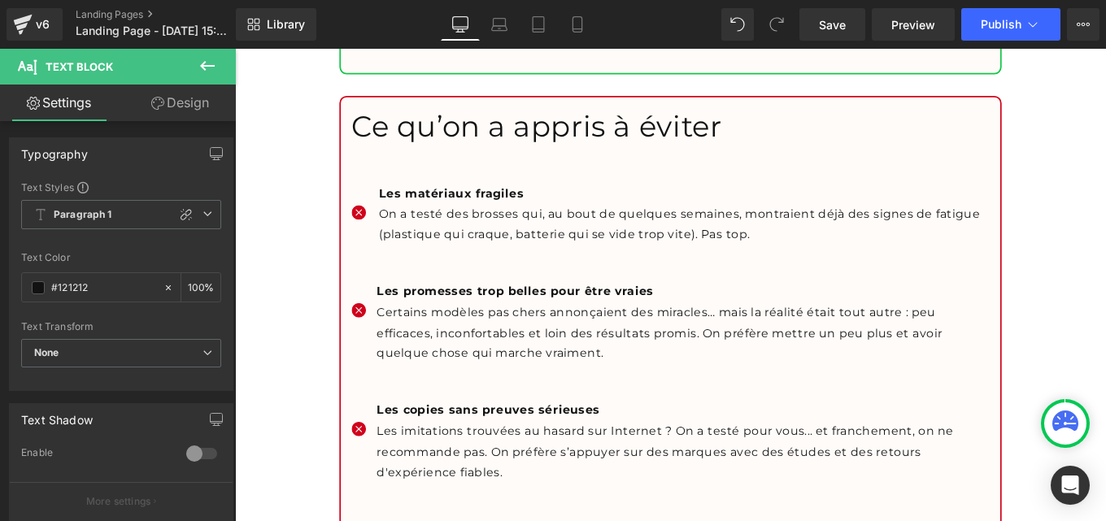
click at [672, 469] on div "Les copies sans preuves sérieuses Text Block" at bounding box center [741, 458] width 692 height 24
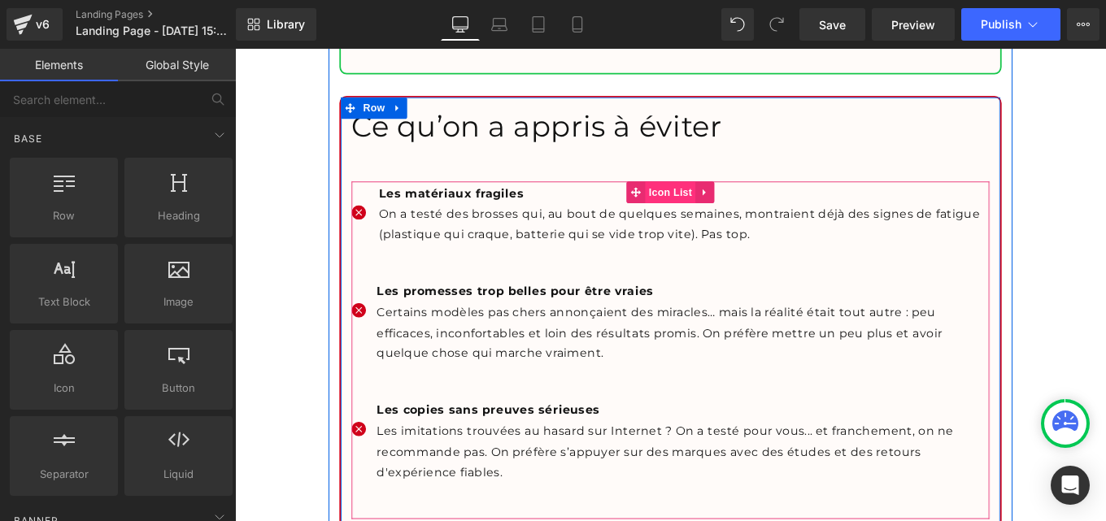
click at [714, 223] on span "Icon List" at bounding box center [726, 210] width 57 height 24
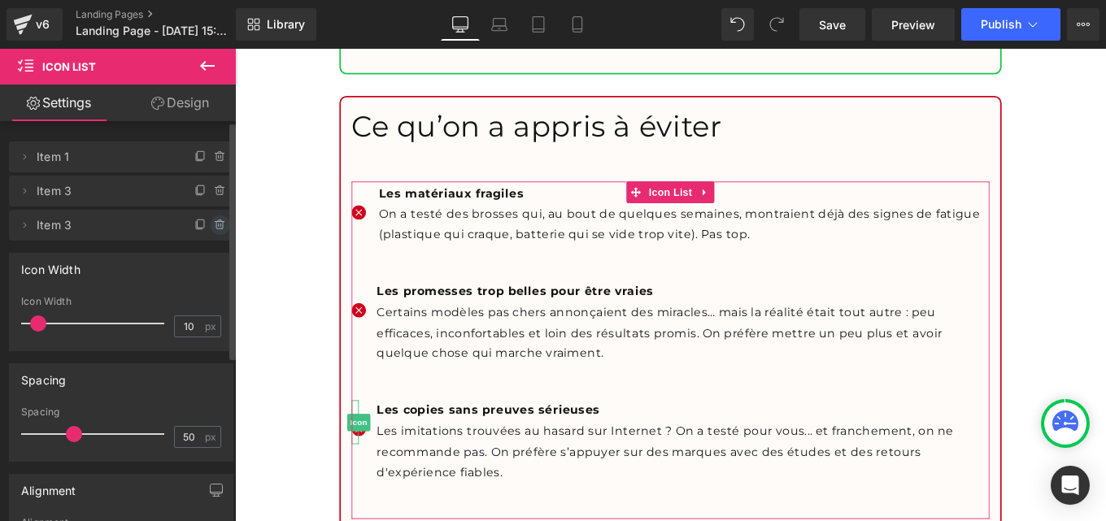
click at [214, 225] on icon at bounding box center [220, 225] width 13 height 13
click at [198, 225] on button "Delete" at bounding box center [202, 225] width 51 height 21
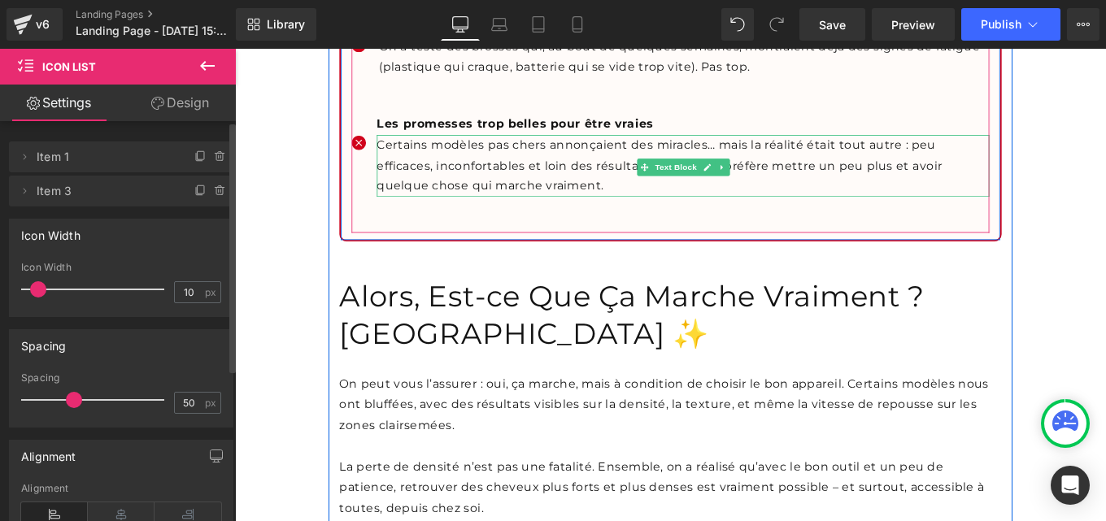
scroll to position [18010, 0]
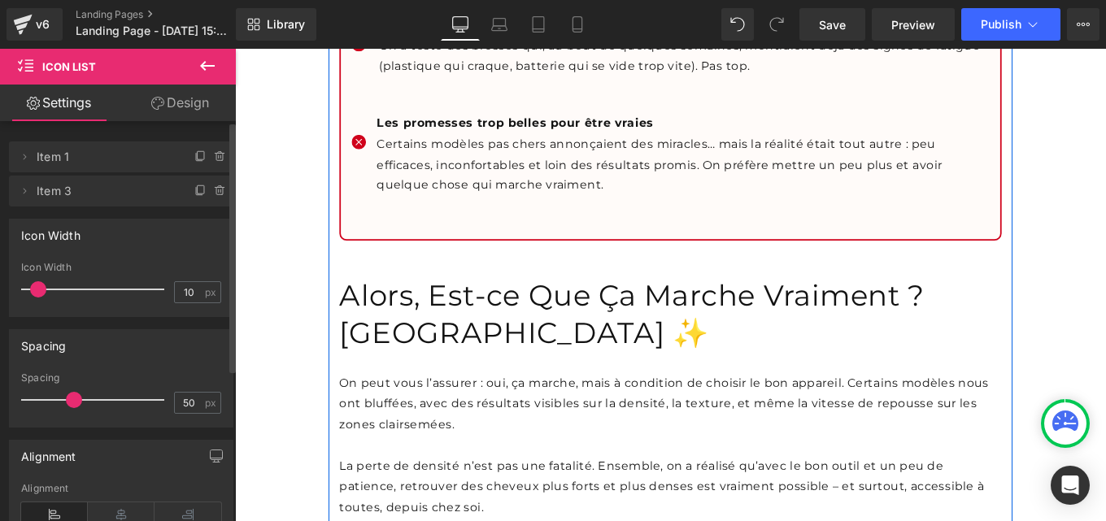
click at [451, 387] on h1 "Alors, Est-ce Que Ça Marche Vraiment ? [GEOGRAPHIC_DATA] ✨" at bounding box center [727, 349] width 748 height 85
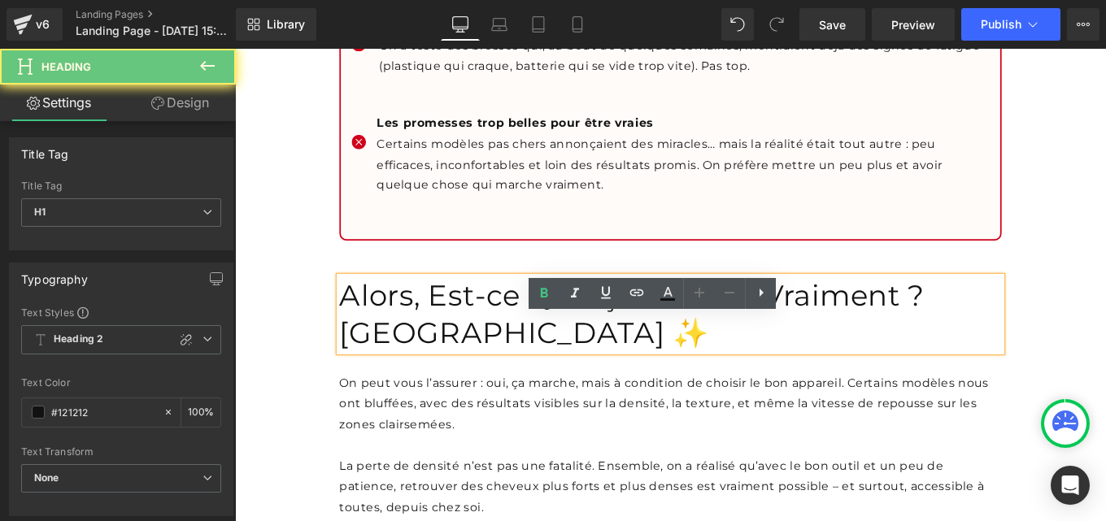
click at [451, 387] on h1 "Alors, Est-ce Que Ça Marche Vraiment ? [GEOGRAPHIC_DATA] ✨" at bounding box center [727, 349] width 748 height 85
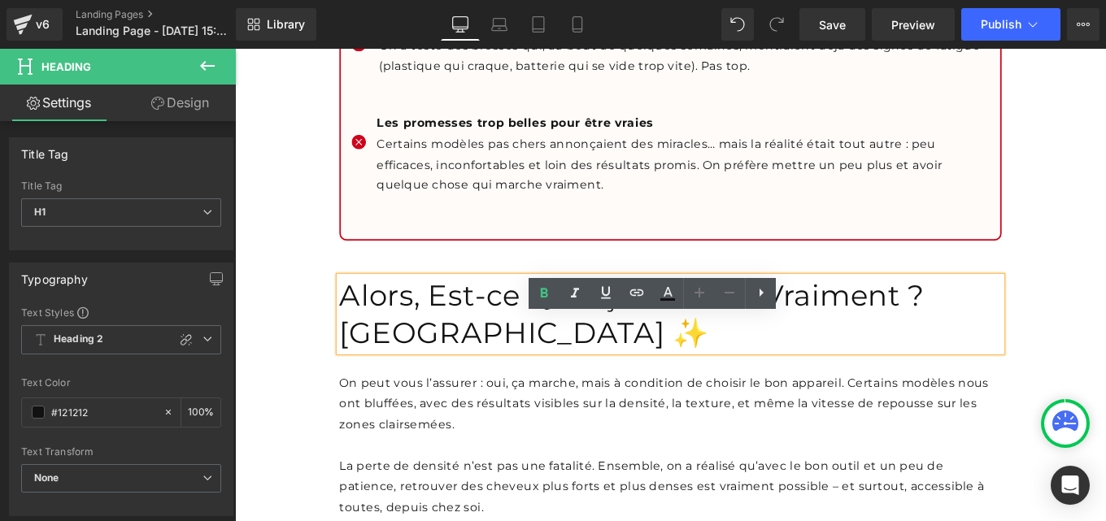
paste div
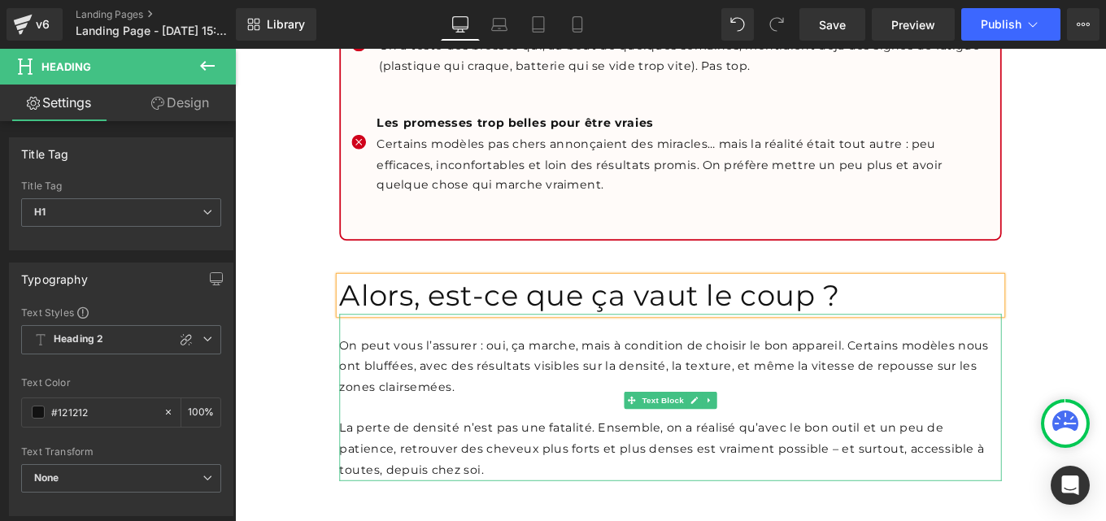
click at [498, 443] on p "On peut vous l’assurer : oui, ça marche, mais à condition de choisir le bon app…" at bounding box center [727, 408] width 748 height 70
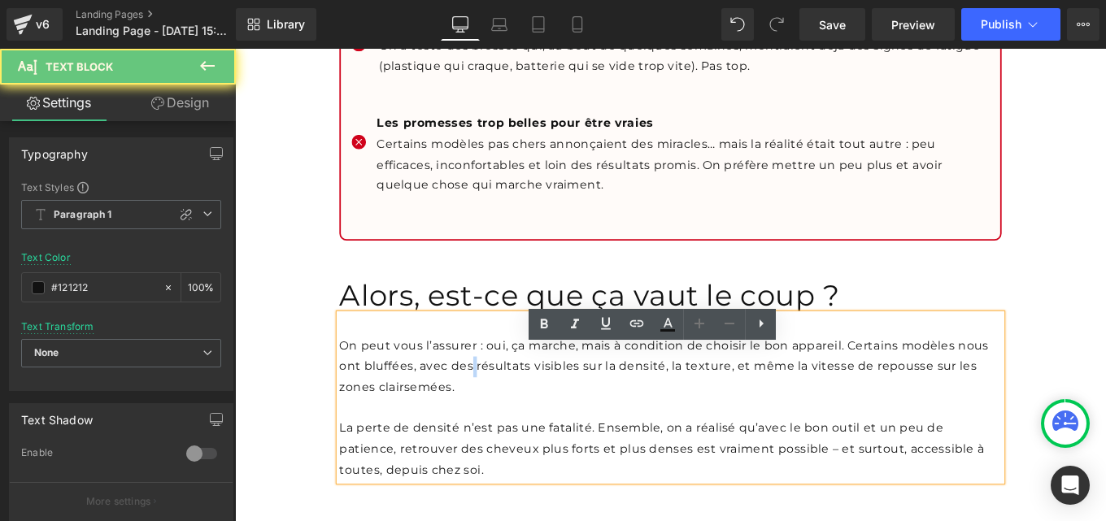
click at [498, 443] on p "On peut vous l’assurer : oui, ça marche, mais à condition de choisir le bon app…" at bounding box center [727, 408] width 748 height 70
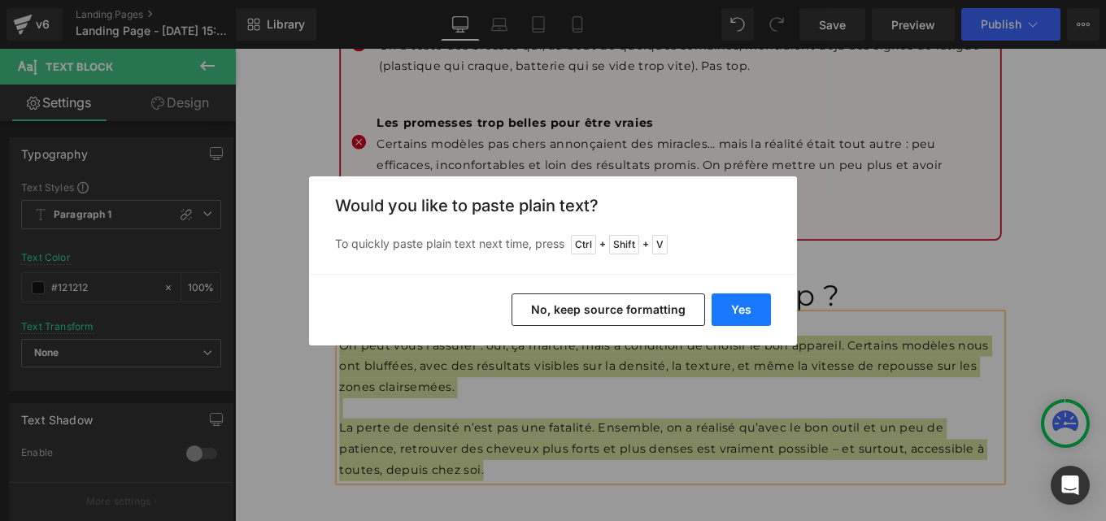
click at [734, 306] on button "Yes" at bounding box center [741, 310] width 59 height 33
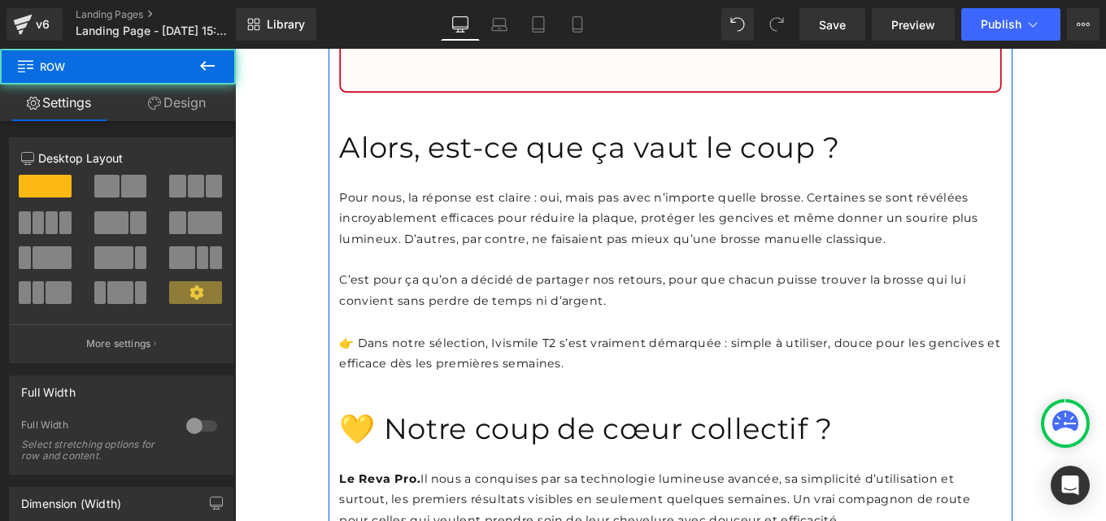
scroll to position [18178, 0]
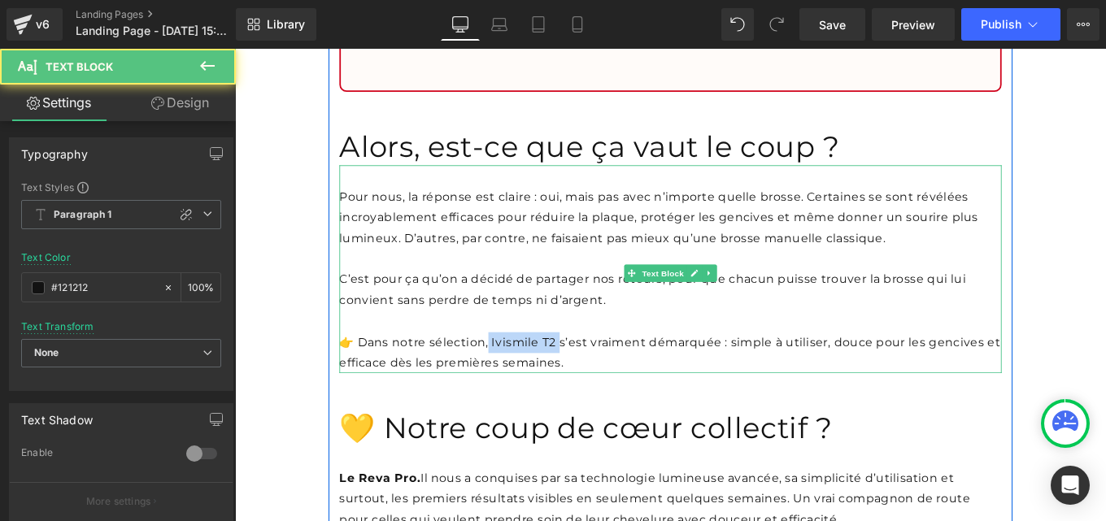
click at [606, 416] on p "👉 Dans notre sélection, Ivismile T2 s’est vraiment démarquée : simple à utilise…" at bounding box center [727, 392] width 748 height 47
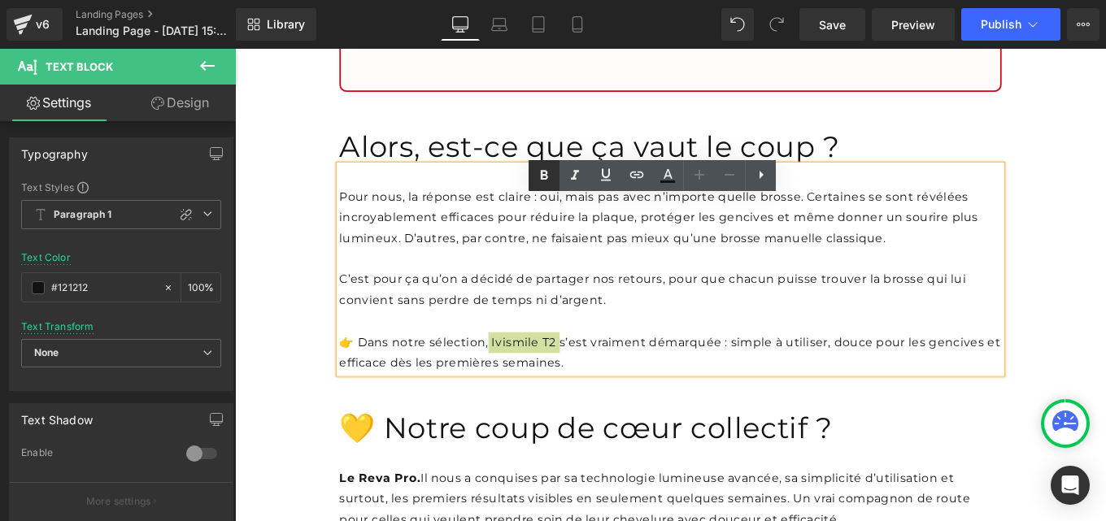
click at [546, 172] on icon at bounding box center [544, 175] width 7 height 10
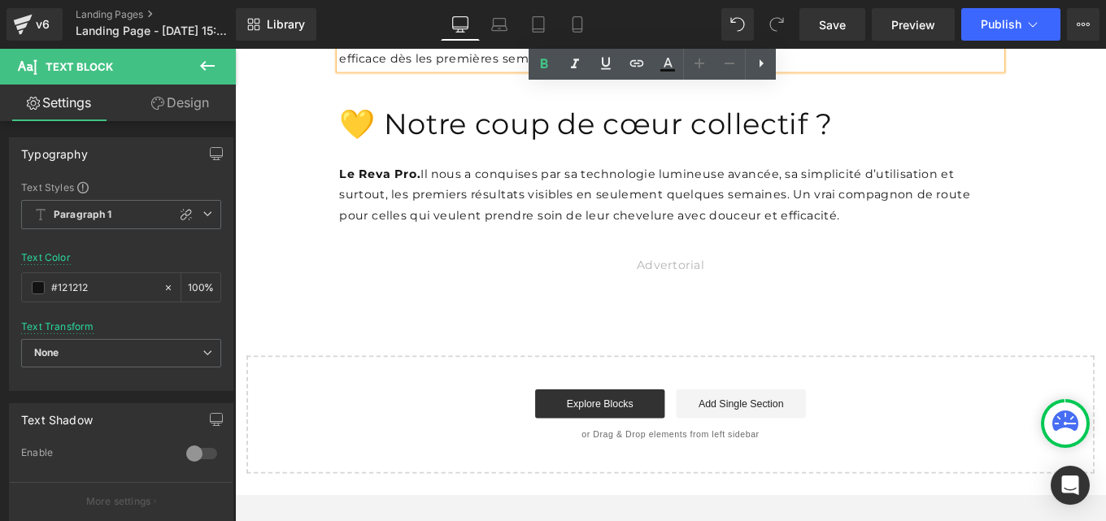
scroll to position [18529, 0]
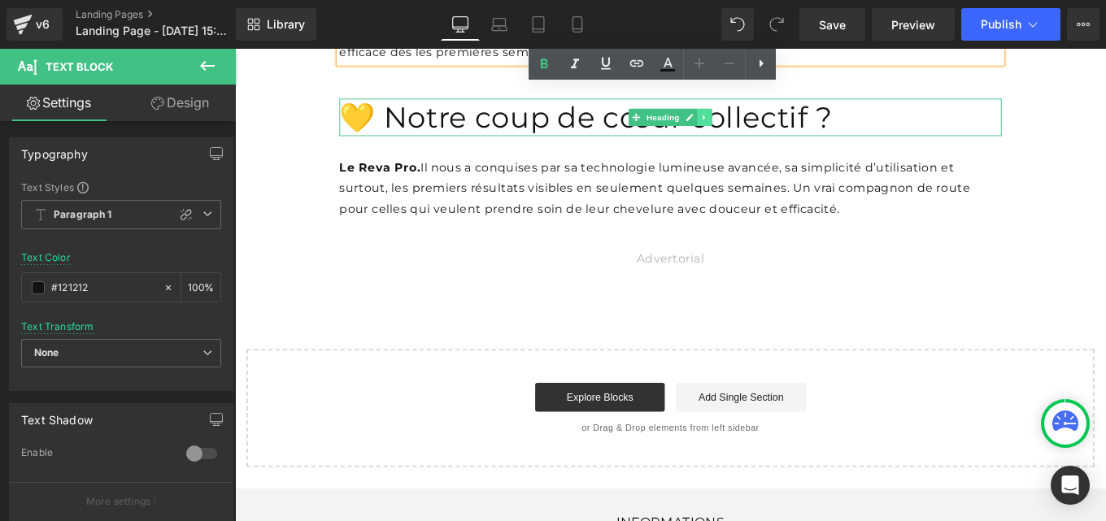
click at [761, 131] on icon at bounding box center [765, 126] width 9 height 10
click at [770, 131] on icon at bounding box center [774, 126] width 9 height 9
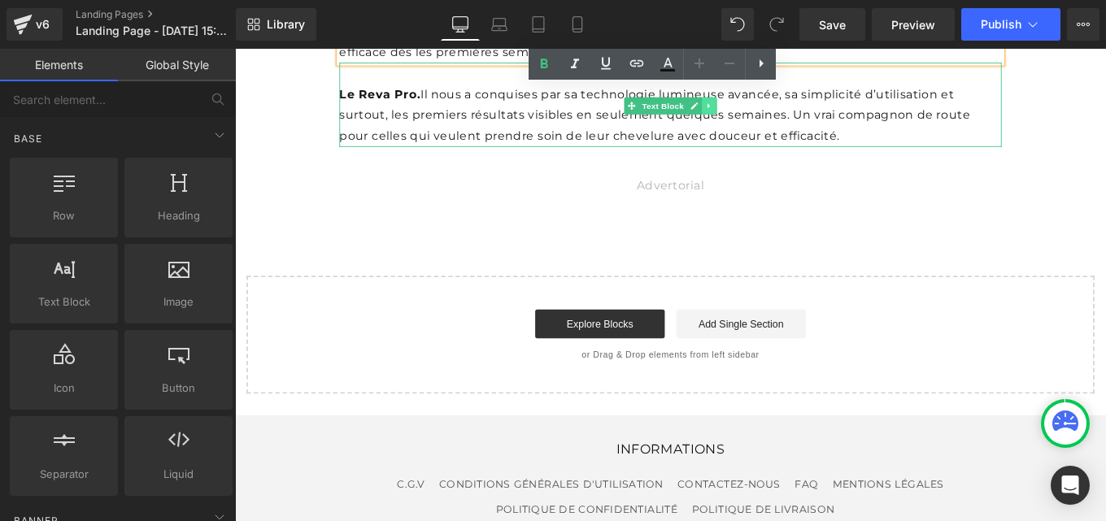
click at [766, 118] on icon at bounding box center [770, 113] width 9 height 10
click at [771, 123] on link at bounding box center [779, 113] width 17 height 20
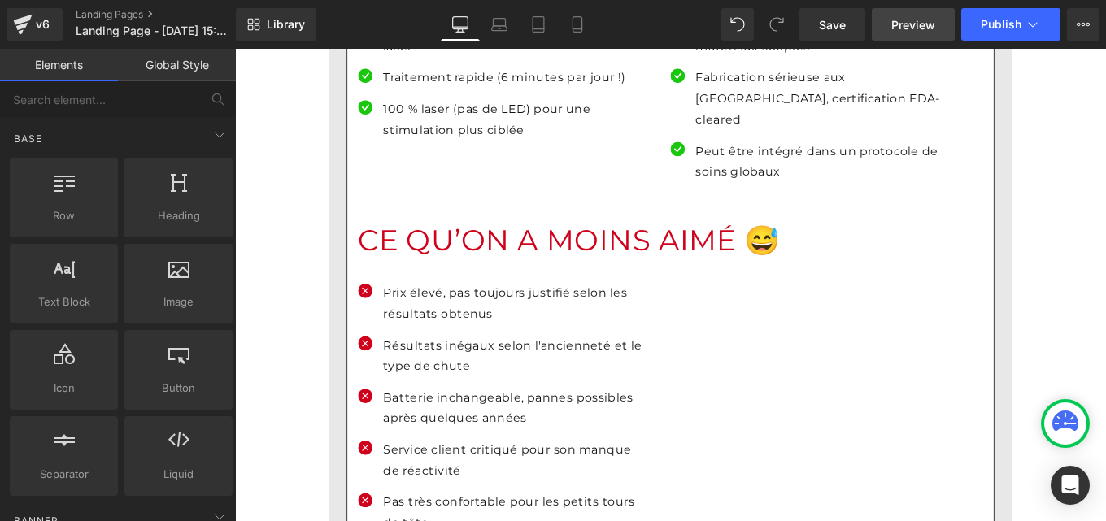
scroll to position [12236, 0]
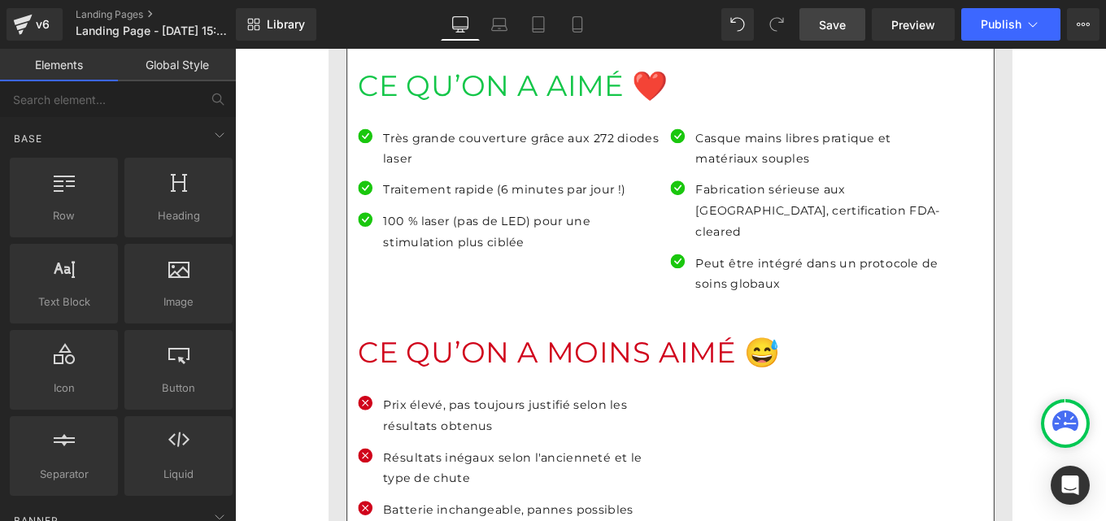
click at [848, 24] on link "Save" at bounding box center [832, 24] width 66 height 33
